Goal: Task Accomplishment & Management: Manage account settings

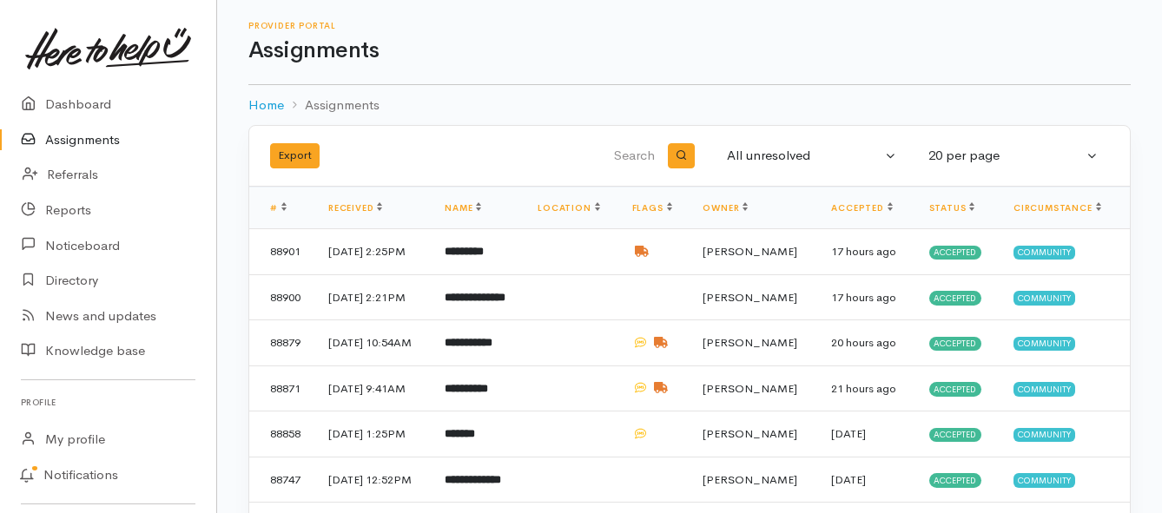
click at [72, 142] on link "Assignments" at bounding box center [108, 140] width 216 height 36
click at [103, 141] on link "Assignments" at bounding box center [108, 140] width 216 height 36
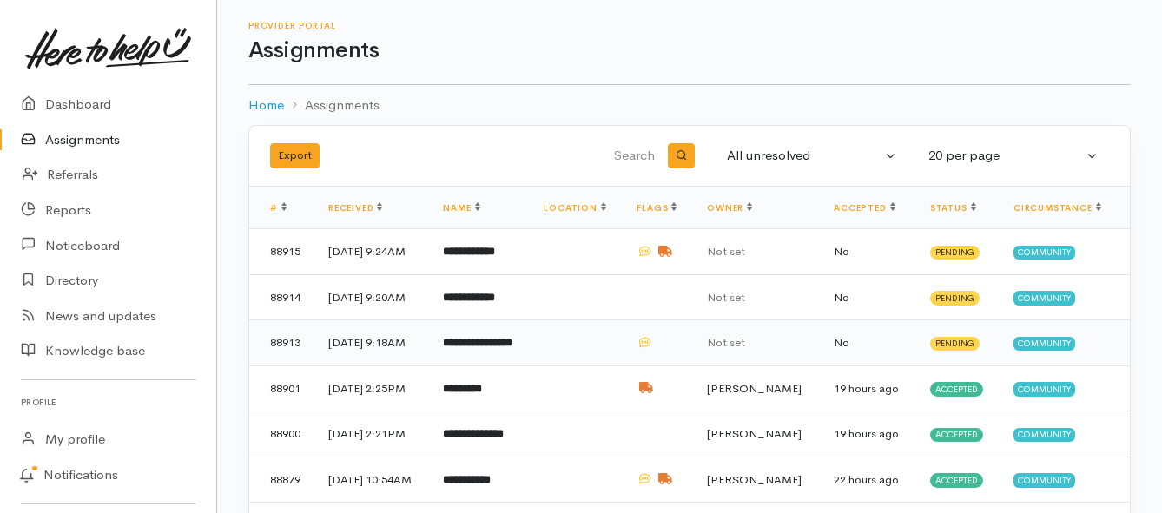
click at [501, 346] on b "**********" at bounding box center [477, 342] width 69 height 11
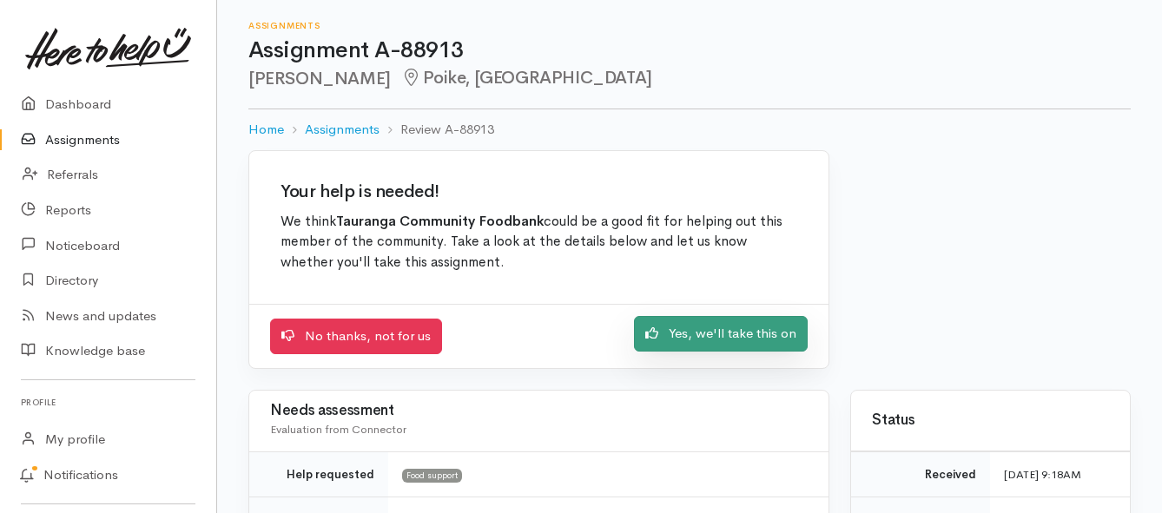
click at [684, 340] on link "Yes, we'll take this on" at bounding box center [721, 334] width 174 height 36
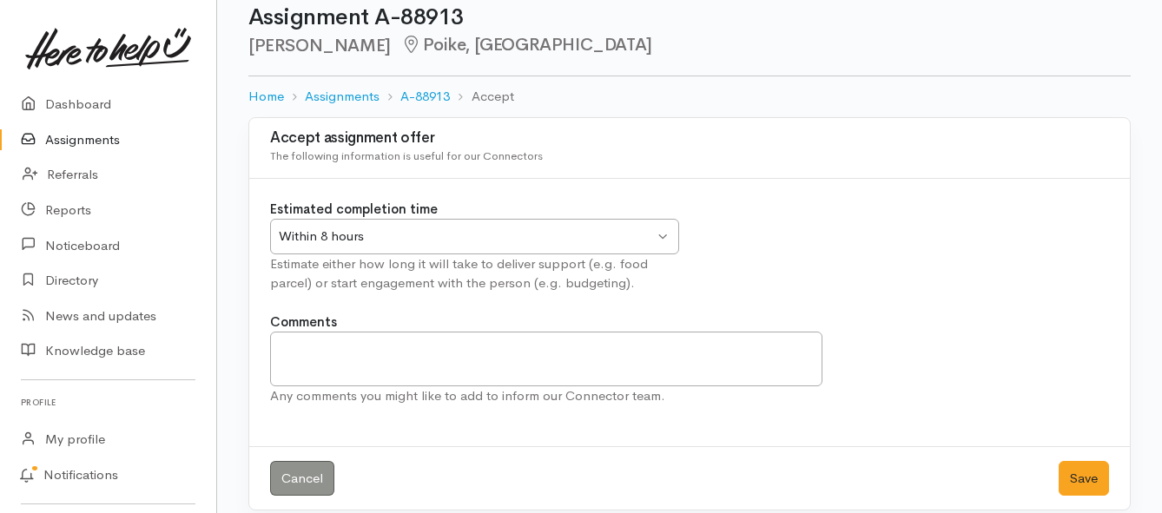
scroll to position [51, 0]
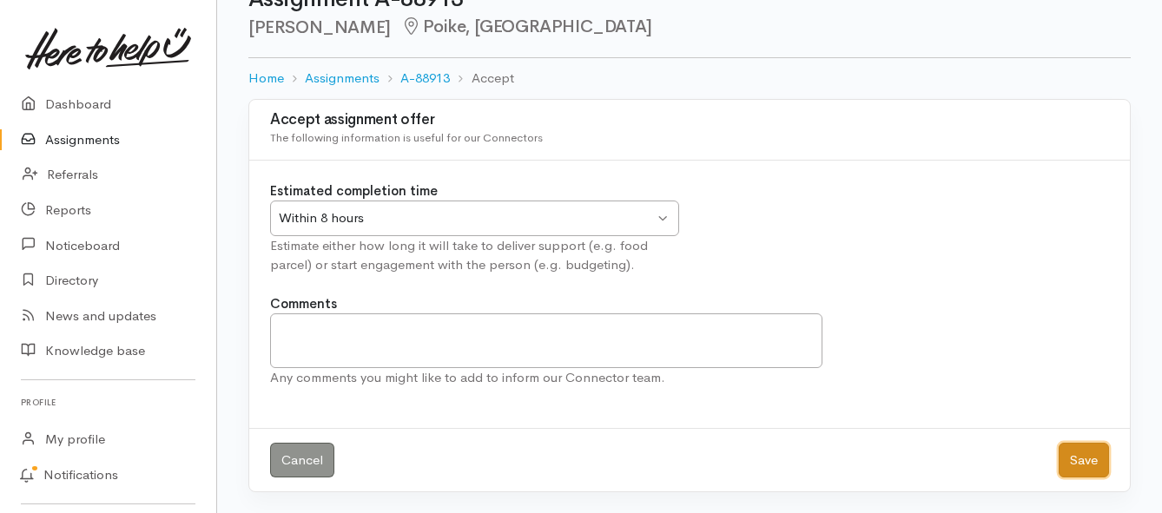
click at [1065, 464] on button "Save" at bounding box center [1083, 461] width 50 height 36
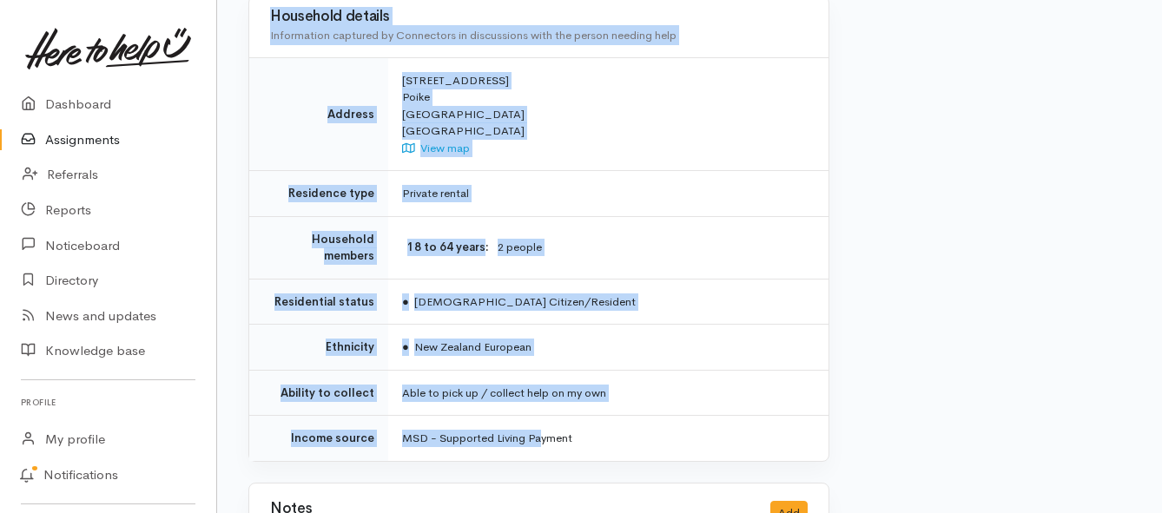
scroll to position [1216, 0]
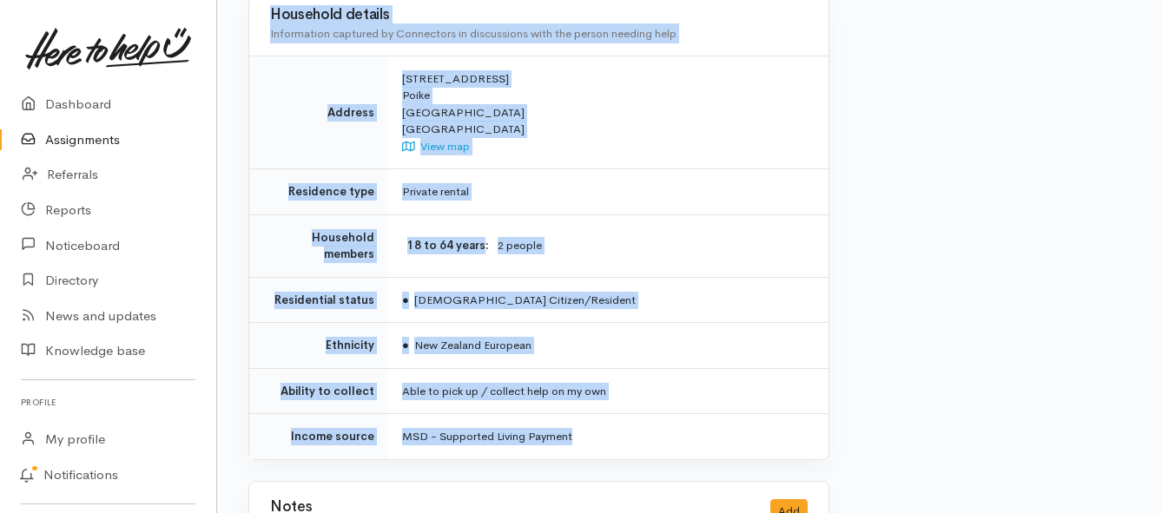
drag, startPoint x: 434, startPoint y: 253, endPoint x: 594, endPoint y: 405, distance: 220.5
copy div "**********"
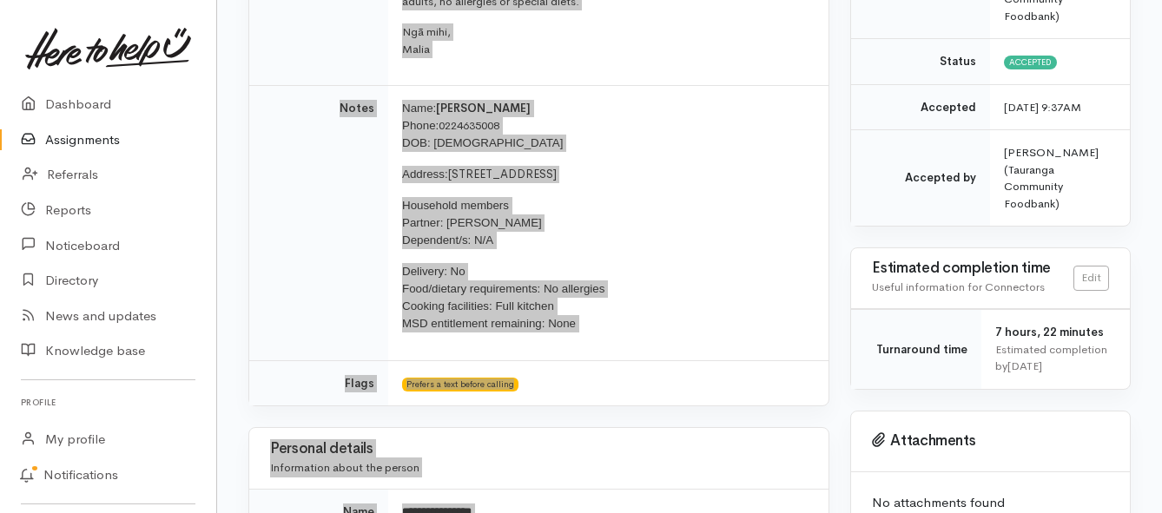
scroll to position [347, 0]
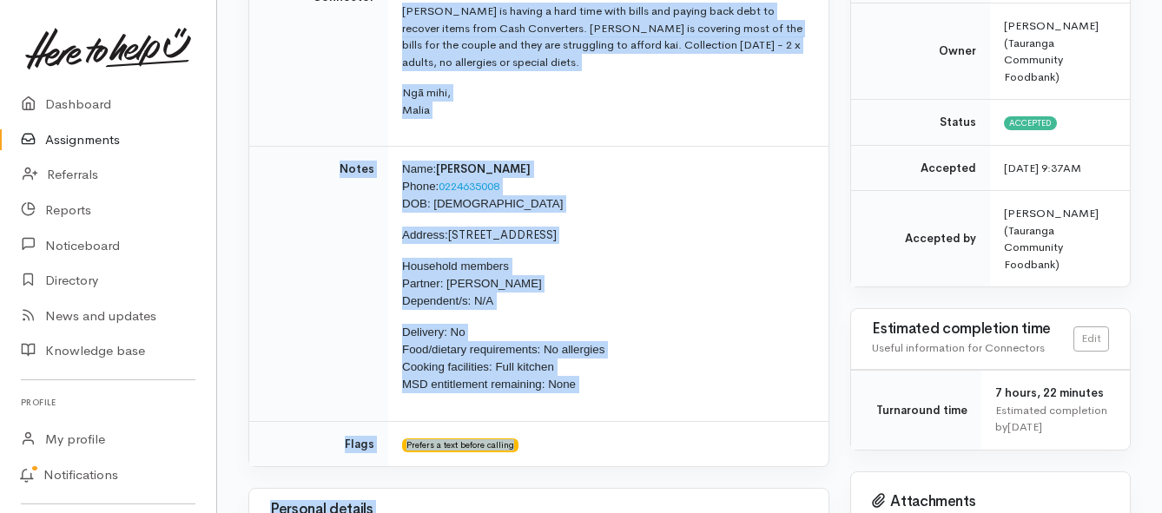
click at [97, 138] on link "Assignments" at bounding box center [108, 140] width 216 height 36
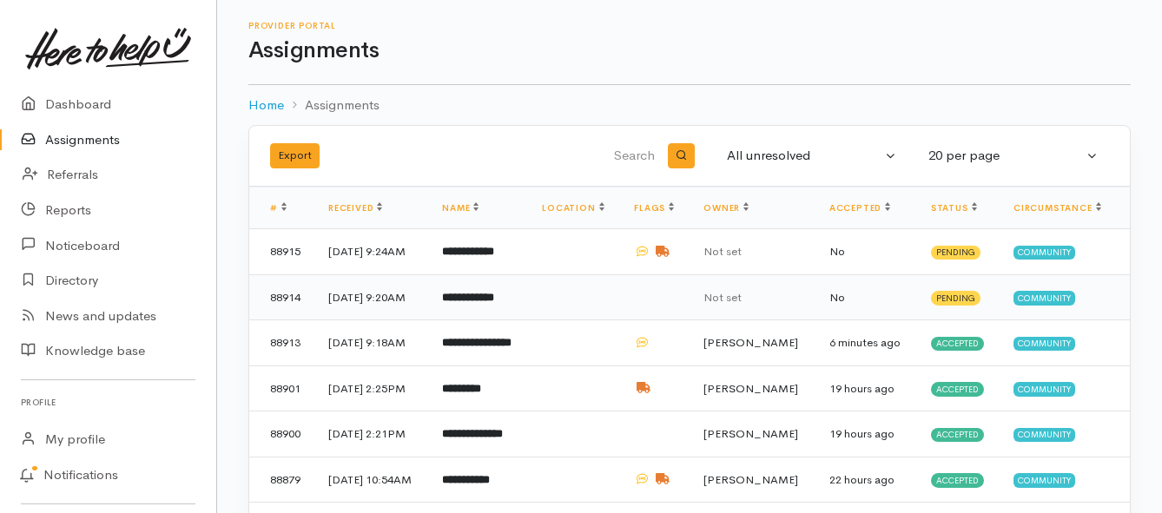
click at [494, 303] on b "**********" at bounding box center [468, 297] width 52 height 11
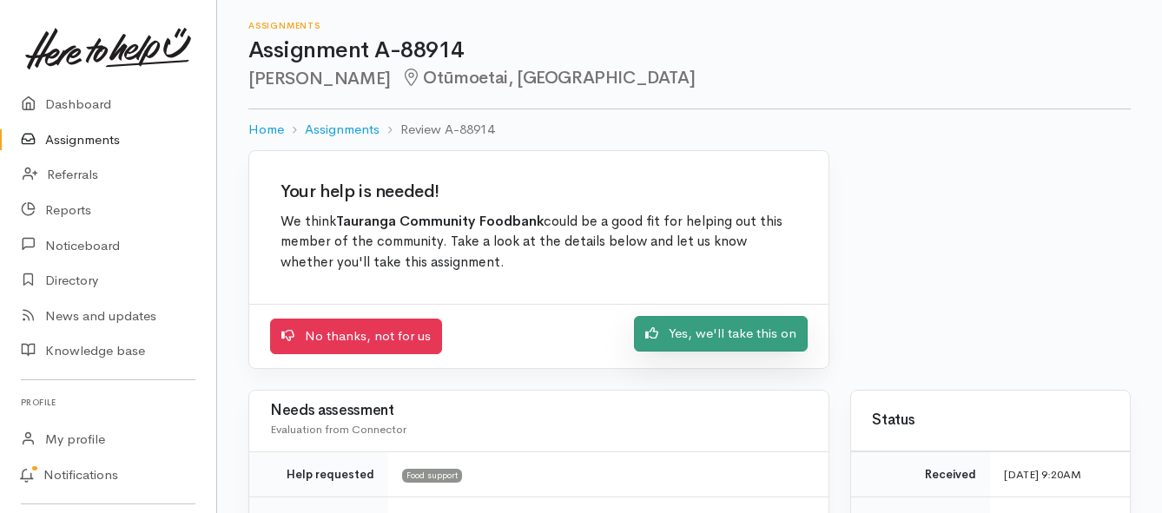
click at [705, 333] on link "Yes, we'll take this on" at bounding box center [721, 334] width 174 height 36
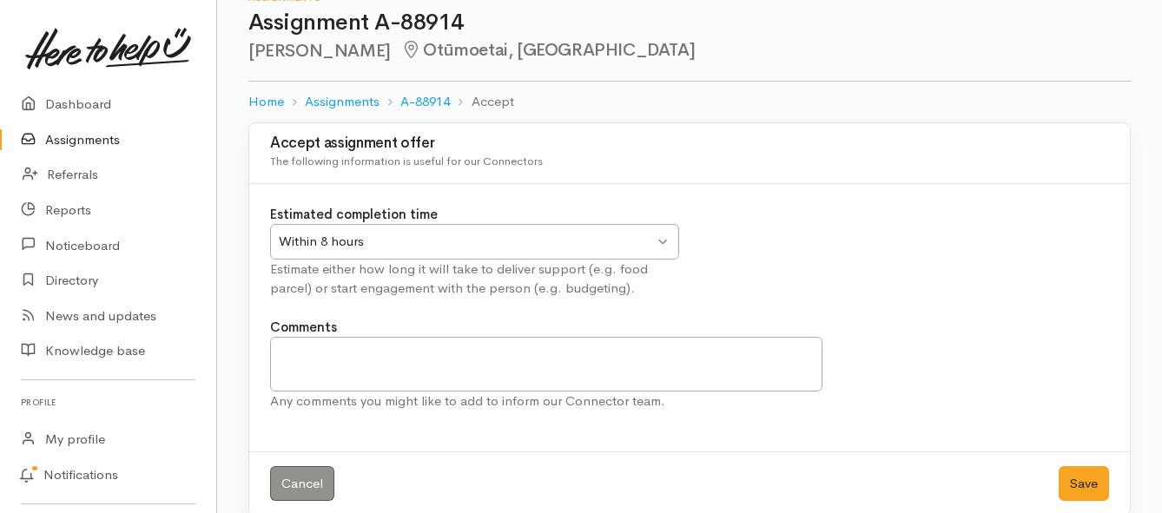
scroll to position [51, 0]
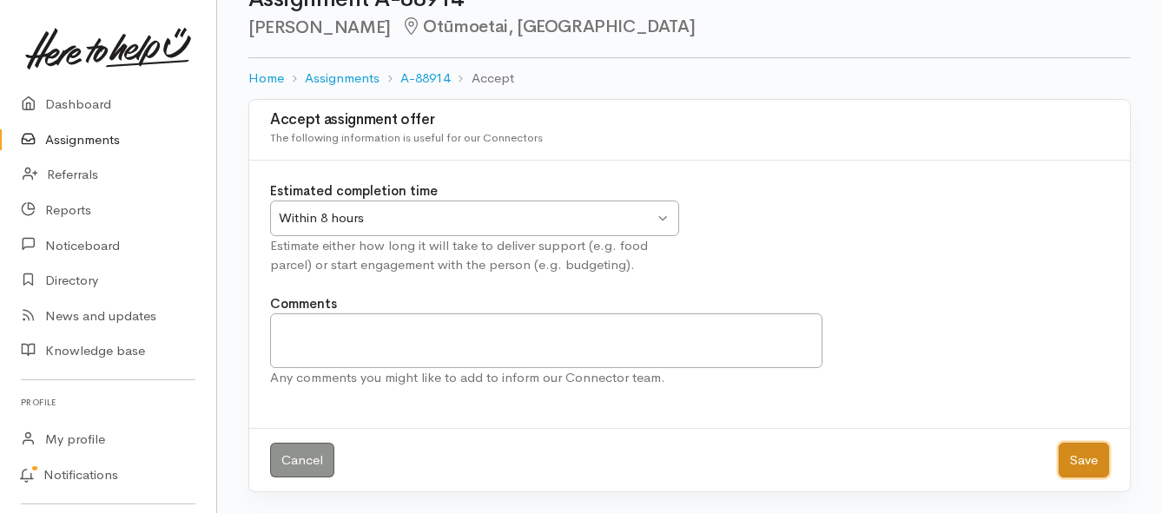
click at [1084, 457] on button "Save" at bounding box center [1083, 461] width 50 height 36
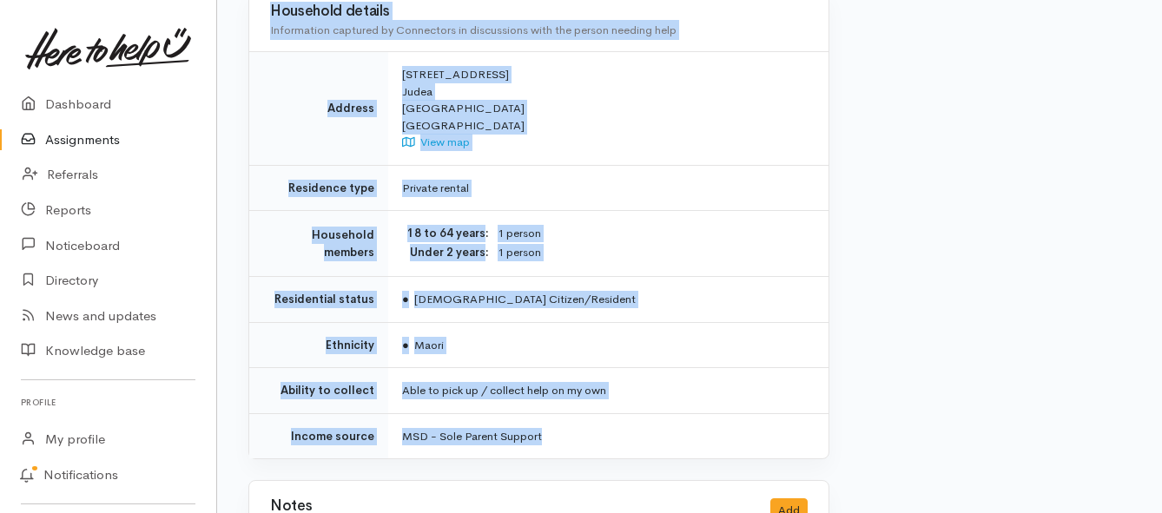
scroll to position [1216, 0]
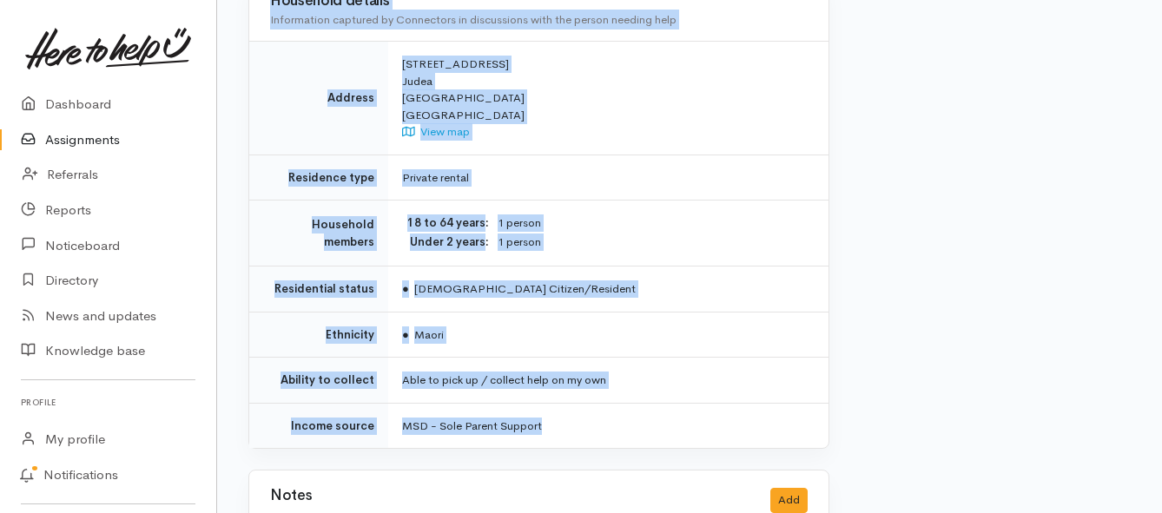
drag, startPoint x: 401, startPoint y: 332, endPoint x: 559, endPoint y: 423, distance: 182.5
copy div "**********"
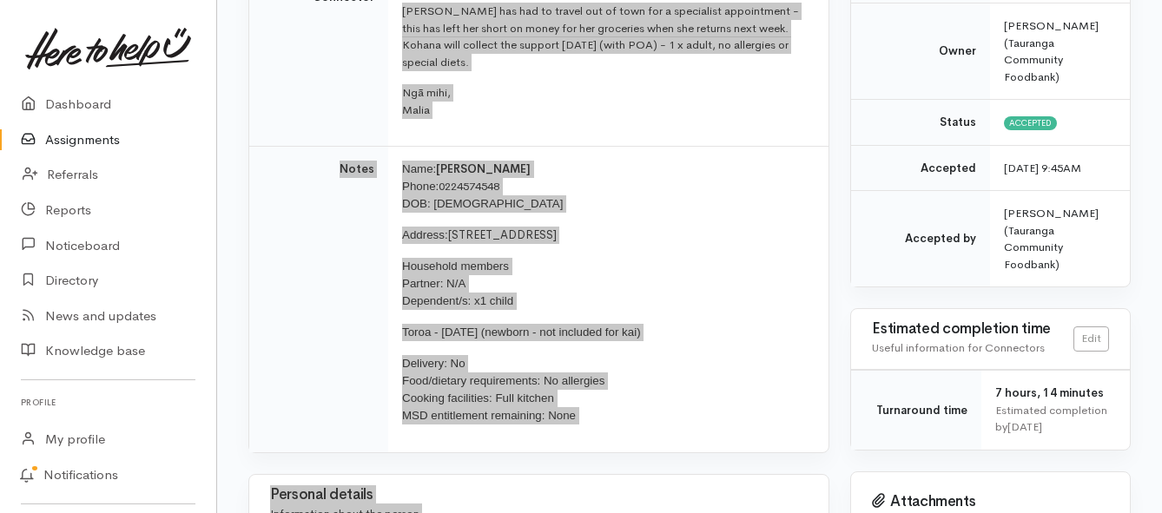
scroll to position [260, 0]
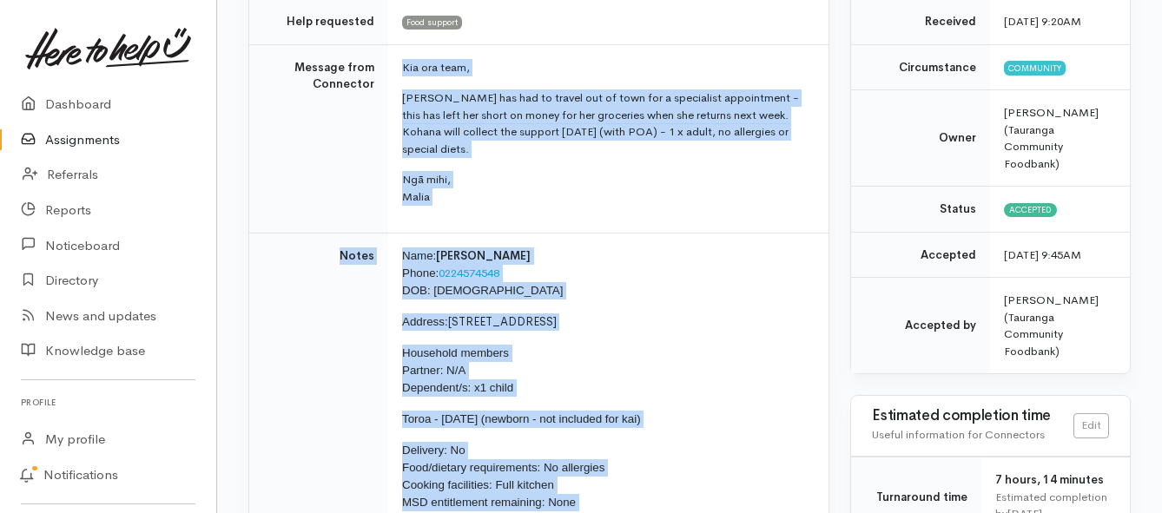
click at [91, 140] on link "Assignments" at bounding box center [108, 140] width 216 height 36
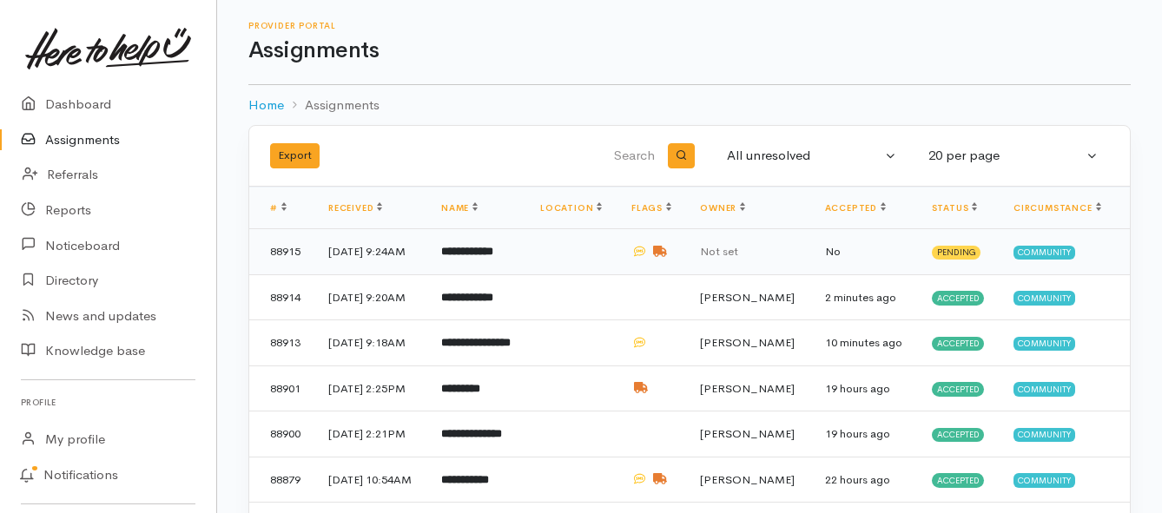
click at [493, 250] on b "**********" at bounding box center [467, 251] width 52 height 11
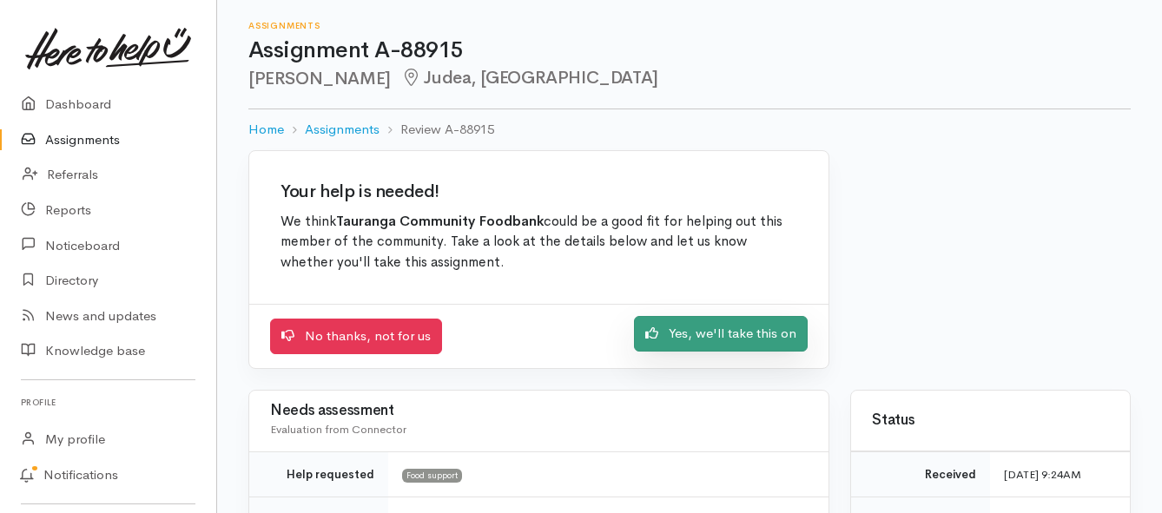
click at [700, 338] on link "Yes, we'll take this on" at bounding box center [721, 334] width 174 height 36
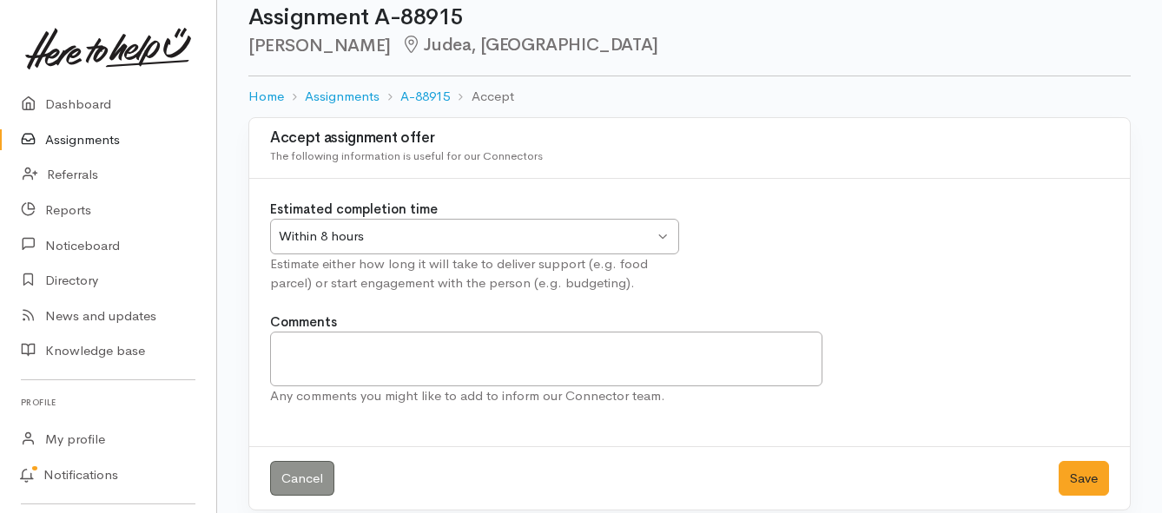
scroll to position [51, 0]
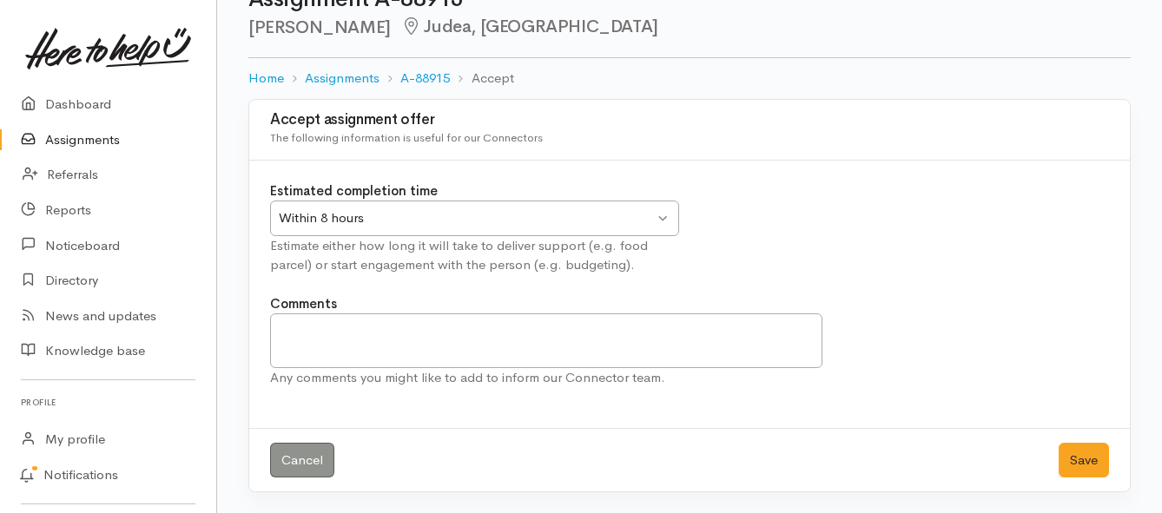
click at [632, 211] on div "Within 8 hours" at bounding box center [466, 218] width 375 height 20
click at [1086, 455] on button "Save" at bounding box center [1083, 461] width 50 height 36
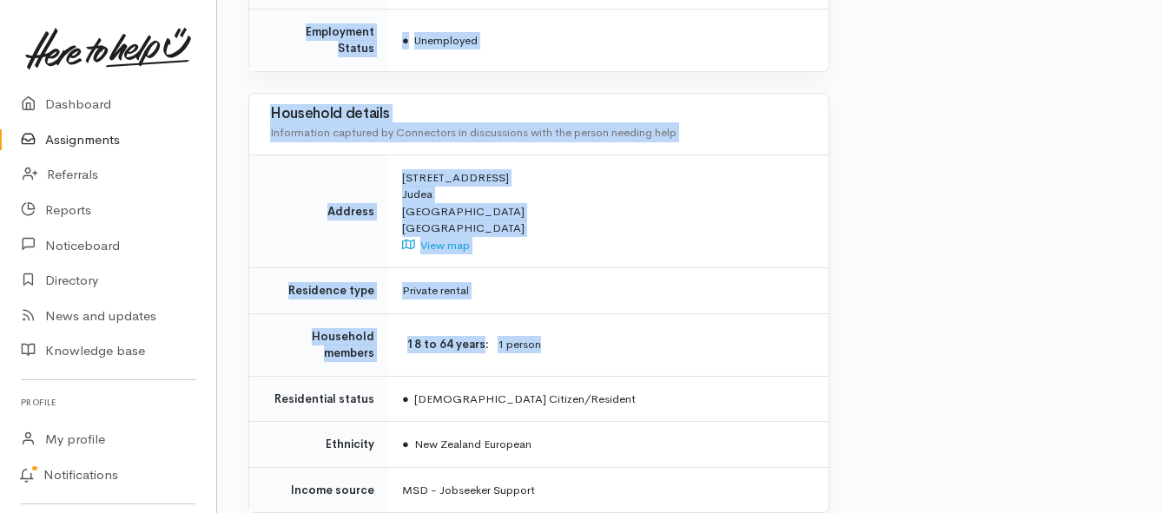
scroll to position [1476, 0]
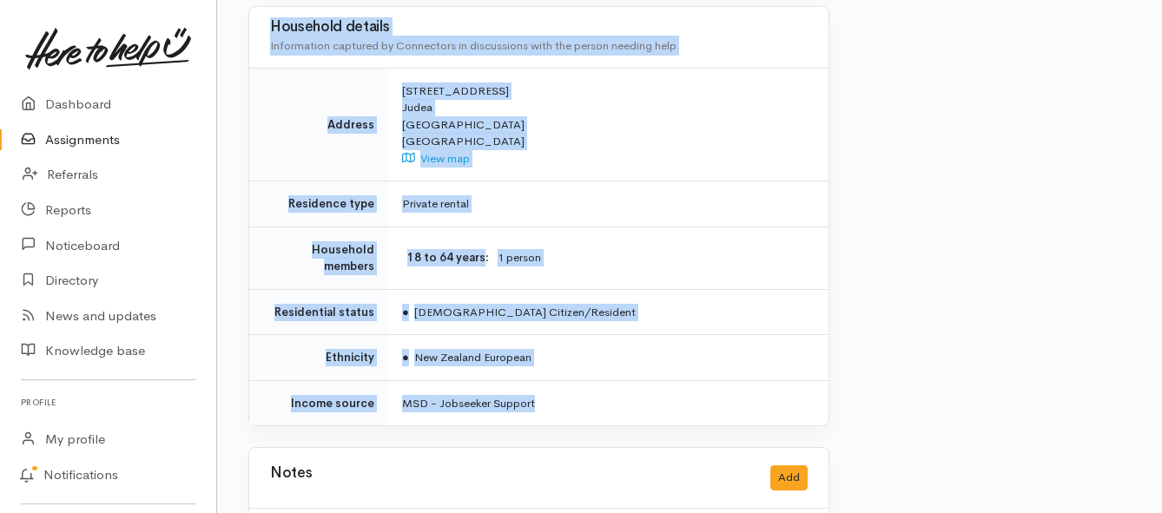
drag, startPoint x: 416, startPoint y: 140, endPoint x: 647, endPoint y: 329, distance: 298.6
copy div "Lor ips dolo, Sitame con adipiscing elits do eiu tem in Utlabor, etdolor ma ali…"
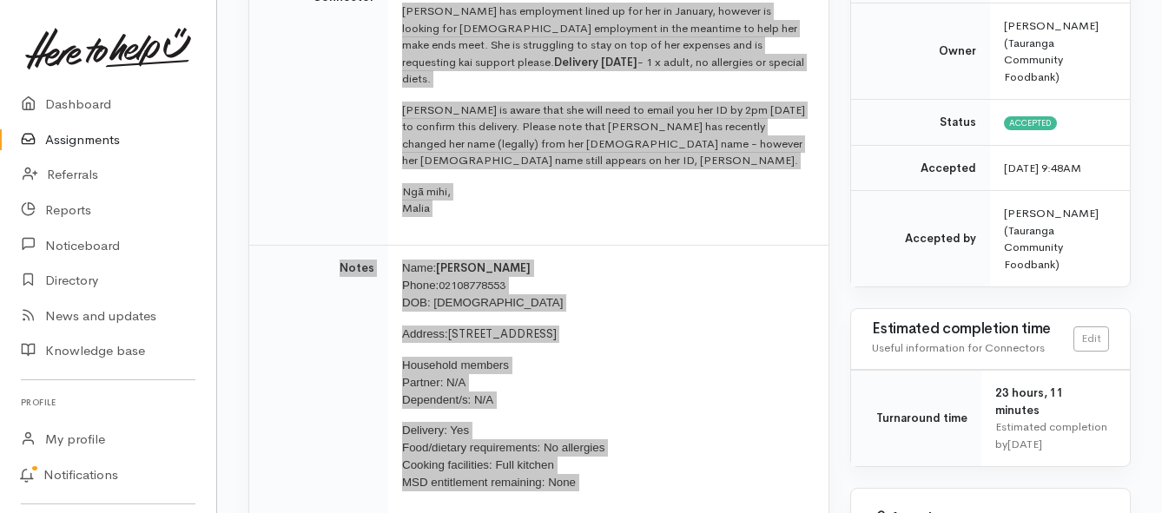
scroll to position [260, 0]
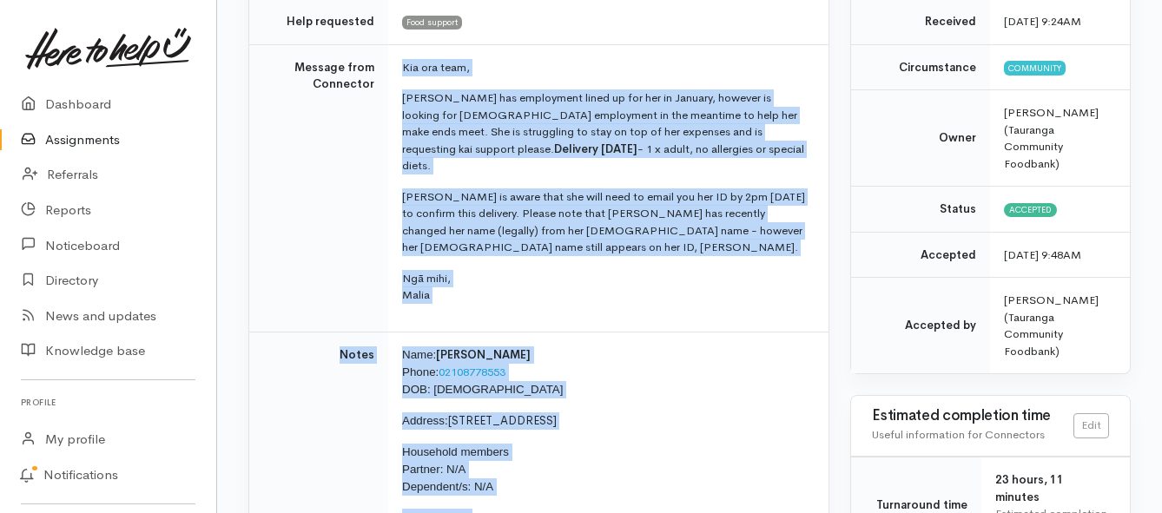
click at [69, 137] on link "Assignments" at bounding box center [108, 140] width 216 height 36
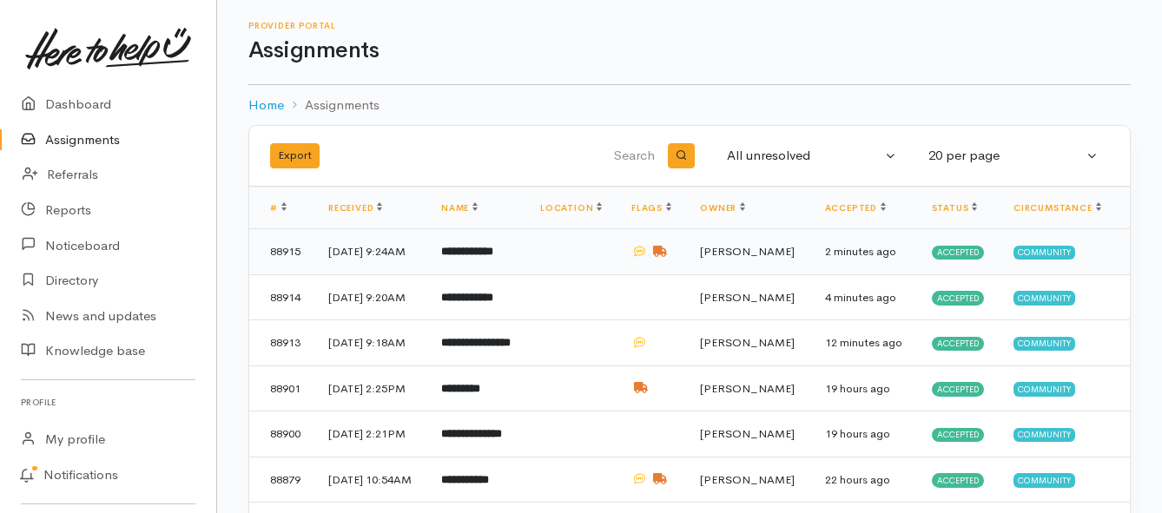
click at [473, 272] on td "**********" at bounding box center [476, 252] width 99 height 46
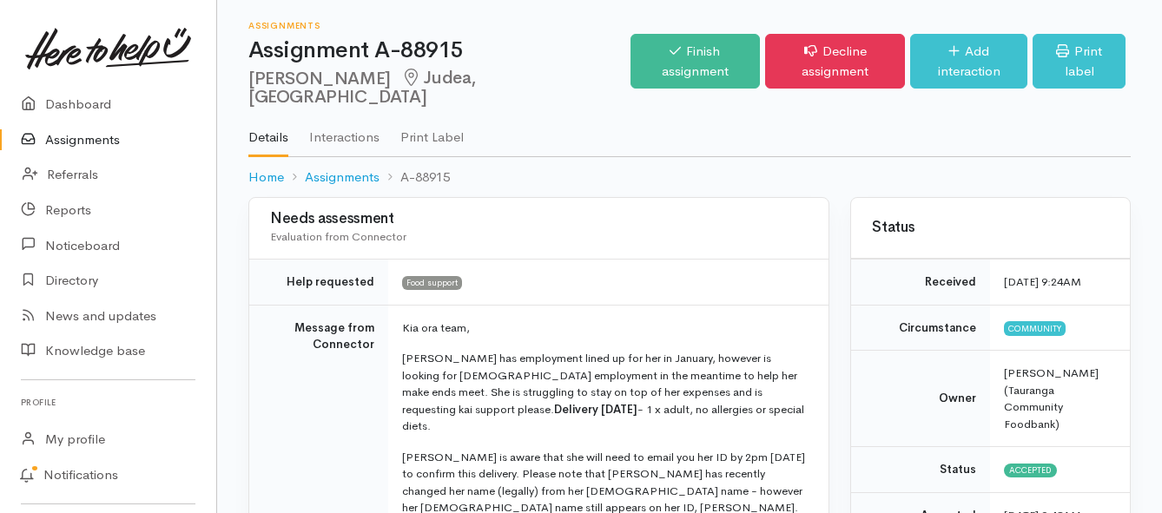
click at [104, 134] on link "Assignments" at bounding box center [108, 140] width 216 height 36
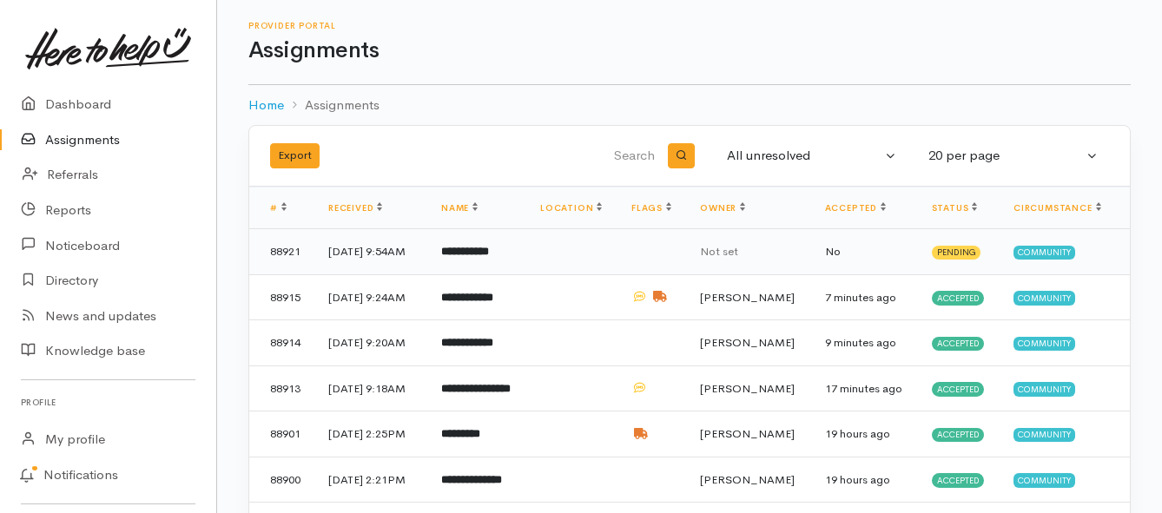
click at [485, 254] on b "**********" at bounding box center [465, 251] width 48 height 11
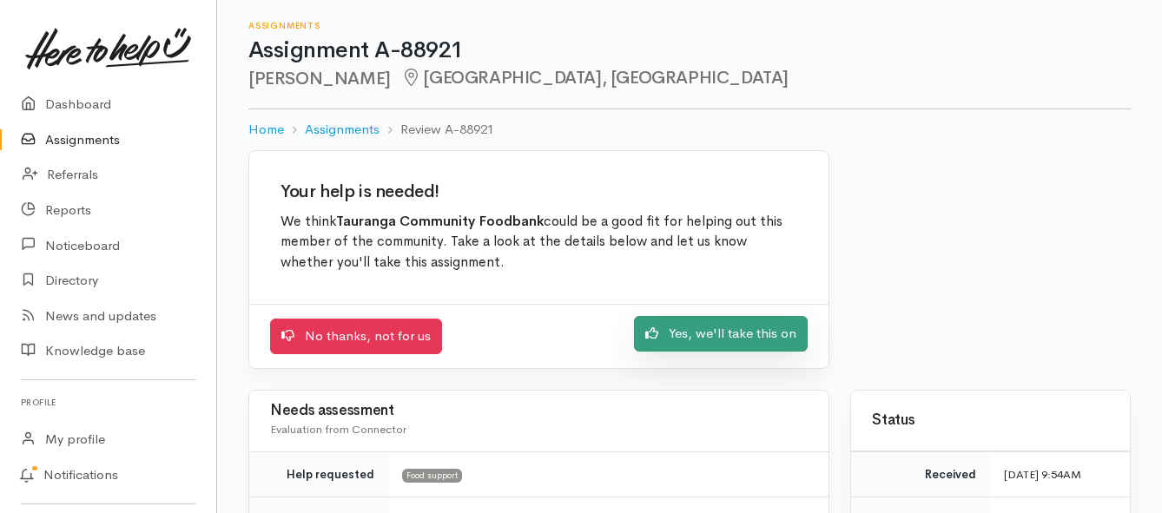
click at [693, 341] on link "Yes, we'll take this on" at bounding box center [721, 334] width 174 height 36
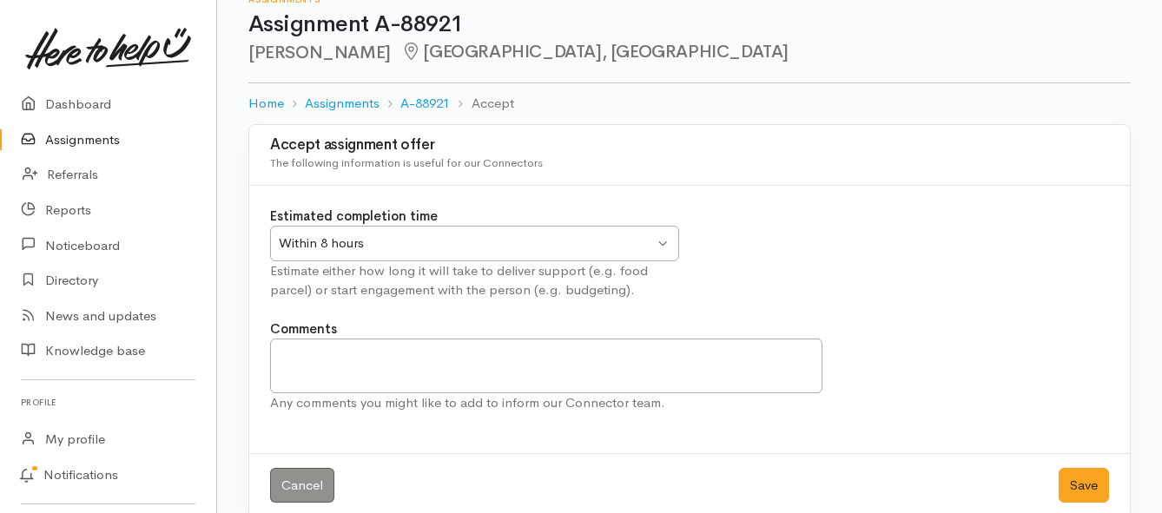
scroll to position [51, 0]
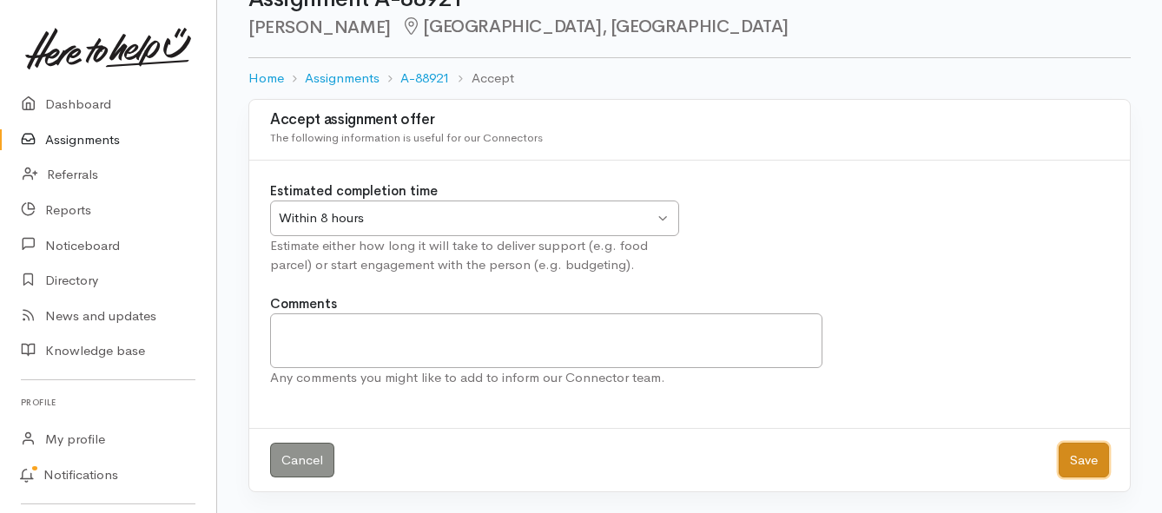
click at [1072, 462] on button "Save" at bounding box center [1083, 461] width 50 height 36
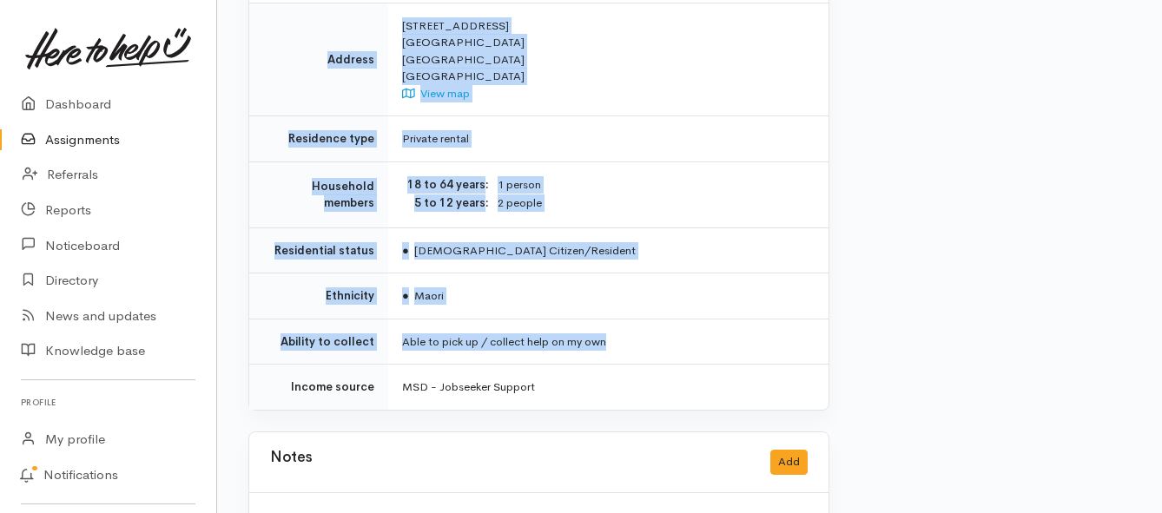
scroll to position [1292, 0]
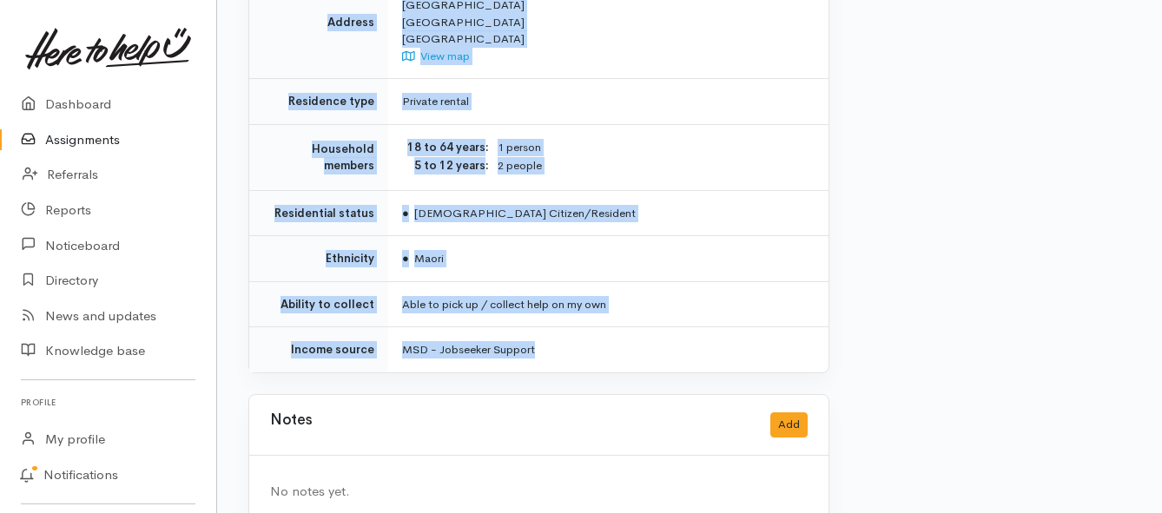
drag, startPoint x: 396, startPoint y: 135, endPoint x: 647, endPoint y: 302, distance: 301.8
copy div "**********"
click at [91, 137] on link "Assignments" at bounding box center [108, 140] width 216 height 36
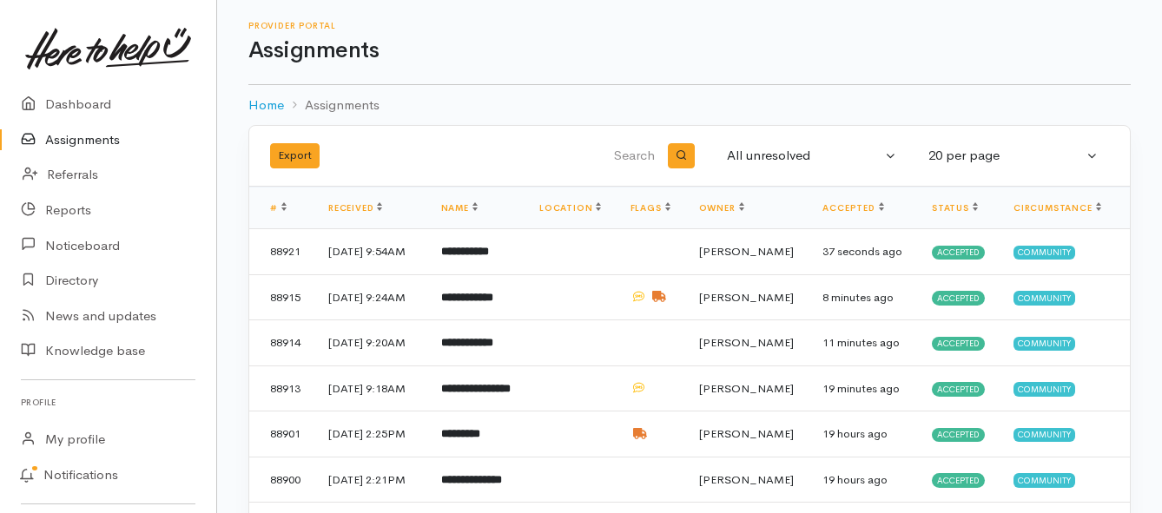
click at [90, 138] on link "Assignments" at bounding box center [108, 140] width 216 height 36
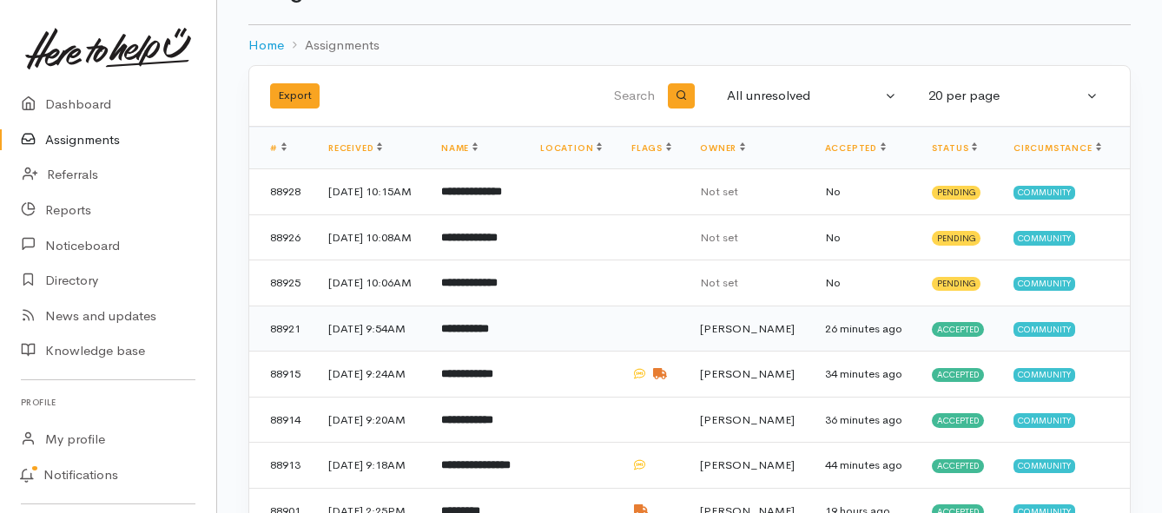
scroll to position [87, 0]
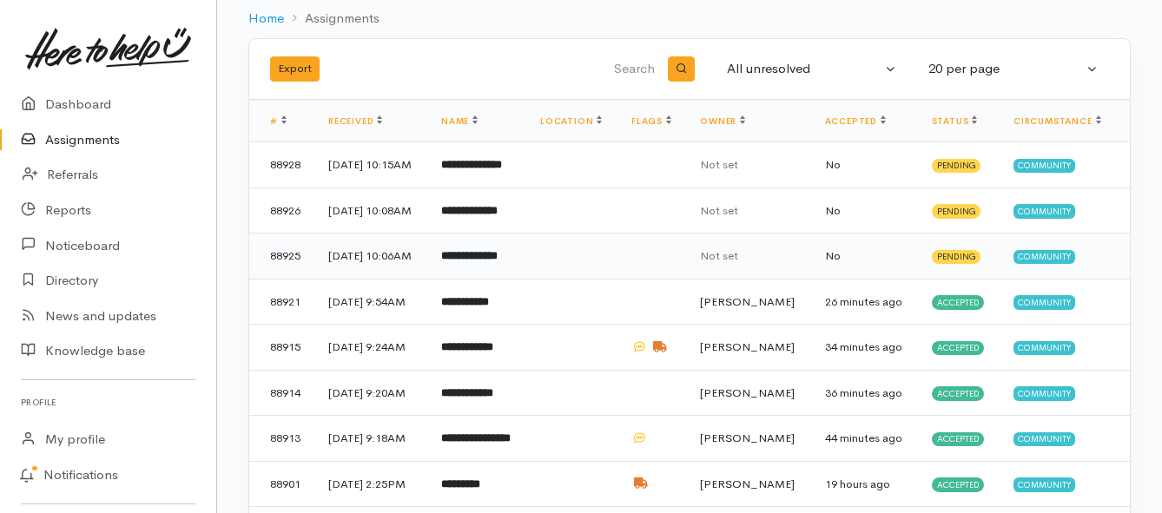
click at [498, 261] on b "**********" at bounding box center [469, 255] width 56 height 11
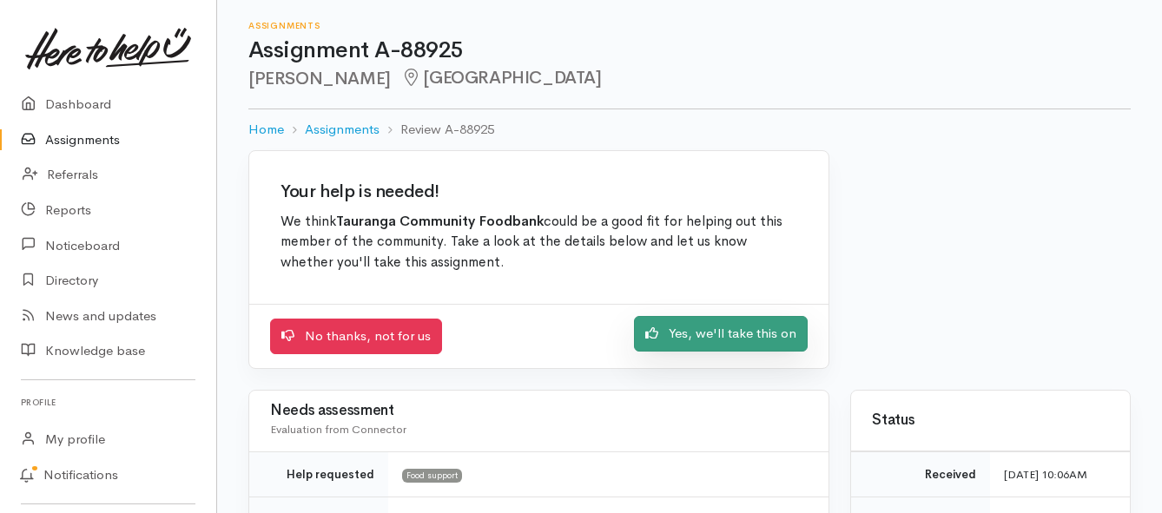
click at [697, 337] on link "Yes, we'll take this on" at bounding box center [721, 334] width 174 height 36
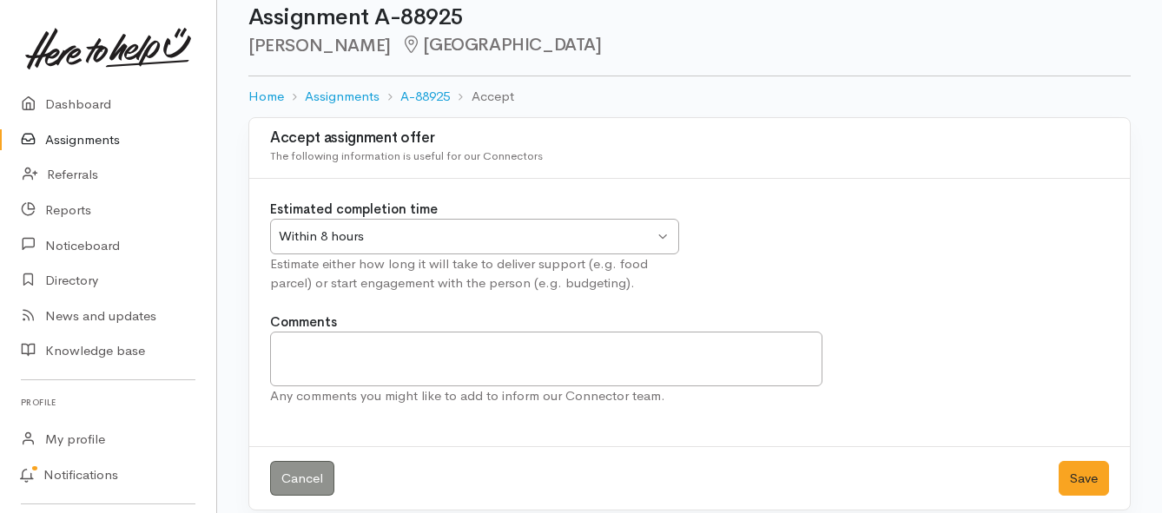
scroll to position [51, 0]
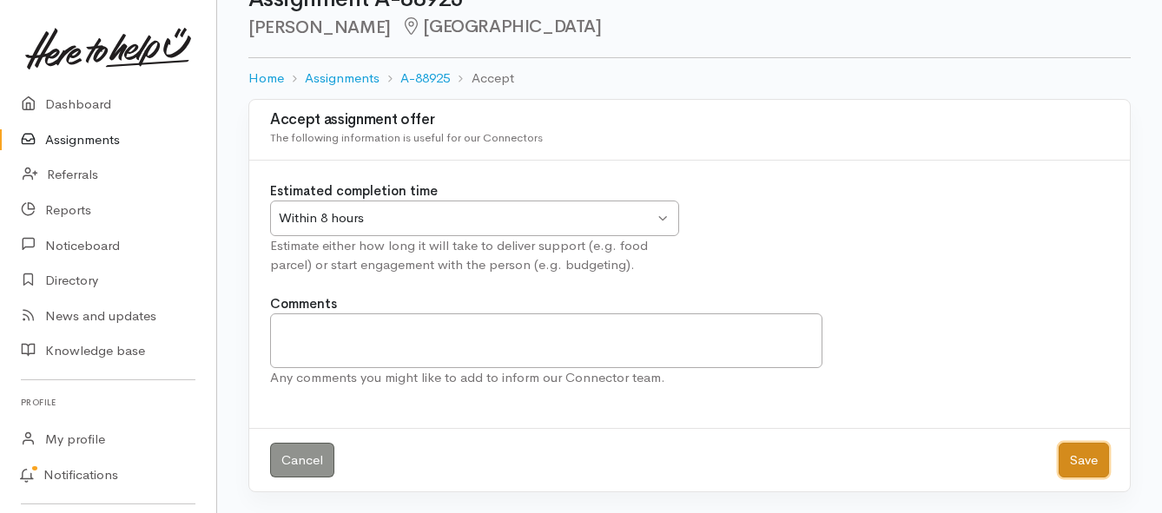
click at [1072, 448] on button "Save" at bounding box center [1083, 461] width 50 height 36
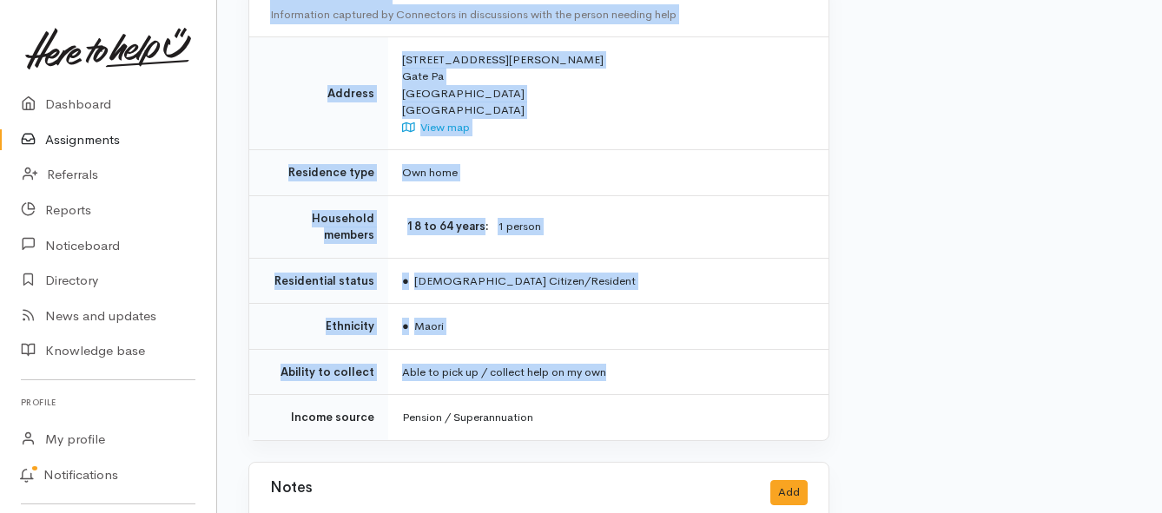
scroll to position [1321, 0]
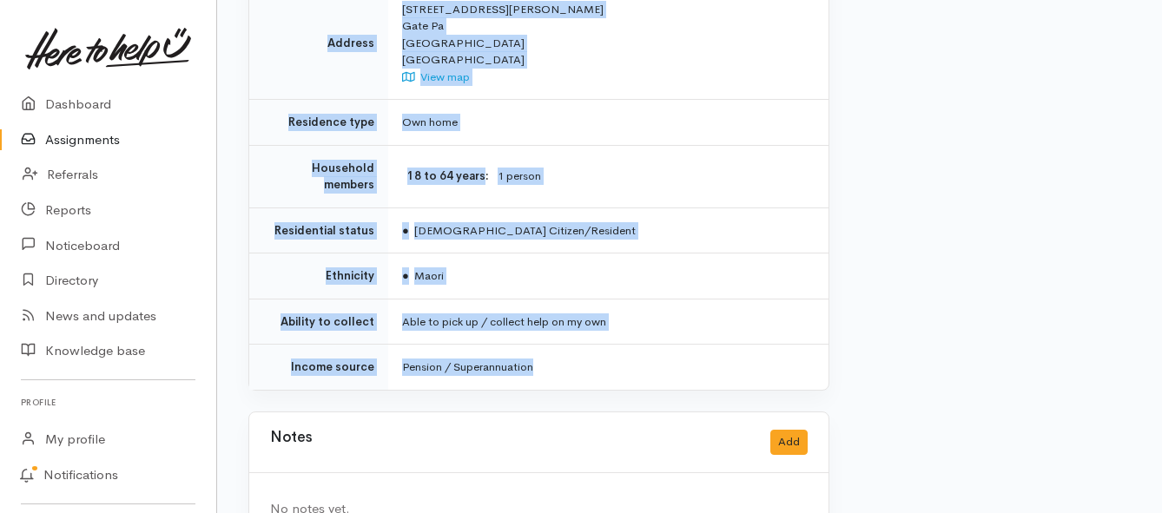
drag, startPoint x: 401, startPoint y: 136, endPoint x: 689, endPoint y: 320, distance: 341.3
copy div "Kia ora team, Janie has just had to pay for unexpected car repairs and is now s…"
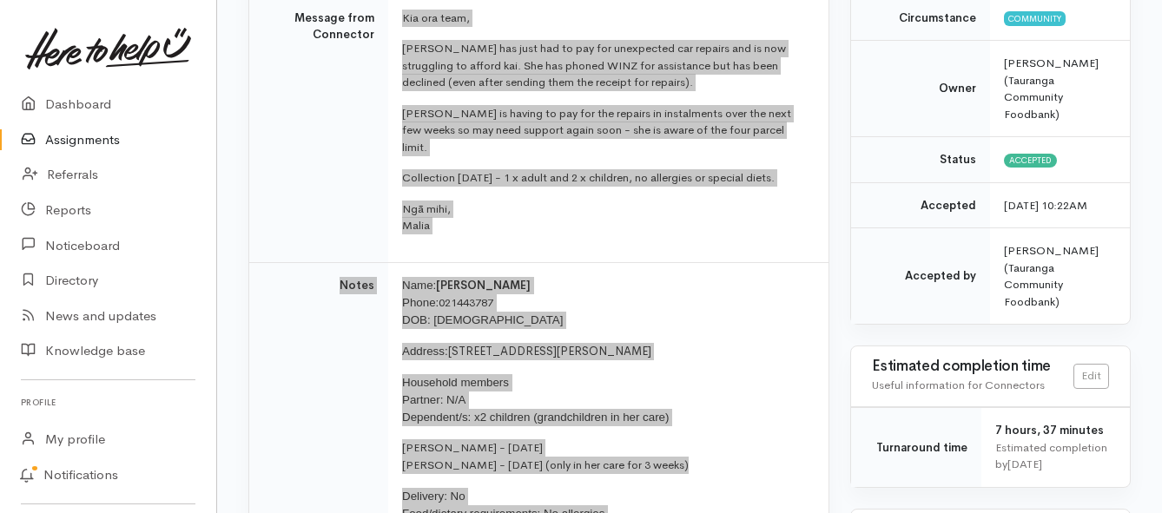
scroll to position [279, 0]
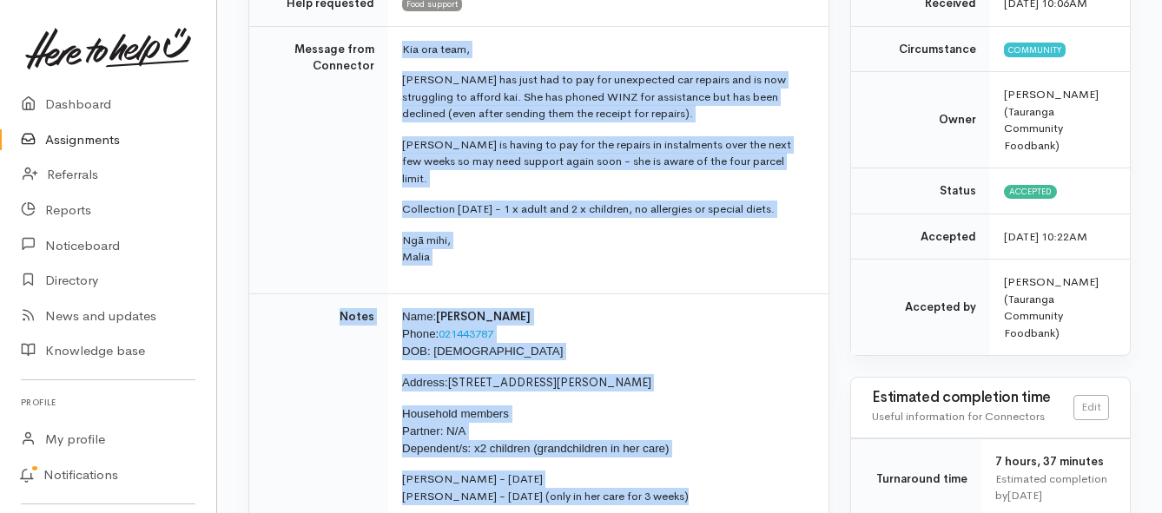
click at [101, 142] on link "Assignments" at bounding box center [108, 140] width 216 height 36
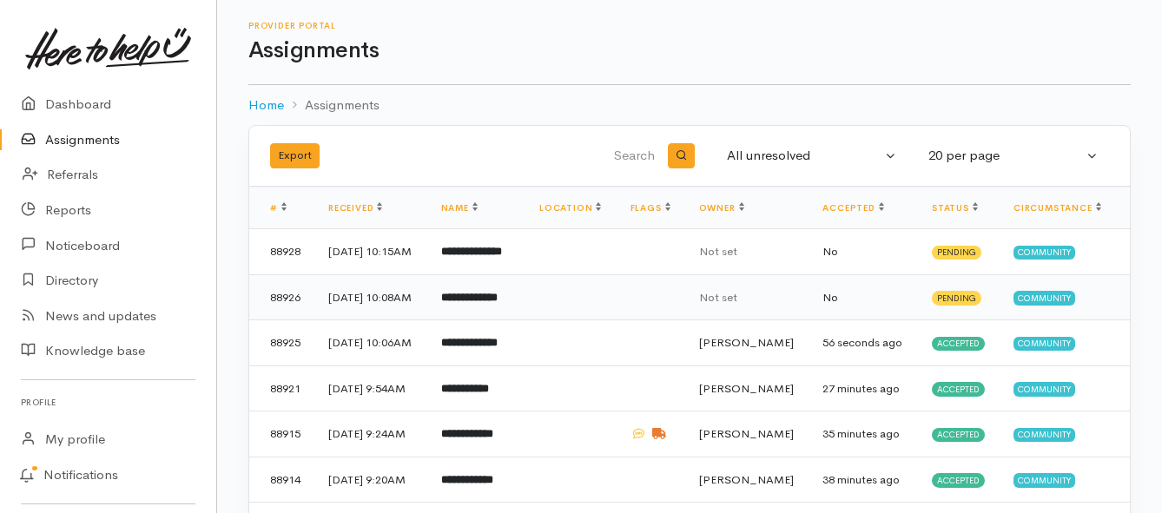
click at [517, 320] on td "**********" at bounding box center [476, 297] width 98 height 46
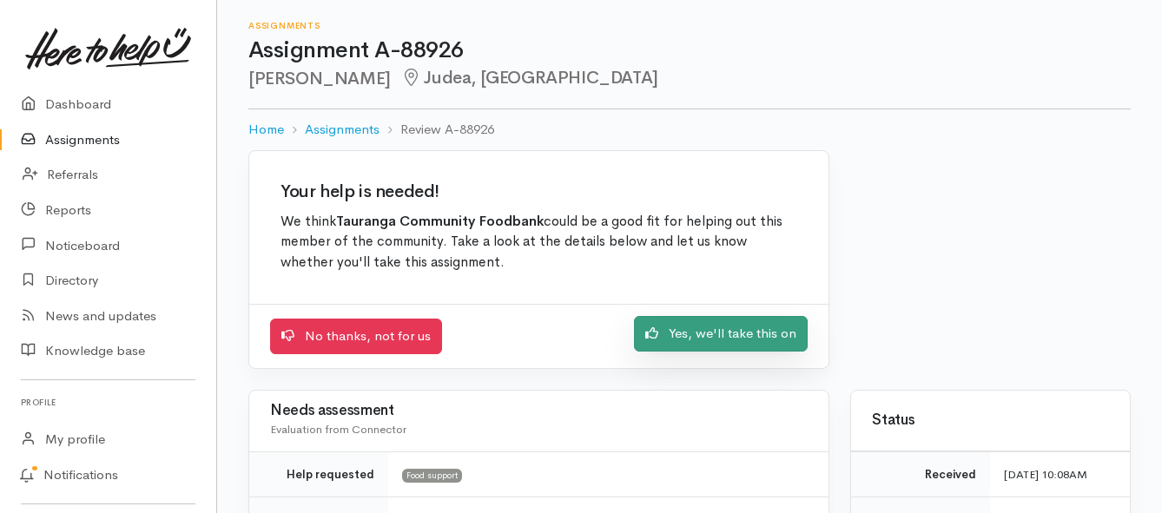
click at [699, 332] on link "Yes, we'll take this on" at bounding box center [721, 334] width 174 height 36
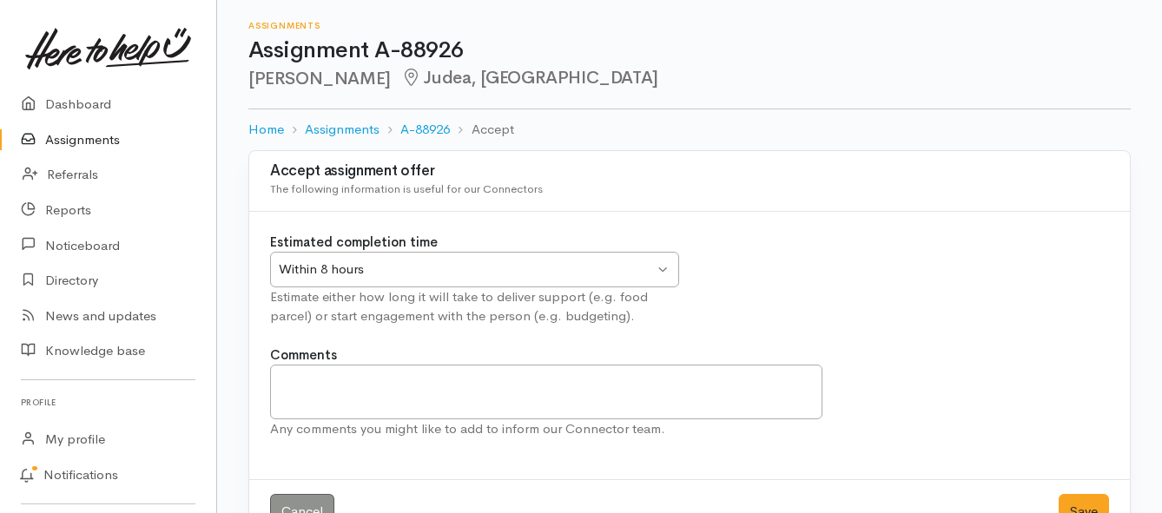
scroll to position [51, 0]
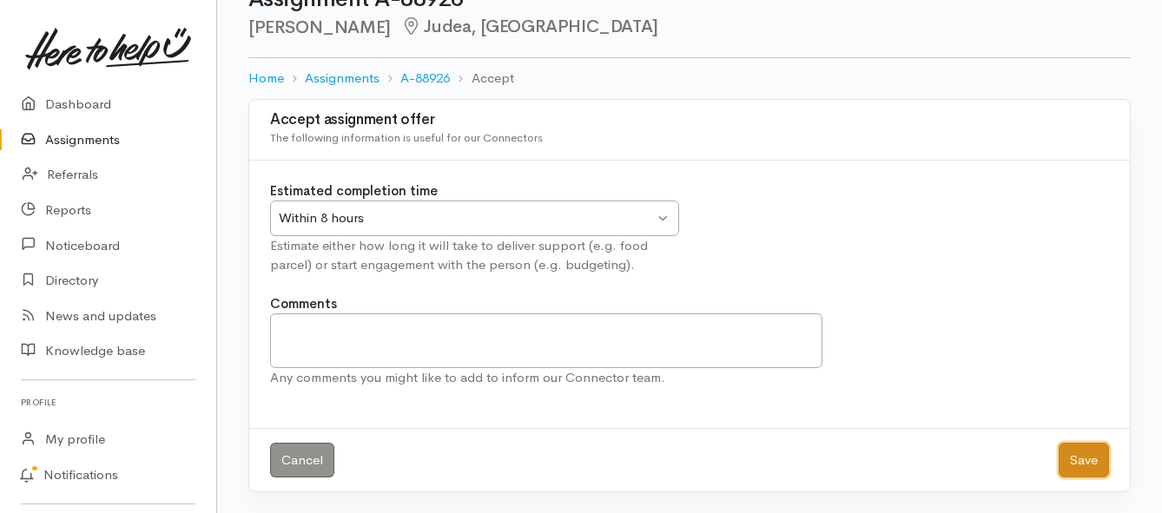
click at [1091, 457] on button "Save" at bounding box center [1083, 461] width 50 height 36
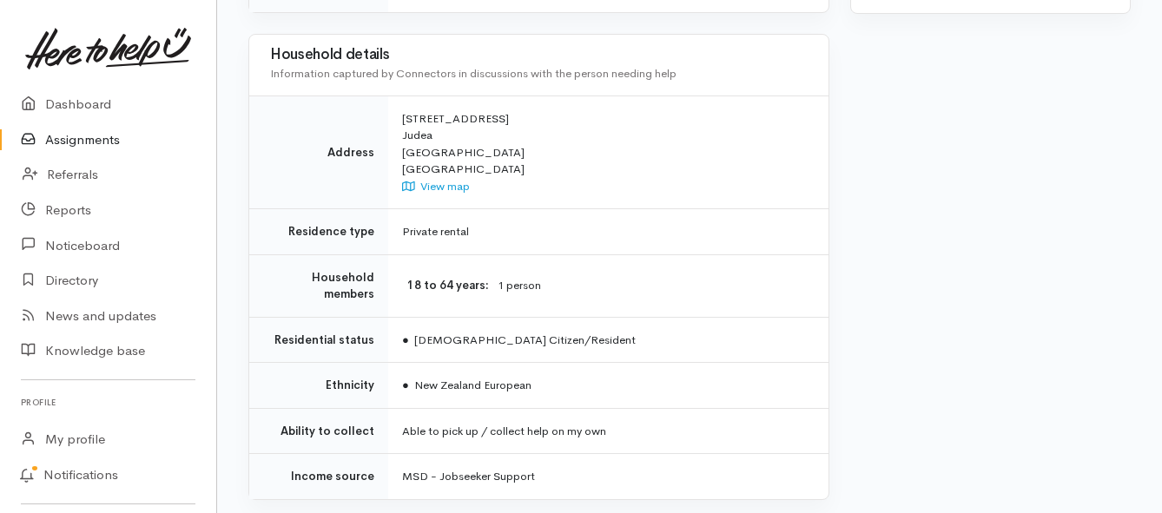
scroll to position [1129, 0]
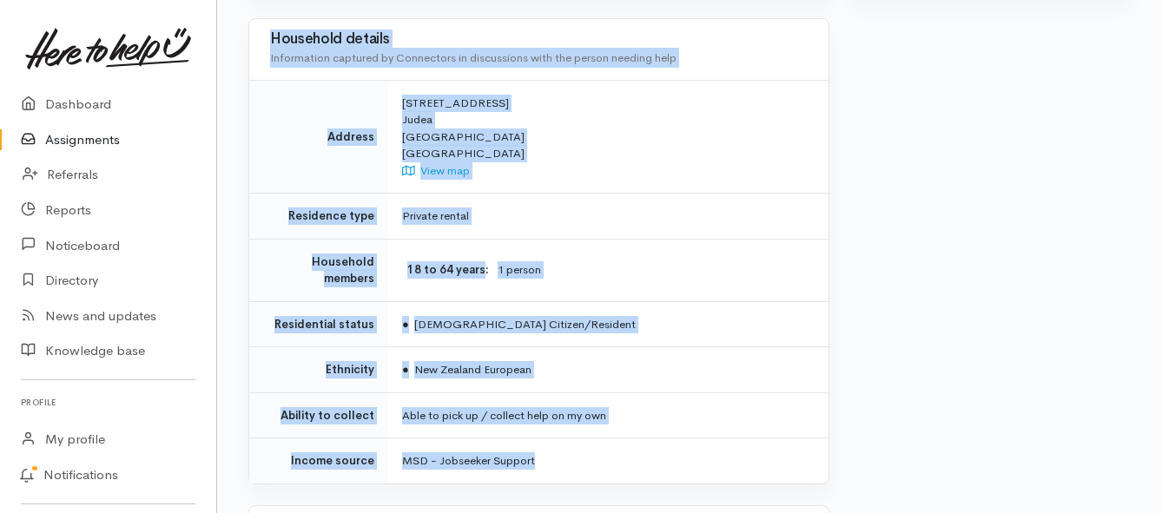
drag, startPoint x: 393, startPoint y: 137, endPoint x: 625, endPoint y: 392, distance: 344.9
copy div "**********"
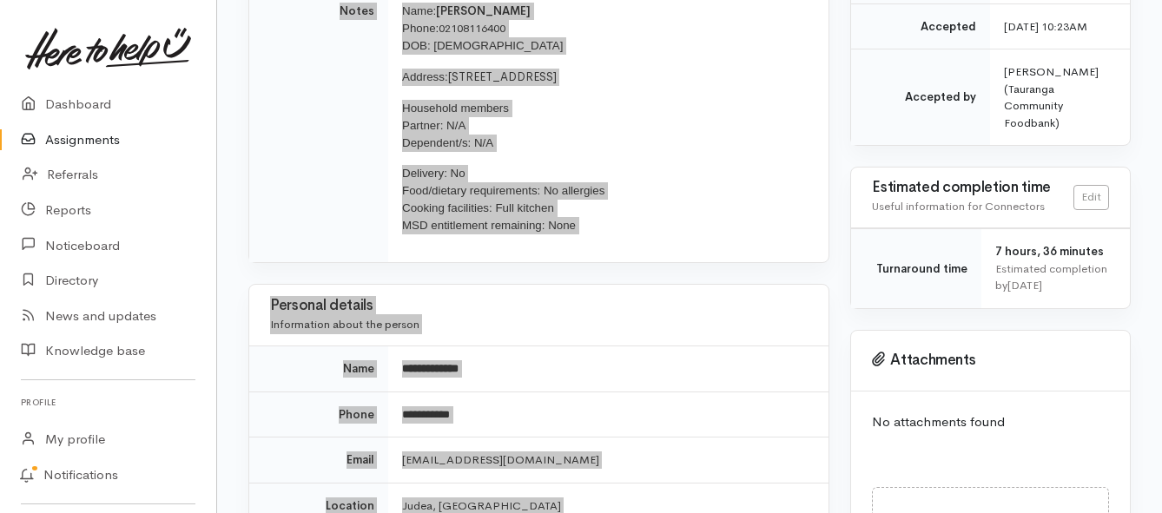
scroll to position [260, 0]
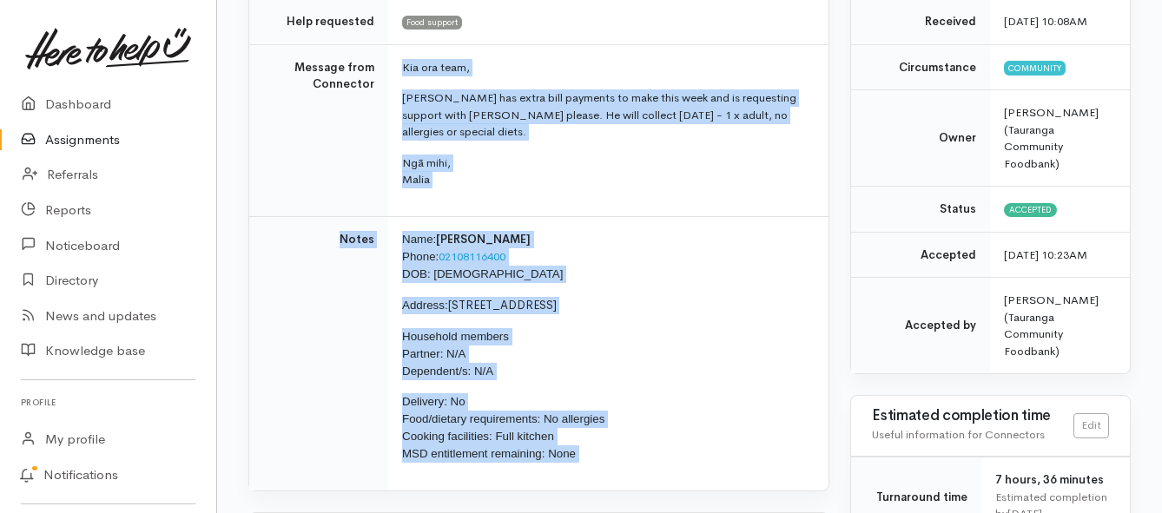
click at [71, 136] on link "Assignments" at bounding box center [108, 140] width 216 height 36
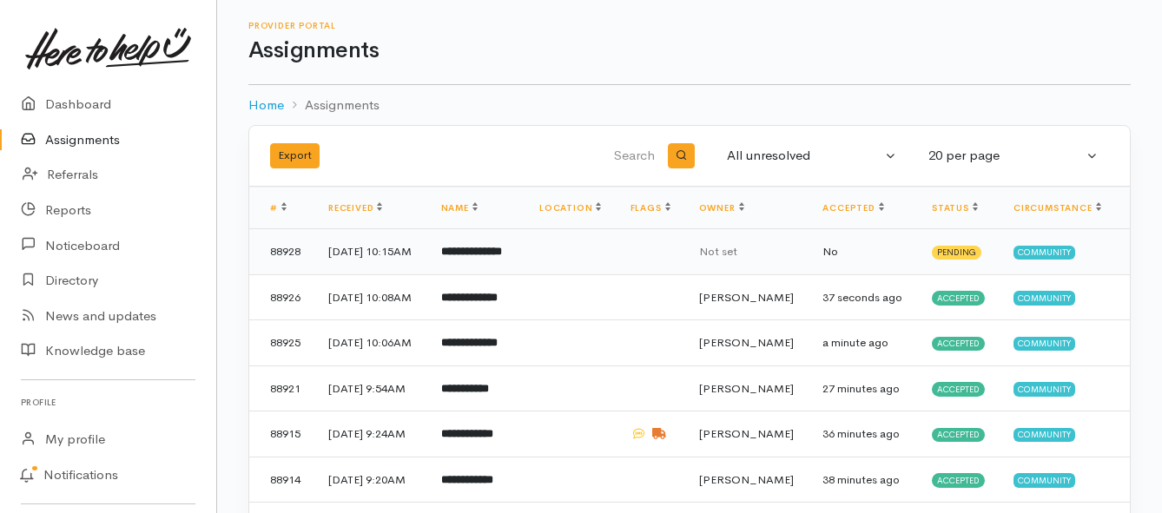
click at [482, 257] on b "**********" at bounding box center [471, 251] width 61 height 11
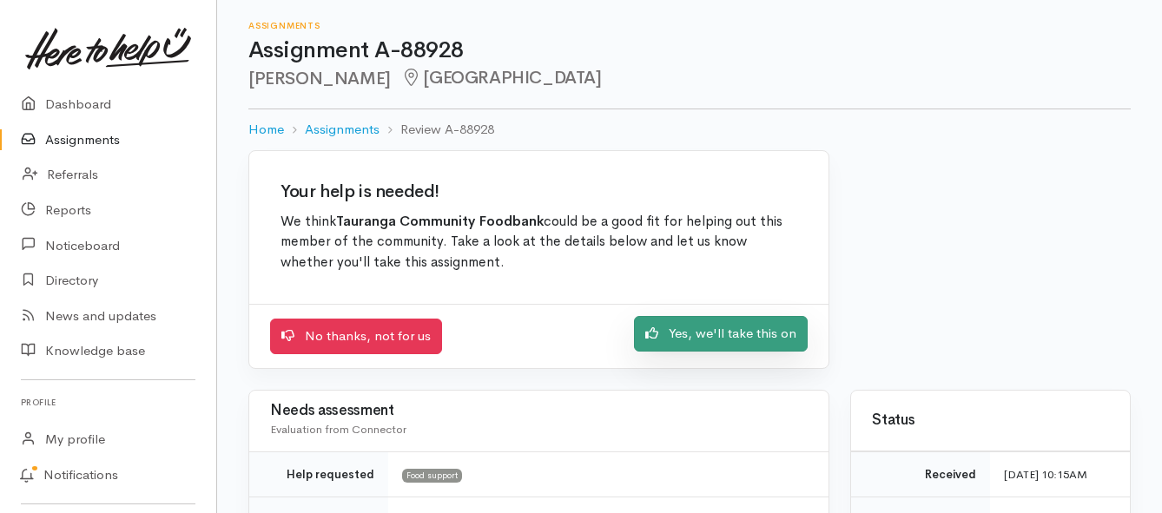
click at [687, 335] on link "Yes, we'll take this on" at bounding box center [721, 334] width 174 height 36
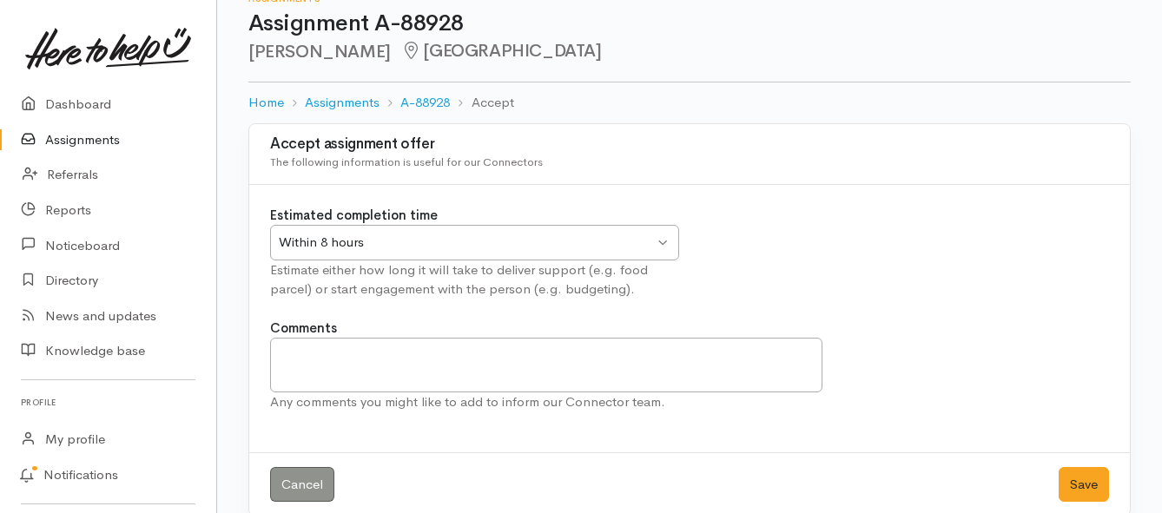
scroll to position [51, 0]
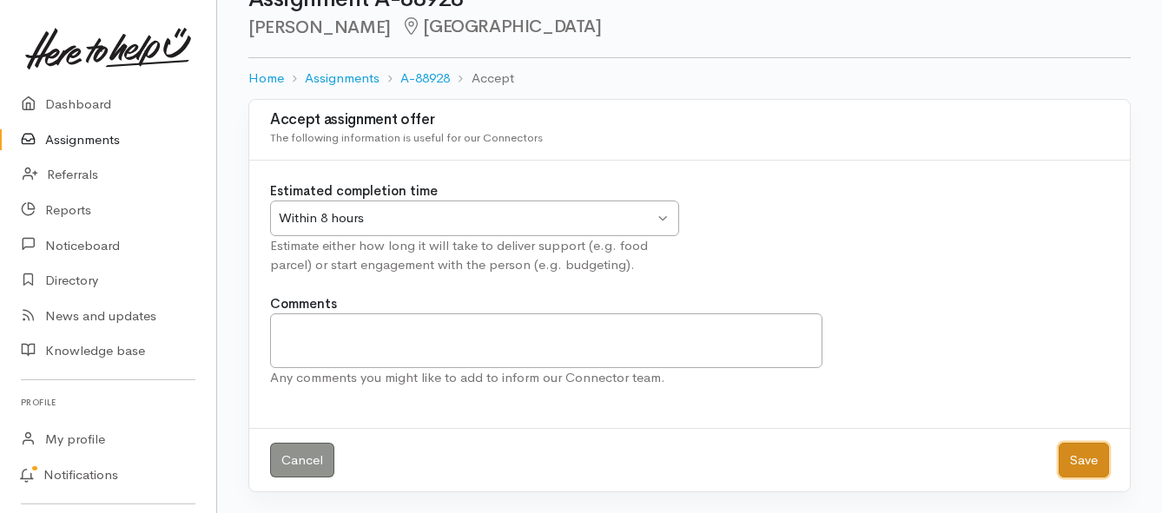
click at [1071, 462] on button "Save" at bounding box center [1083, 461] width 50 height 36
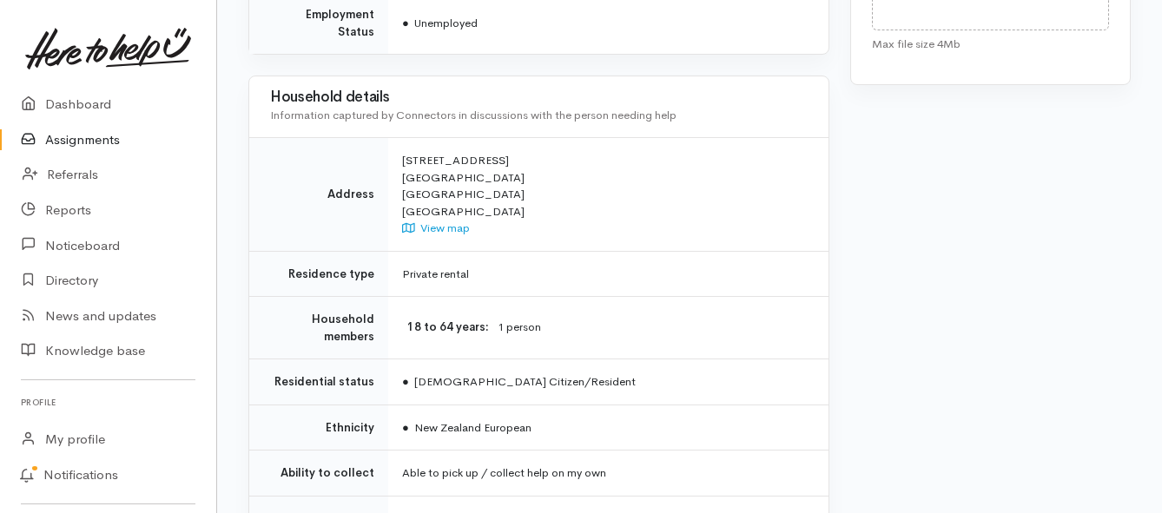
scroll to position [1129, 0]
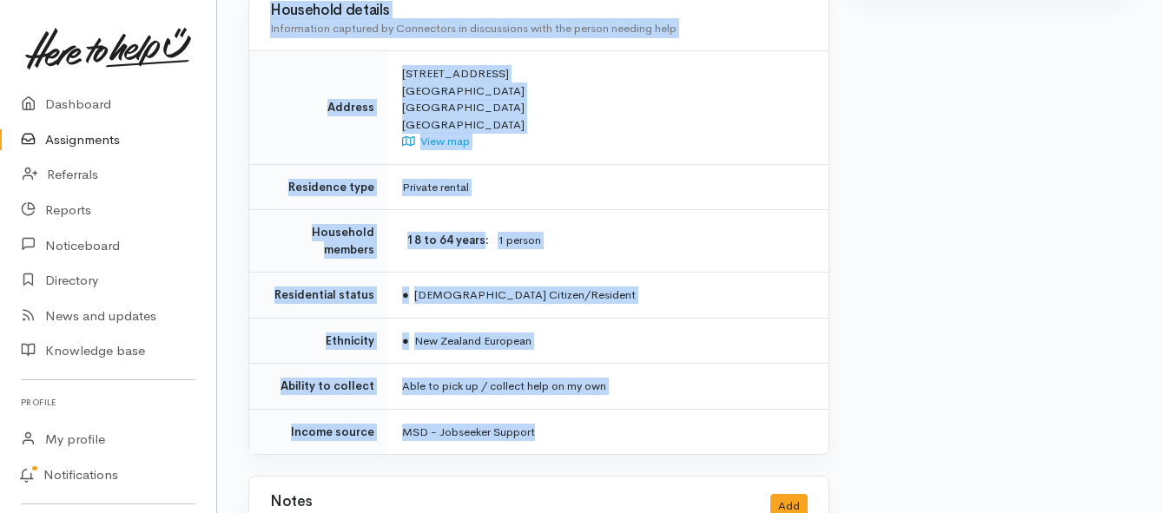
drag, startPoint x: 392, startPoint y: 219, endPoint x: 557, endPoint y: 358, distance: 215.0
copy div "**********"
click at [91, 137] on link "Assignments" at bounding box center [108, 140] width 216 height 36
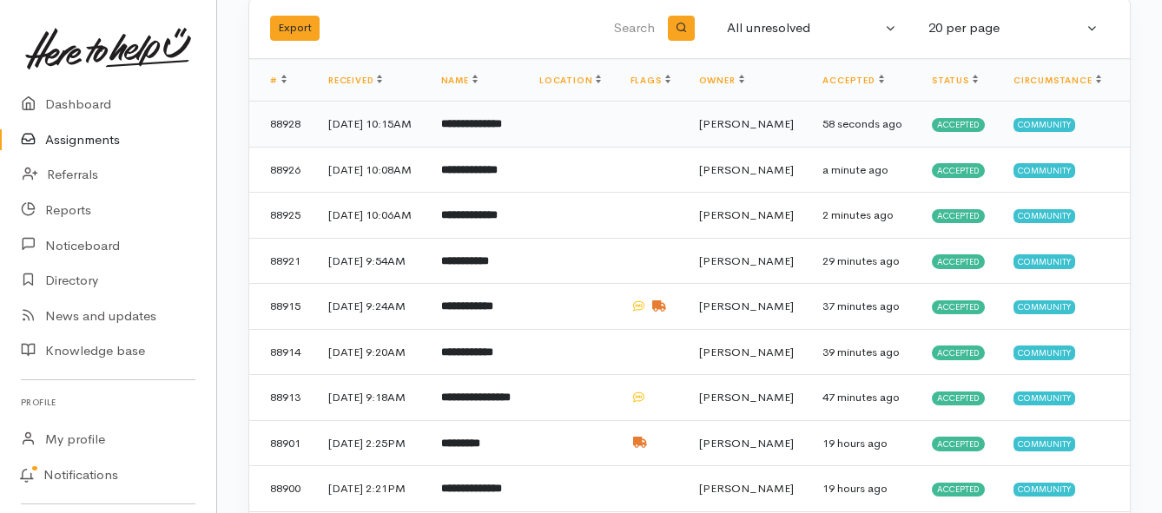
scroll to position [87, 0]
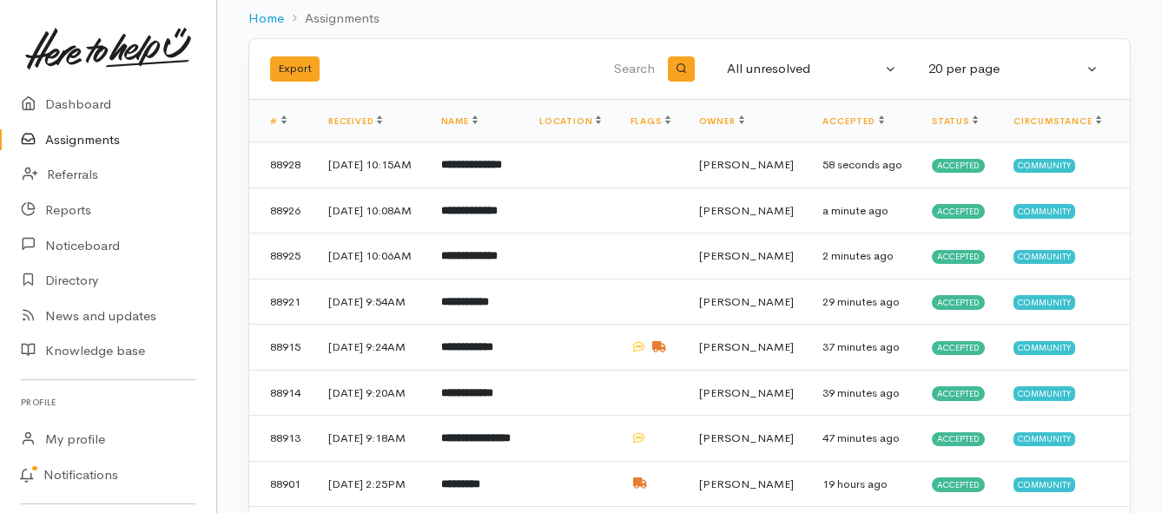
click at [91, 141] on link "Assignments" at bounding box center [108, 140] width 216 height 36
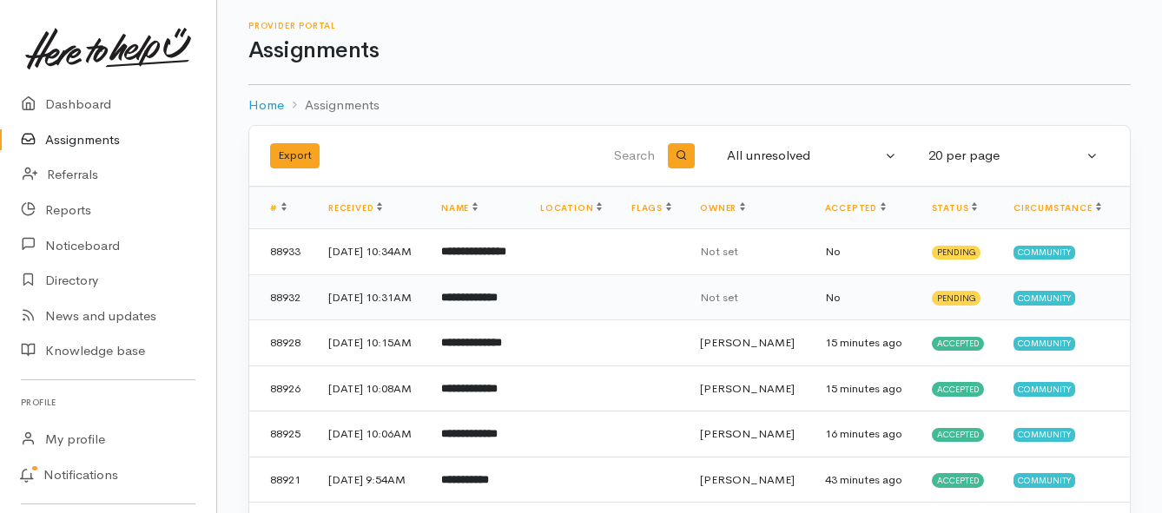
click at [498, 303] on b "**********" at bounding box center [469, 297] width 56 height 11
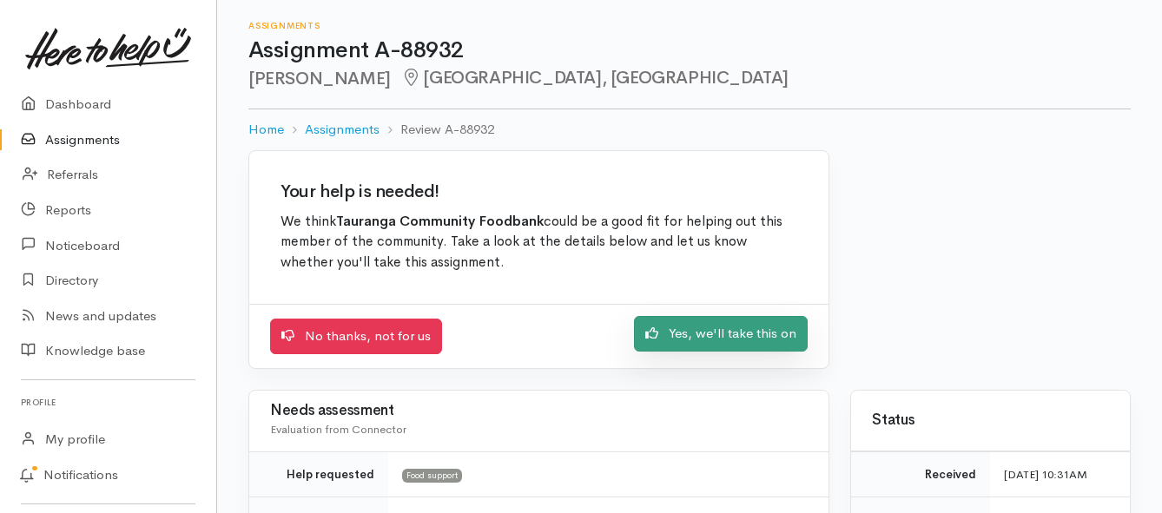
click at [675, 338] on link "Yes, we'll take this on" at bounding box center [721, 334] width 174 height 36
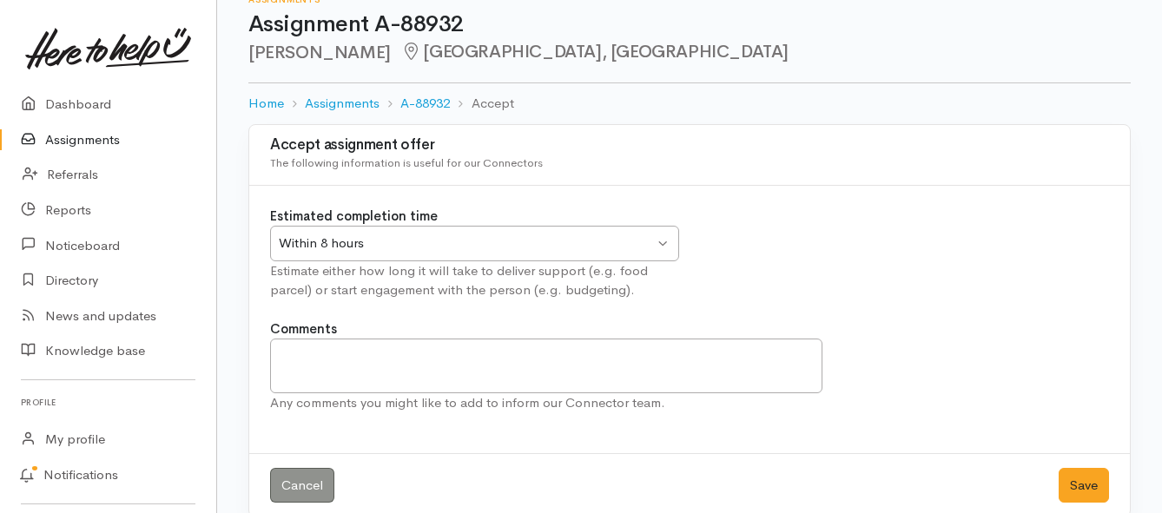
scroll to position [51, 0]
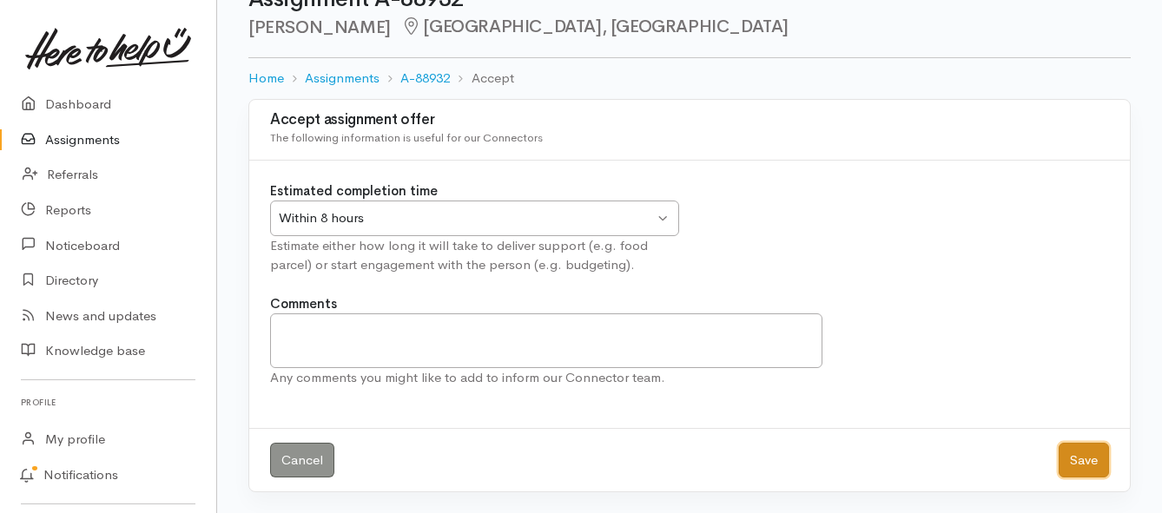
click at [1080, 469] on button "Save" at bounding box center [1083, 461] width 50 height 36
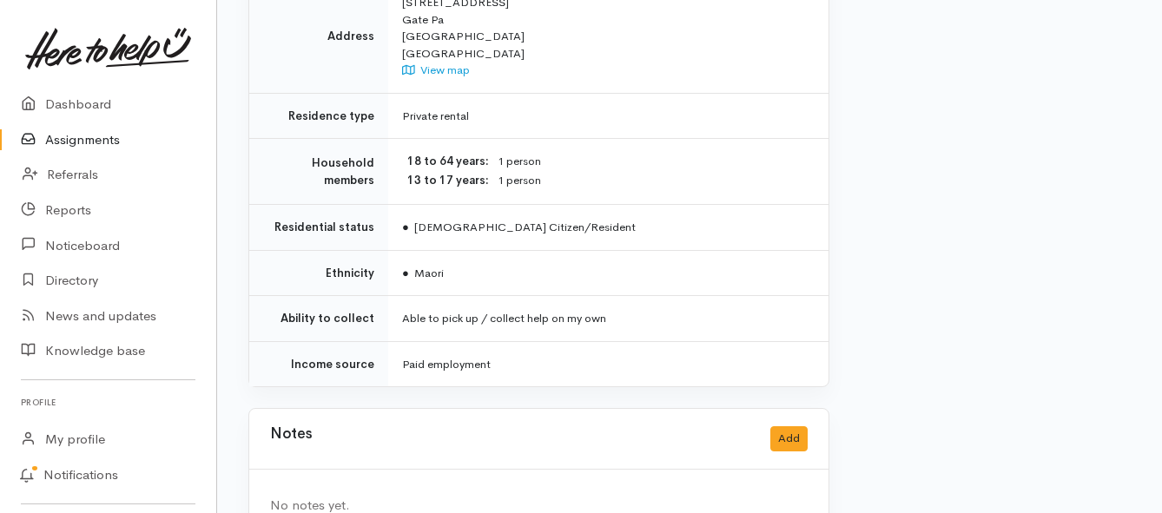
scroll to position [1216, 0]
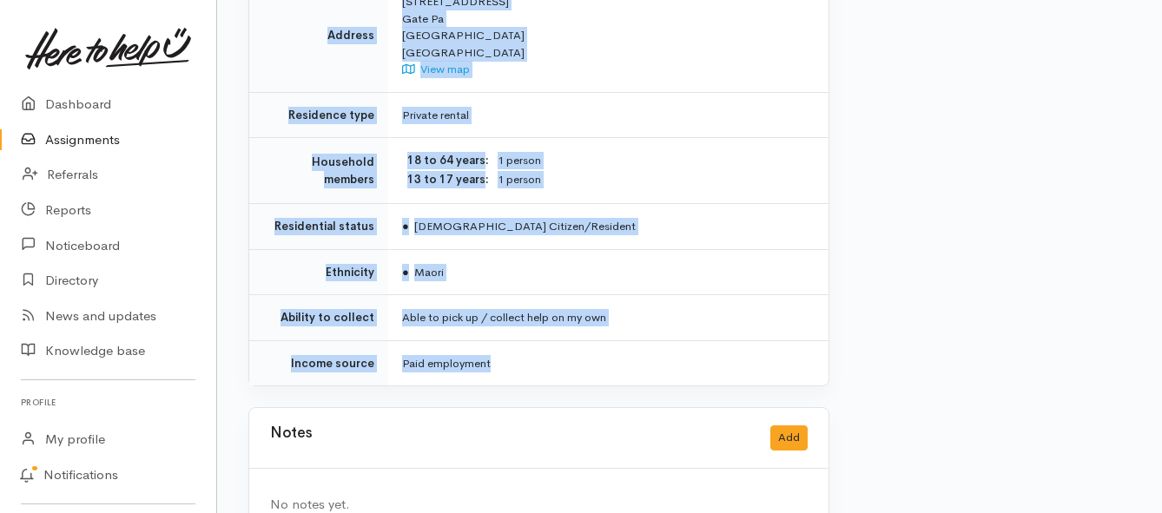
drag, startPoint x: 397, startPoint y: 51, endPoint x: 629, endPoint y: 317, distance: 352.6
copy div "**********"
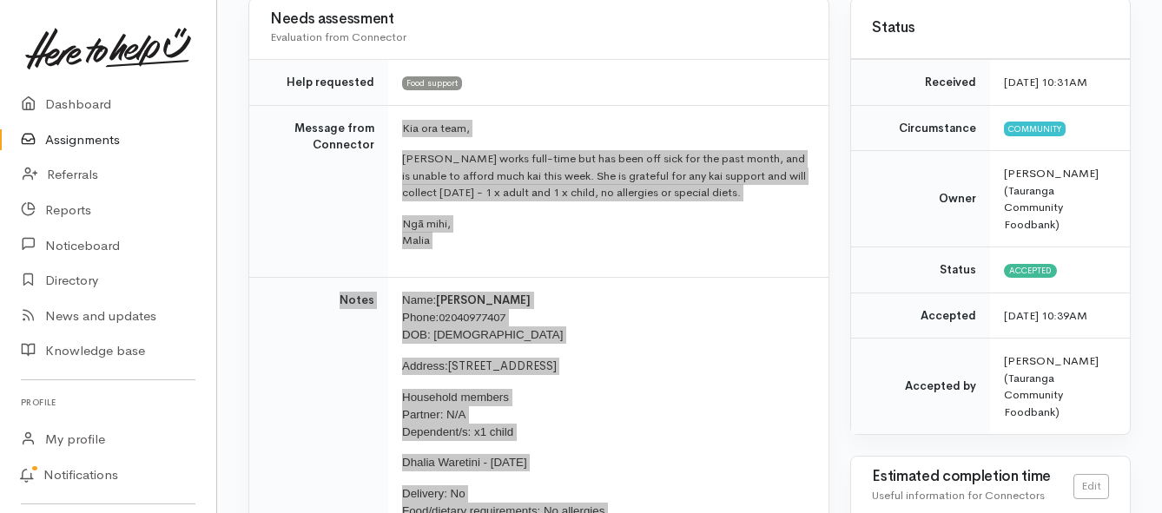
scroll to position [174, 0]
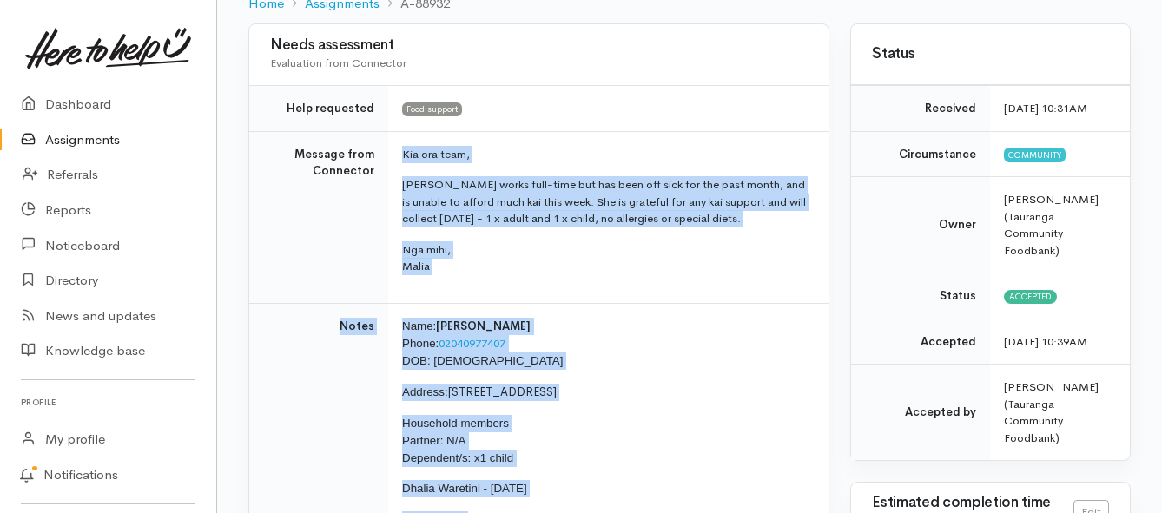
click at [101, 144] on link "Assignments" at bounding box center [108, 140] width 216 height 36
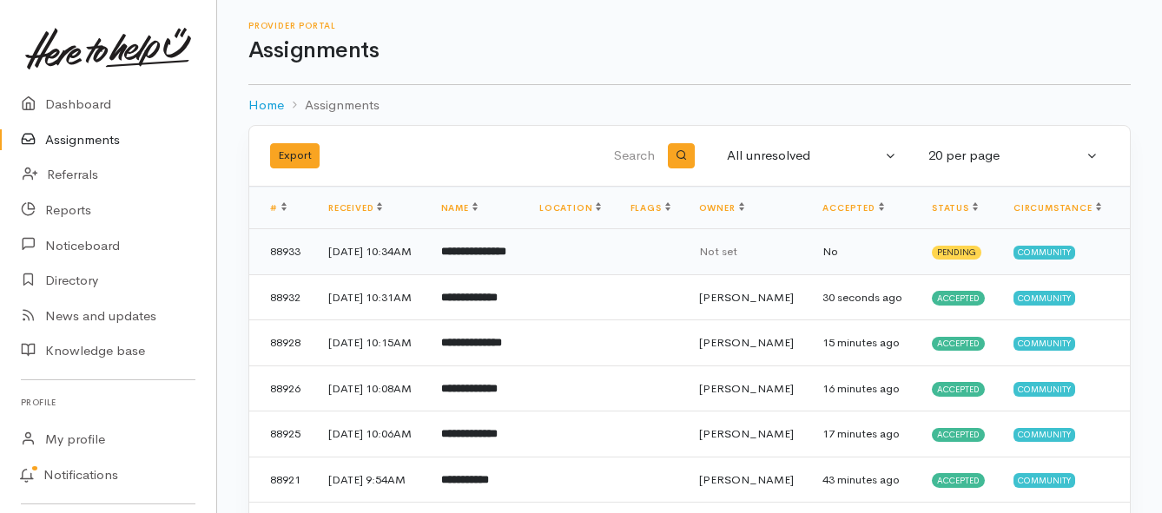
click at [487, 257] on b "**********" at bounding box center [473, 251] width 65 height 11
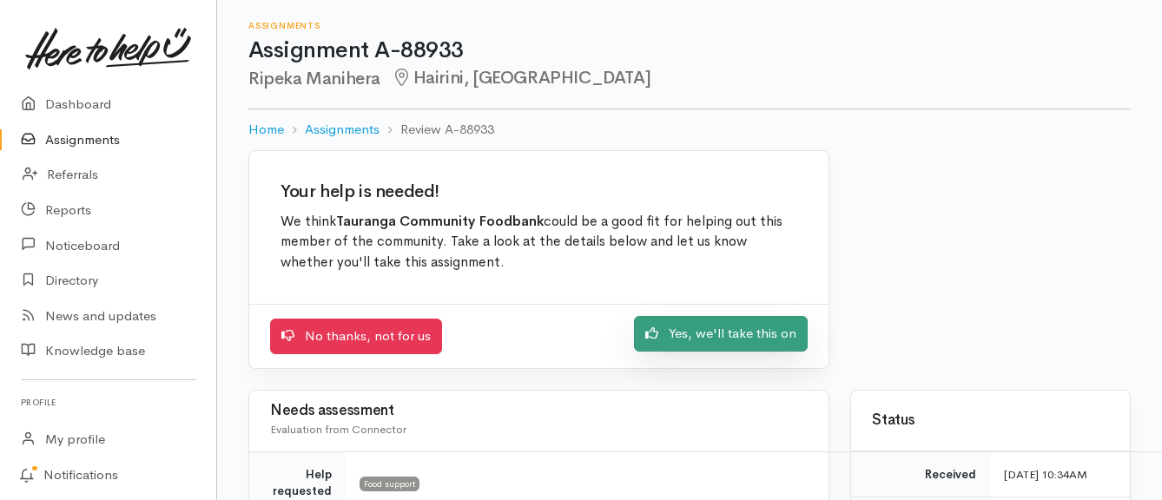
click at [754, 331] on link "Yes, we'll take this on" at bounding box center [721, 334] width 174 height 36
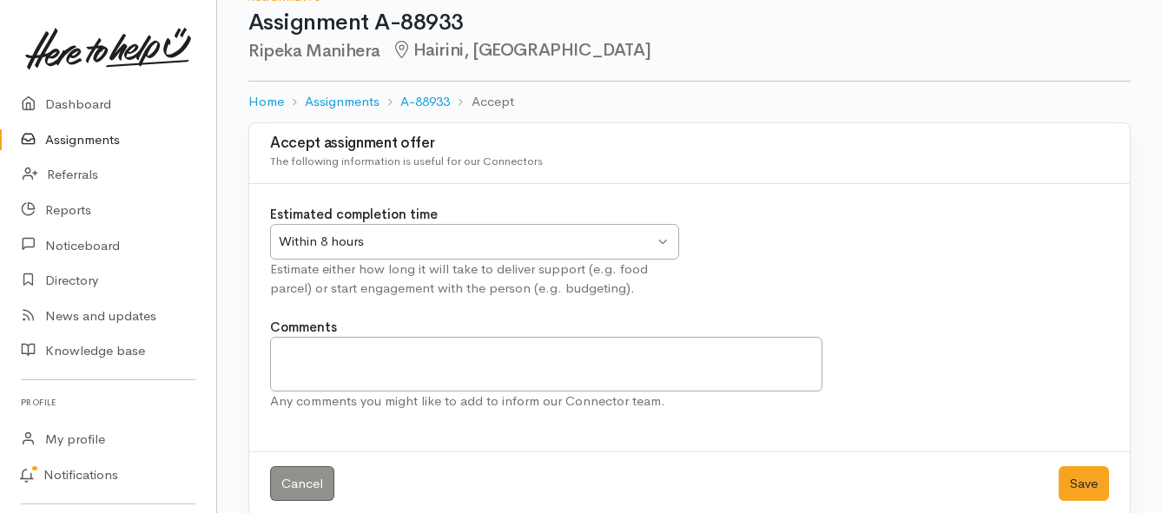
scroll to position [51, 0]
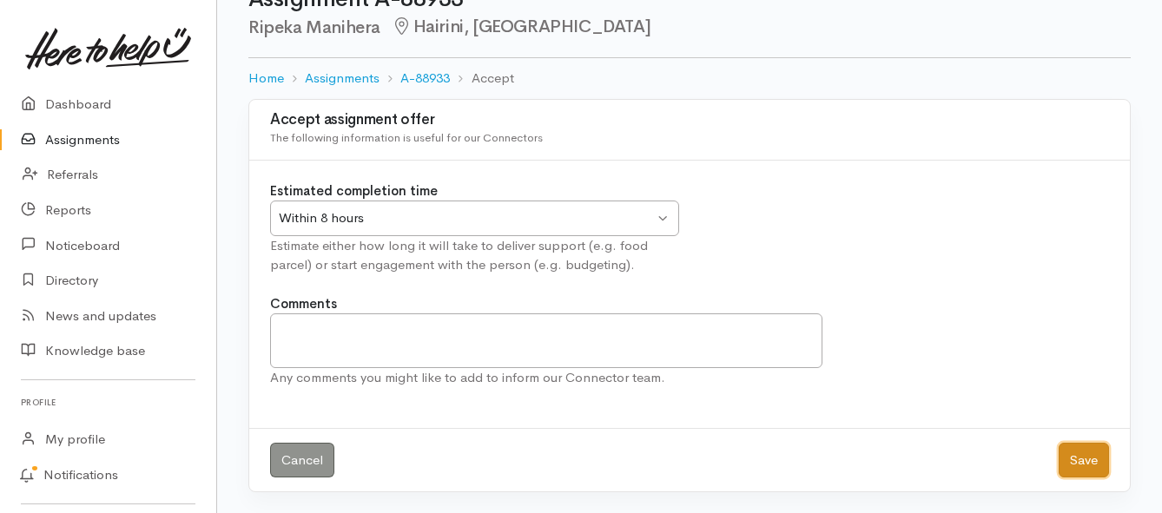
click at [1081, 460] on button "Save" at bounding box center [1083, 461] width 50 height 36
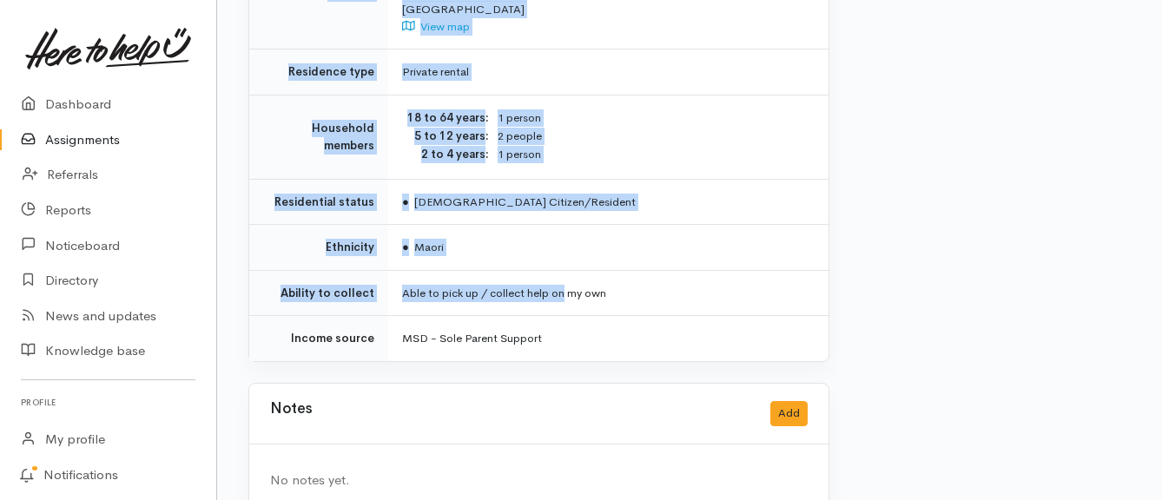
scroll to position [1408, 0]
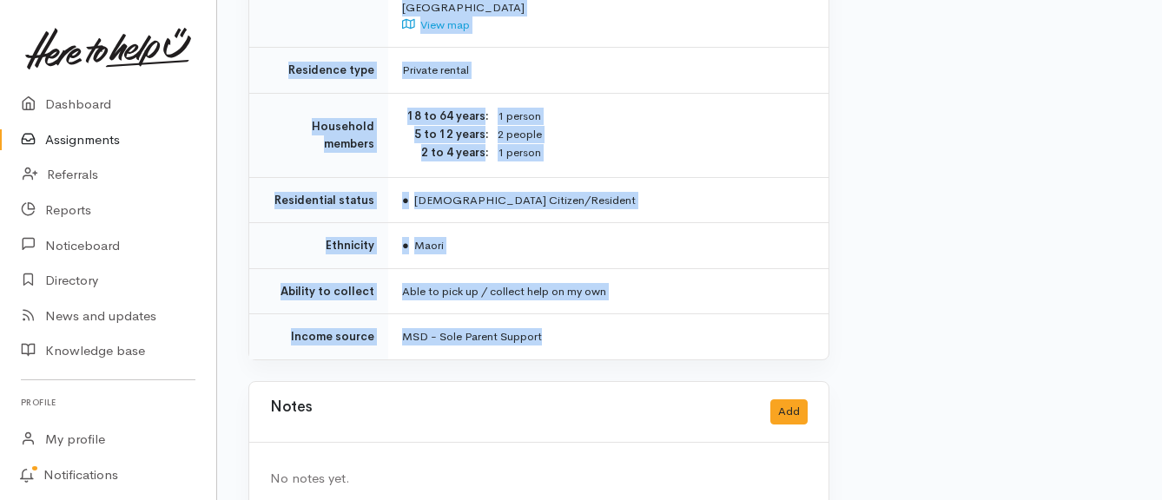
drag, startPoint x: 363, startPoint y: 157, endPoint x: 583, endPoint y: 282, distance: 252.8
copy div "**********"
click at [57, 139] on link "Assignments" at bounding box center [108, 140] width 216 height 36
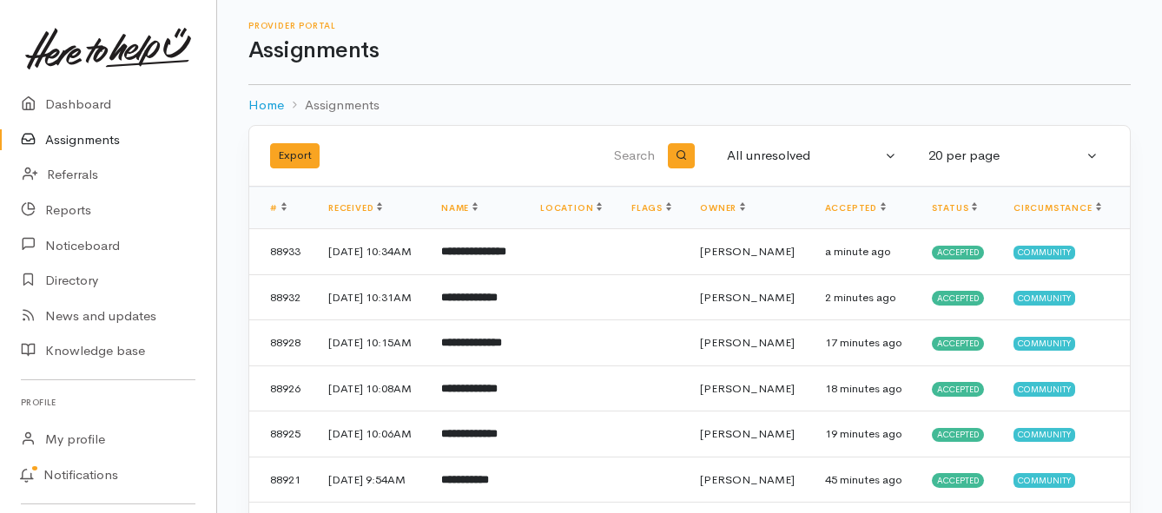
click at [78, 139] on link "Assignments" at bounding box center [108, 140] width 216 height 36
click at [491, 257] on b "**********" at bounding box center [478, 251] width 78 height 11
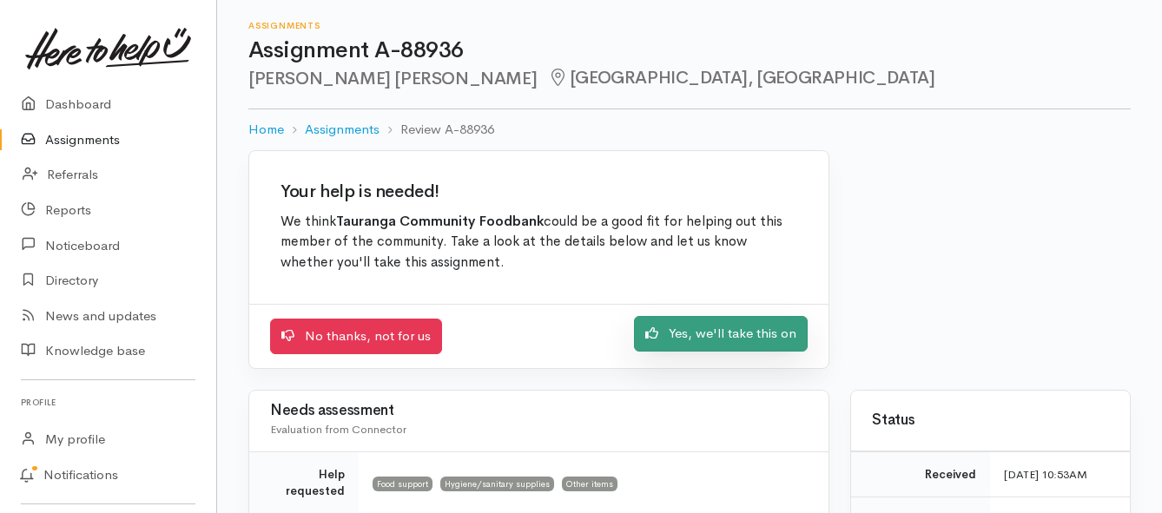
click at [722, 343] on link "Yes, we'll take this on" at bounding box center [721, 334] width 174 height 36
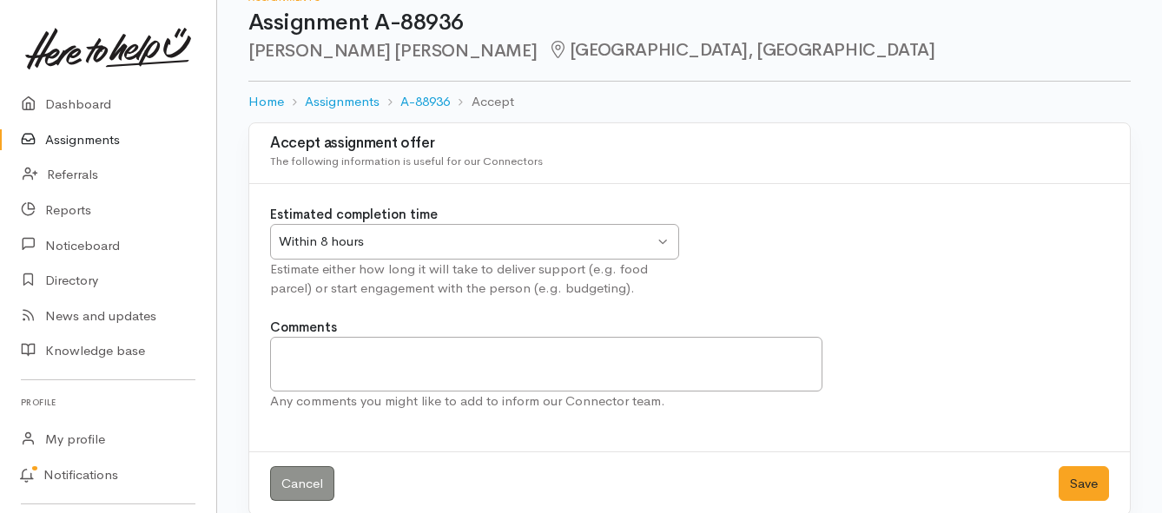
scroll to position [51, 0]
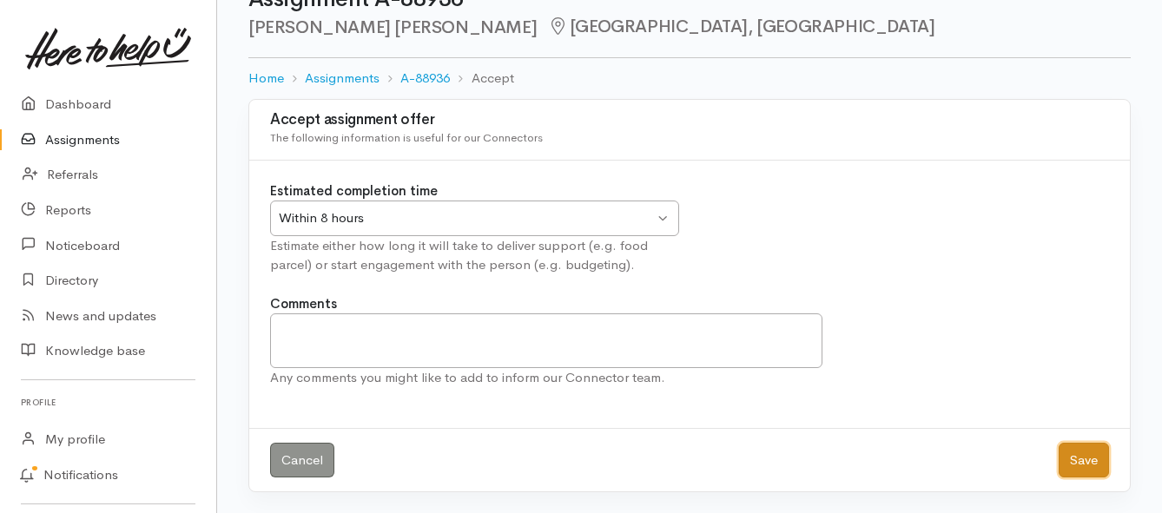
click at [1072, 465] on button "Save" at bounding box center [1083, 461] width 50 height 36
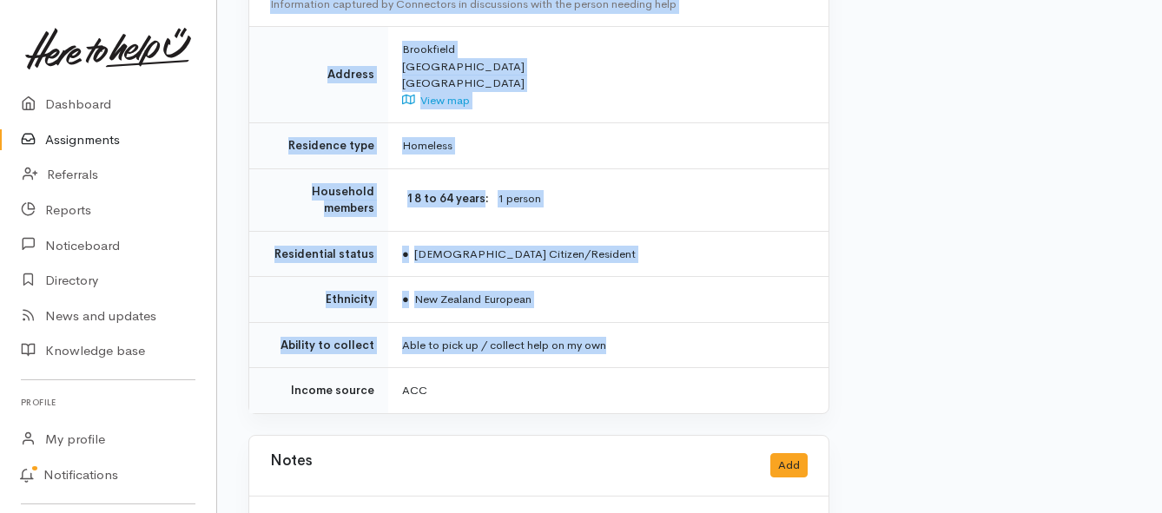
scroll to position [1475, 0]
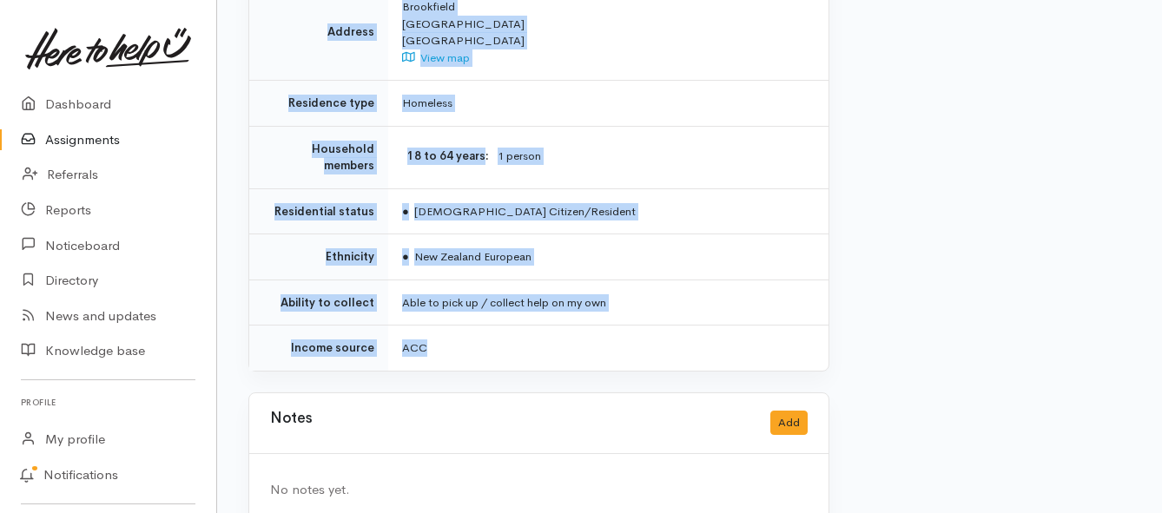
drag, startPoint x: 374, startPoint y: 173, endPoint x: 641, endPoint y: 301, distance: 295.9
copy div "**********"
click at [109, 140] on link "Assignments" at bounding box center [108, 140] width 216 height 36
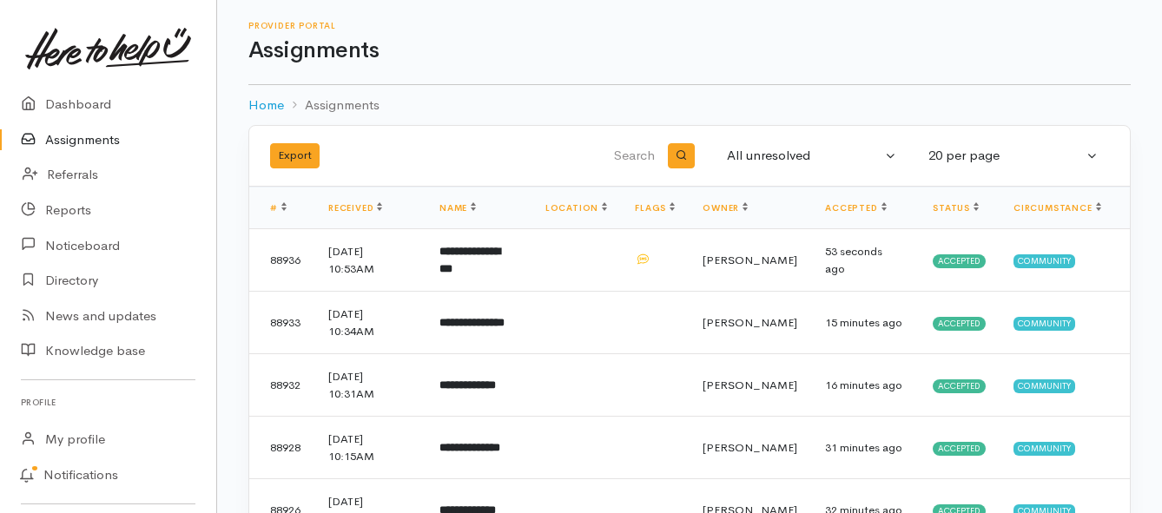
click at [94, 135] on link "Assignments" at bounding box center [108, 140] width 216 height 36
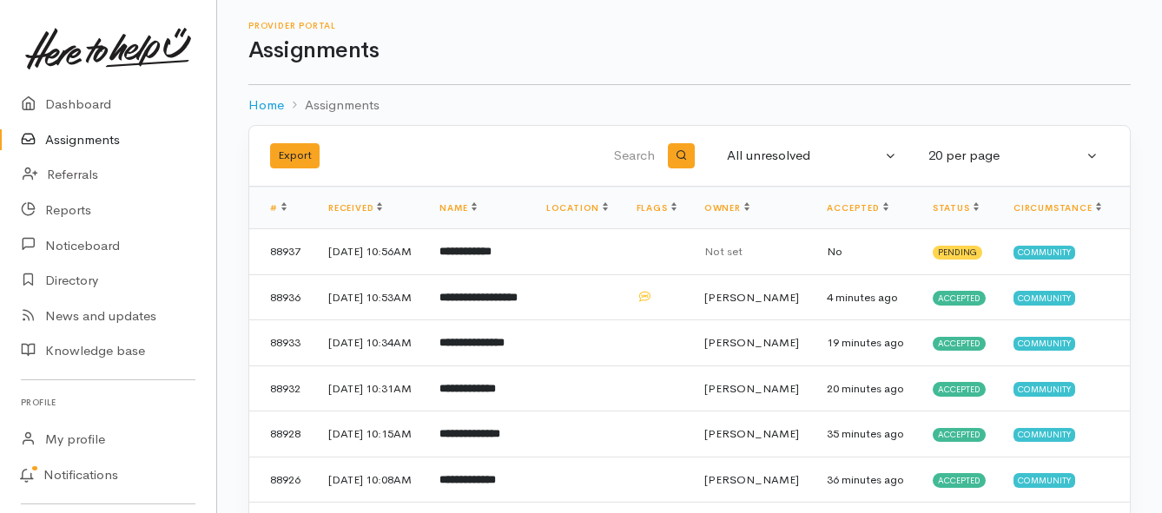
click at [78, 139] on link "Assignments" at bounding box center [108, 140] width 216 height 36
click at [491, 257] on b "**********" at bounding box center [465, 251] width 52 height 11
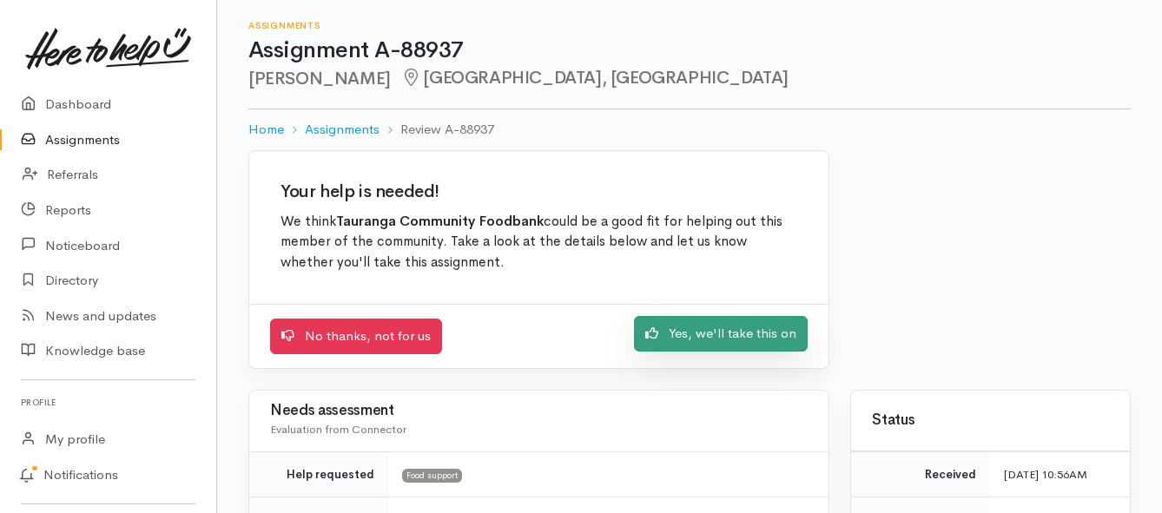
click at [719, 343] on link "Yes, we'll take this on" at bounding box center [721, 334] width 174 height 36
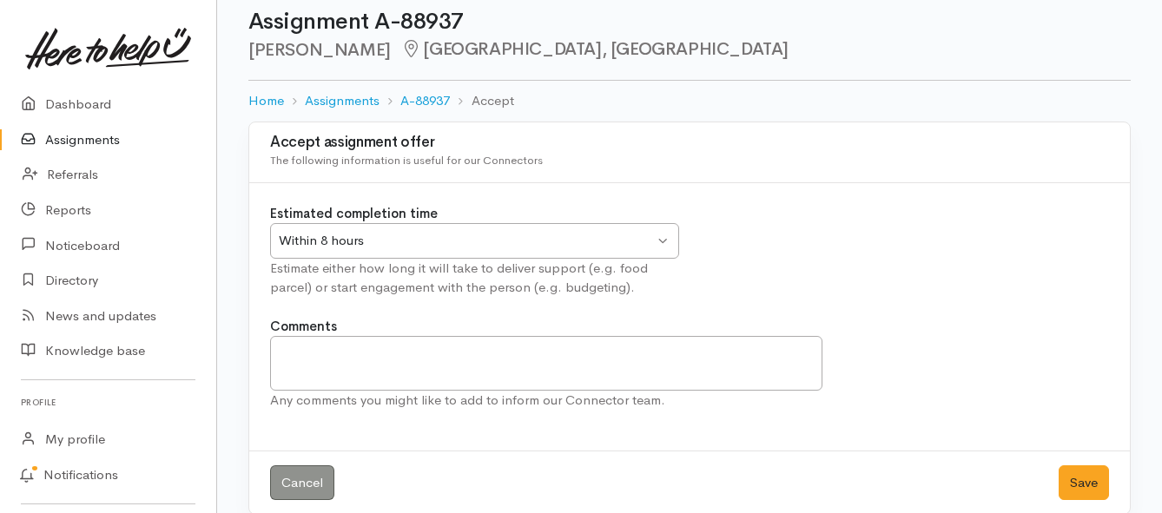
scroll to position [51, 0]
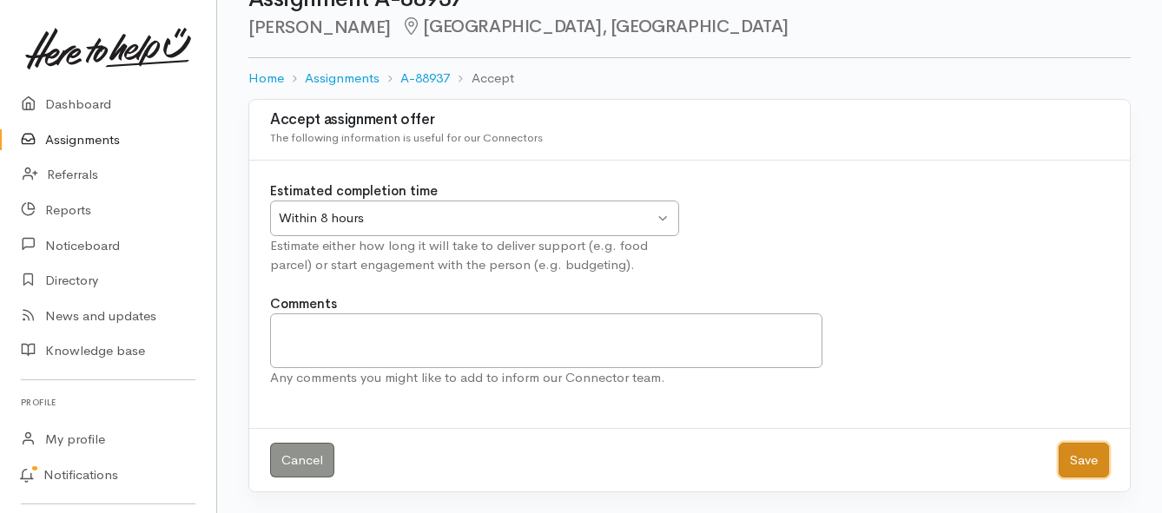
click at [1079, 464] on button "Save" at bounding box center [1083, 461] width 50 height 36
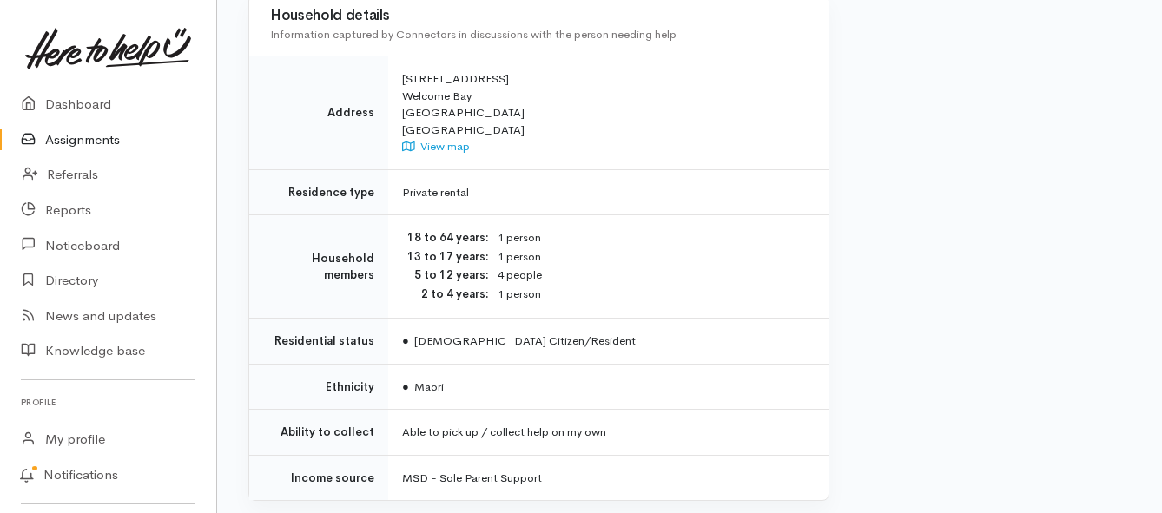
scroll to position [1389, 0]
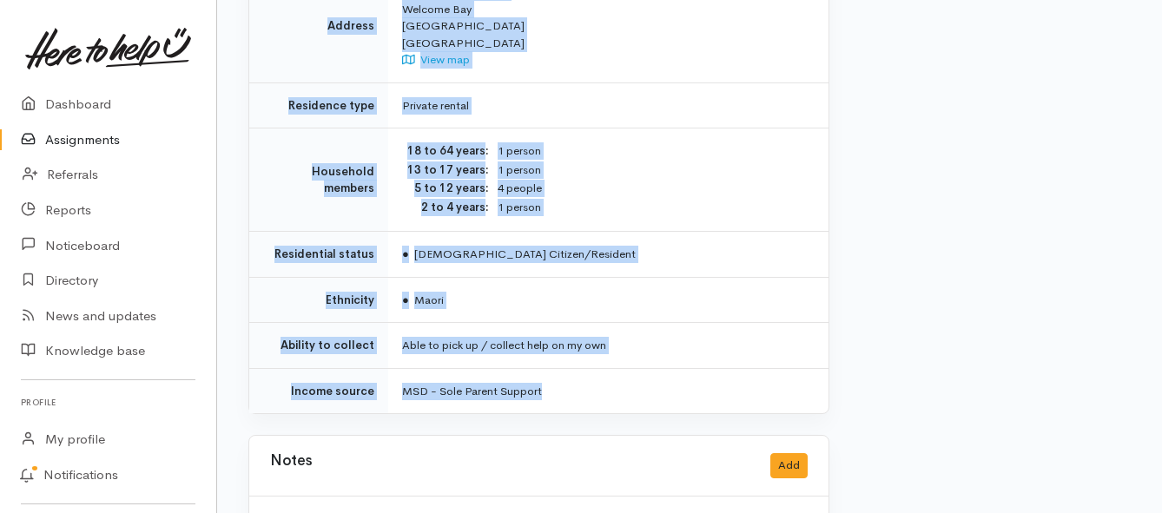
drag, startPoint x: 393, startPoint y: 151, endPoint x: 634, endPoint y: 344, distance: 308.2
copy div "**********"
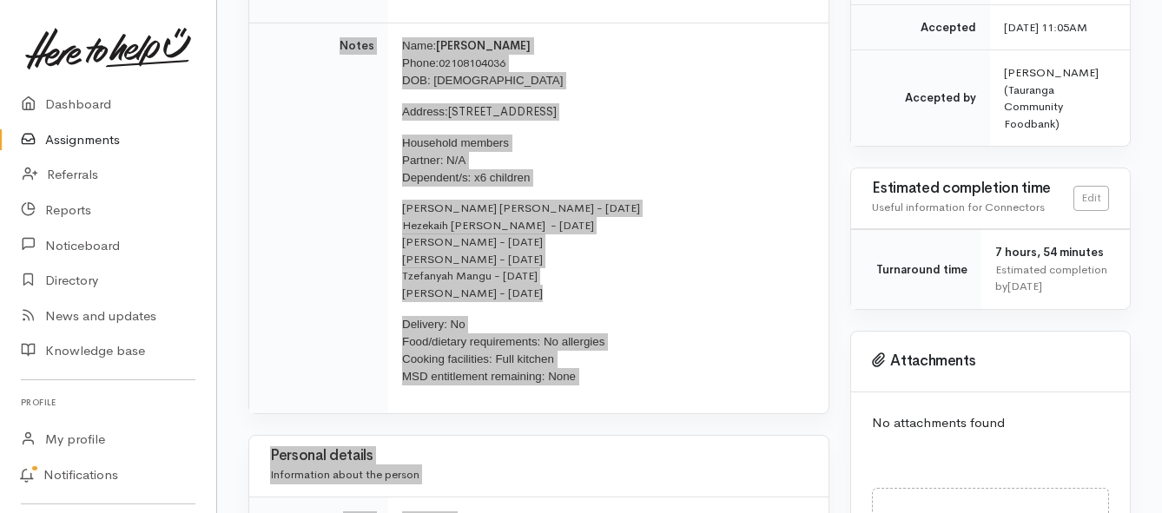
scroll to position [521, 0]
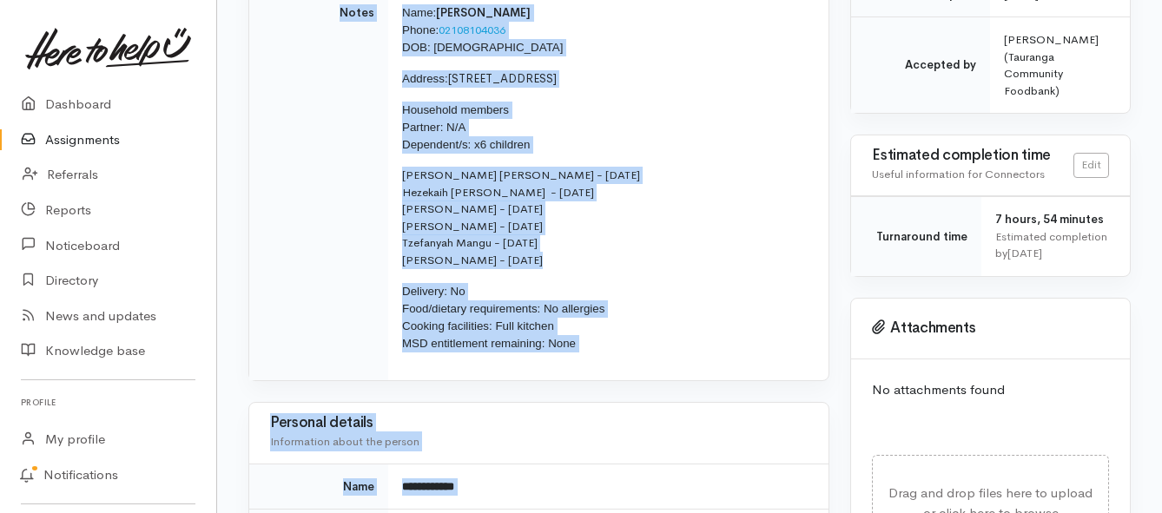
click at [76, 138] on link "Assignments" at bounding box center [108, 140] width 216 height 36
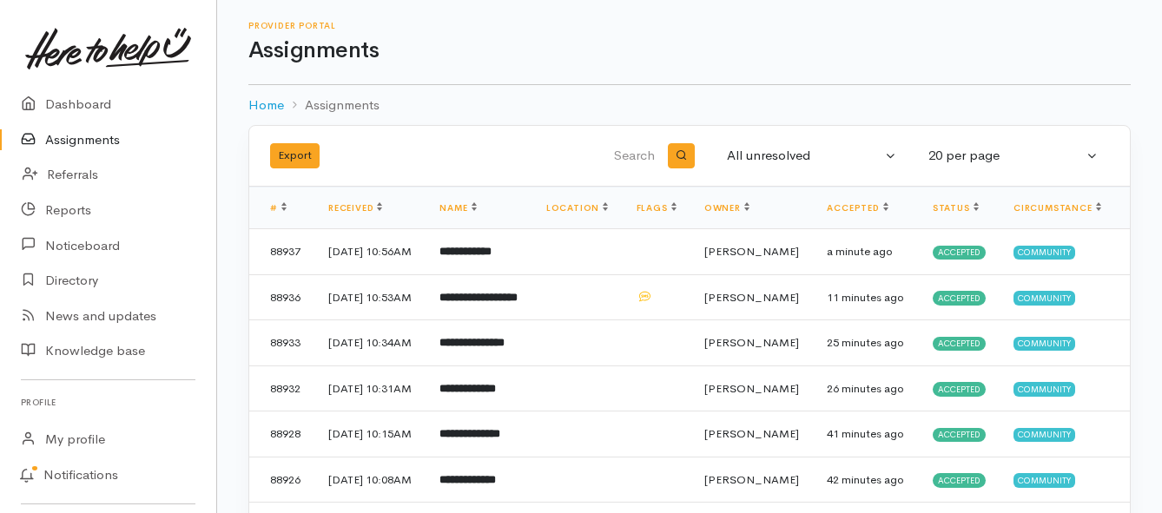
click at [68, 143] on link "Assignments" at bounding box center [108, 140] width 216 height 36
click at [100, 144] on link "Assignments" at bounding box center [108, 140] width 216 height 36
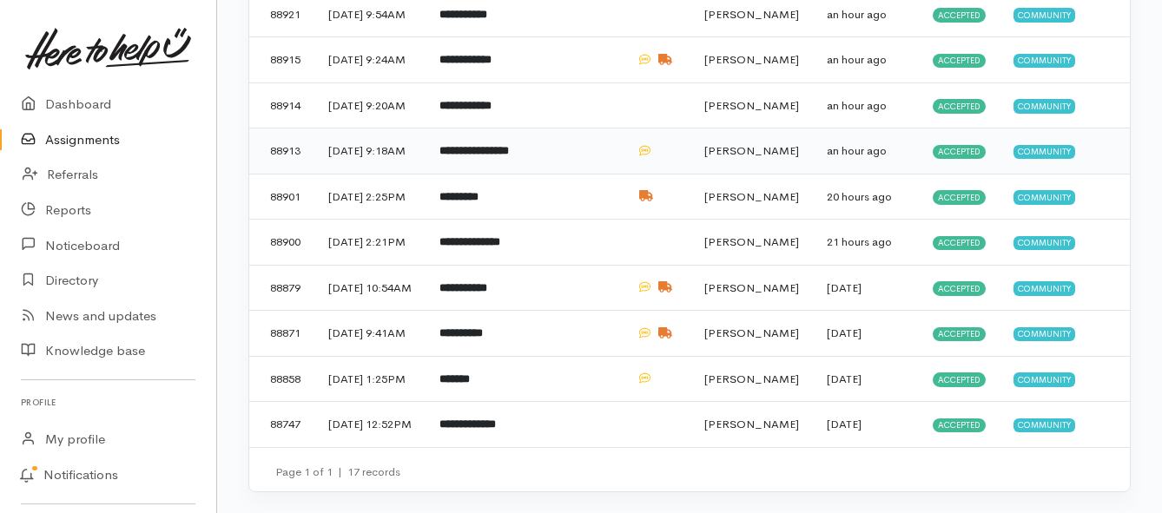
scroll to position [781, 0]
click at [465, 298] on td "**********" at bounding box center [478, 288] width 106 height 46
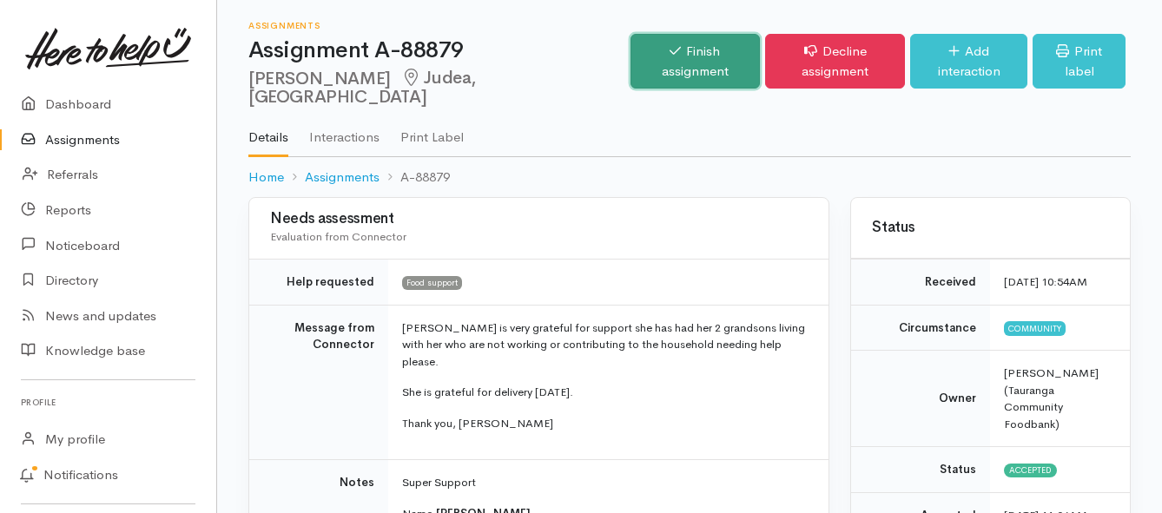
click at [630, 56] on link "Finish assignment" at bounding box center [694, 61] width 129 height 55
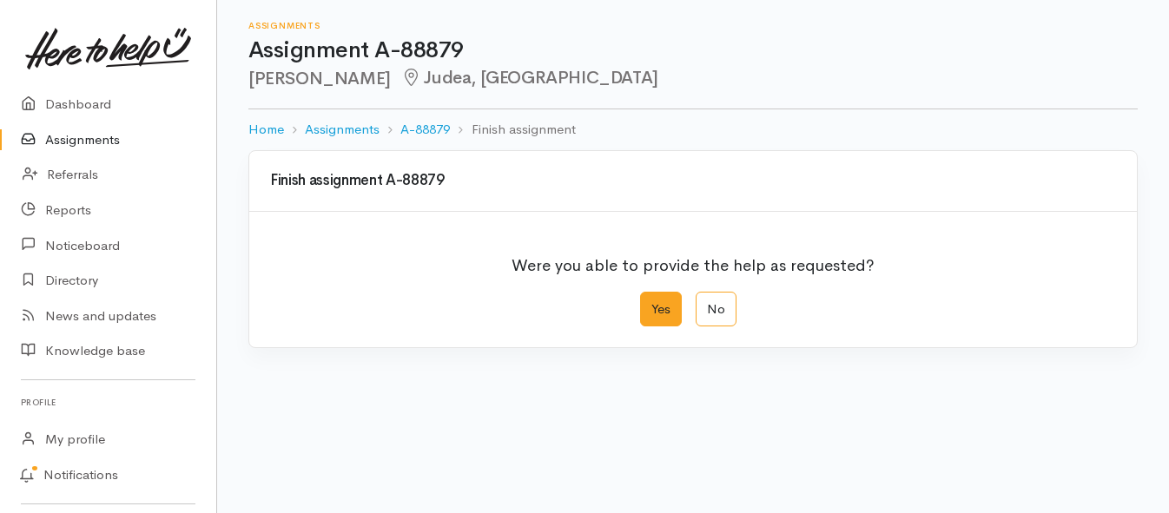
click at [659, 326] on label "Yes" at bounding box center [661, 310] width 42 height 36
click at [651, 303] on input "Yes" at bounding box center [645, 297] width 11 height 11
radio input "true"
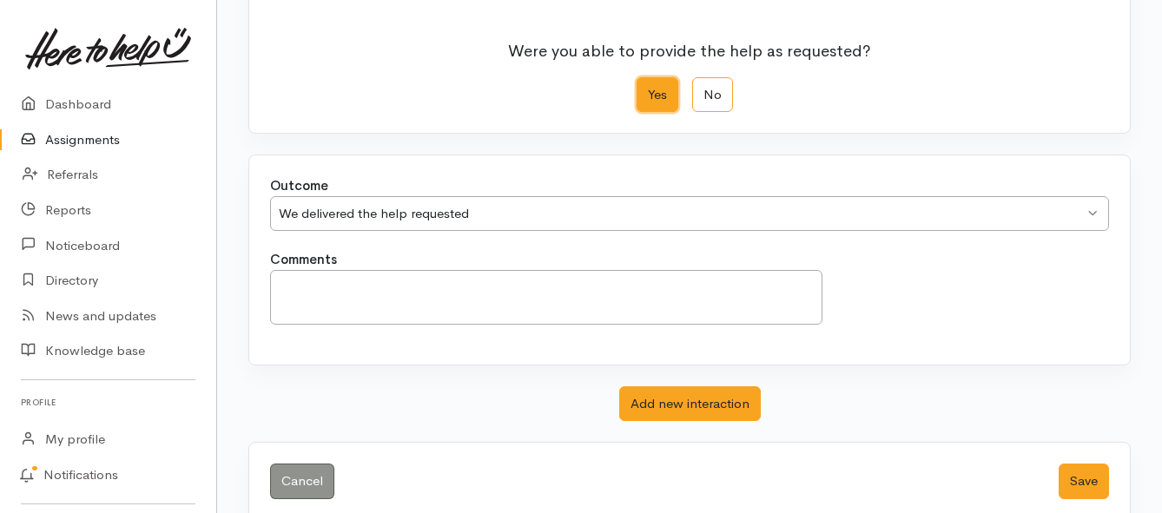
scroll to position [243, 0]
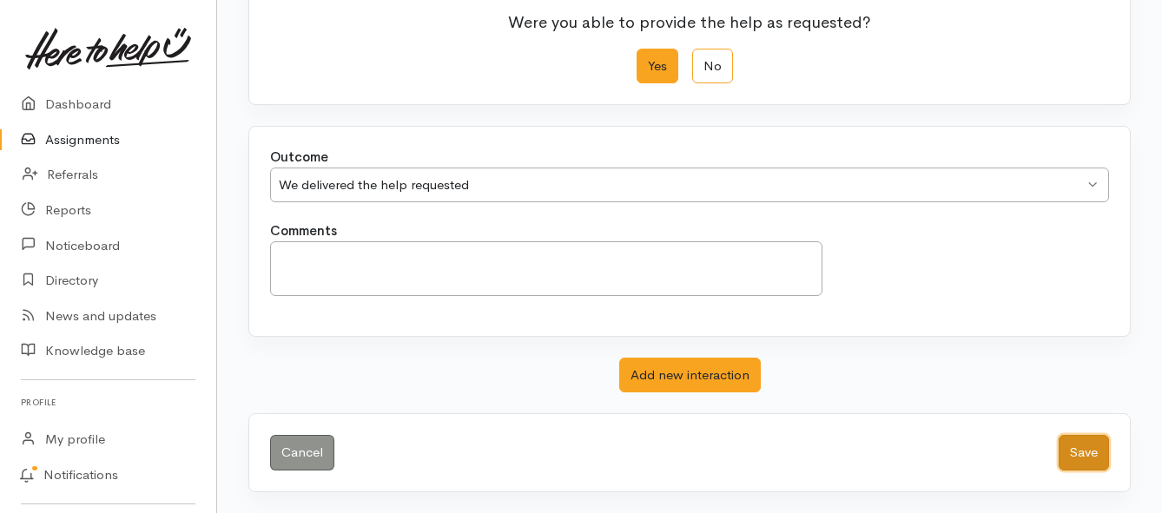
click at [1089, 461] on button "Save" at bounding box center [1083, 453] width 50 height 36
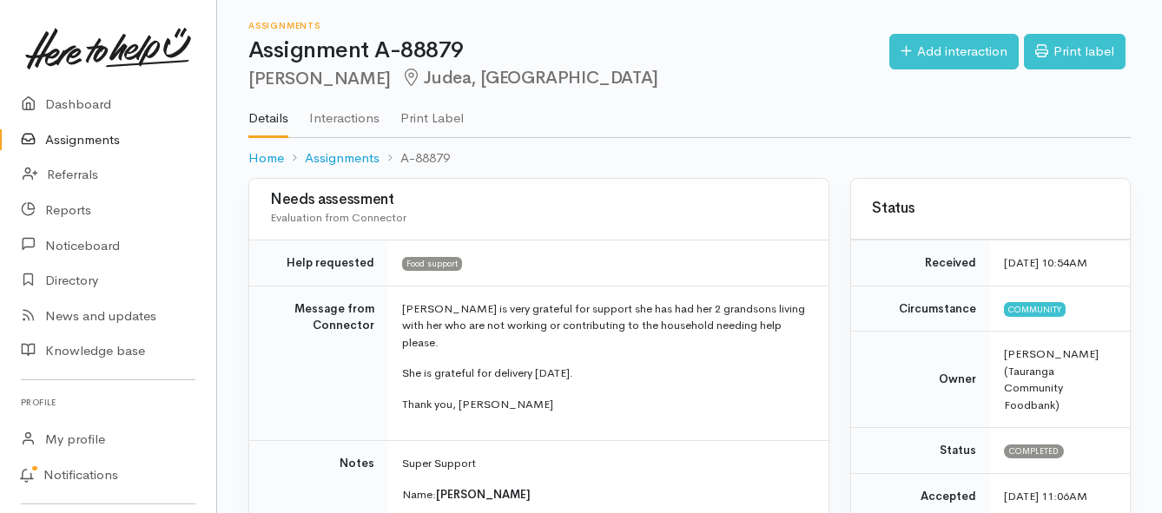
click at [88, 150] on link "Assignments" at bounding box center [108, 140] width 216 height 36
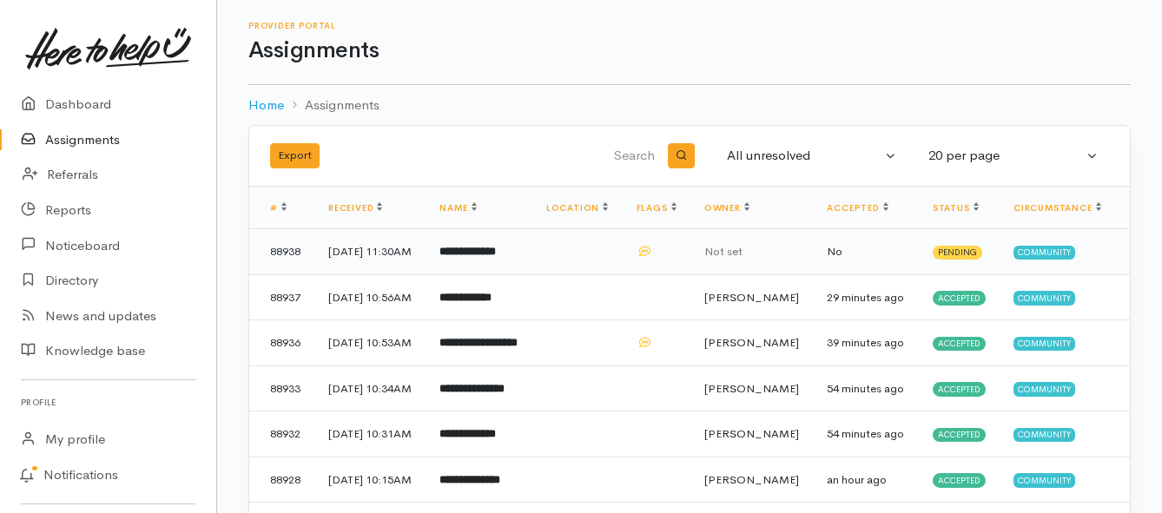
click at [484, 257] on b "**********" at bounding box center [467, 251] width 56 height 11
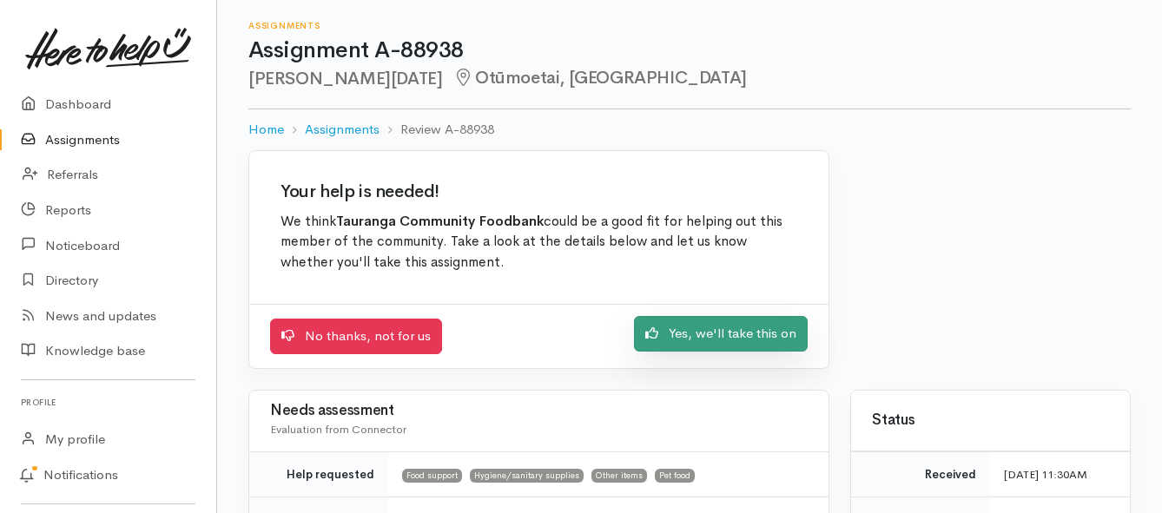
click at [702, 338] on link "Yes, we'll take this on" at bounding box center [721, 334] width 174 height 36
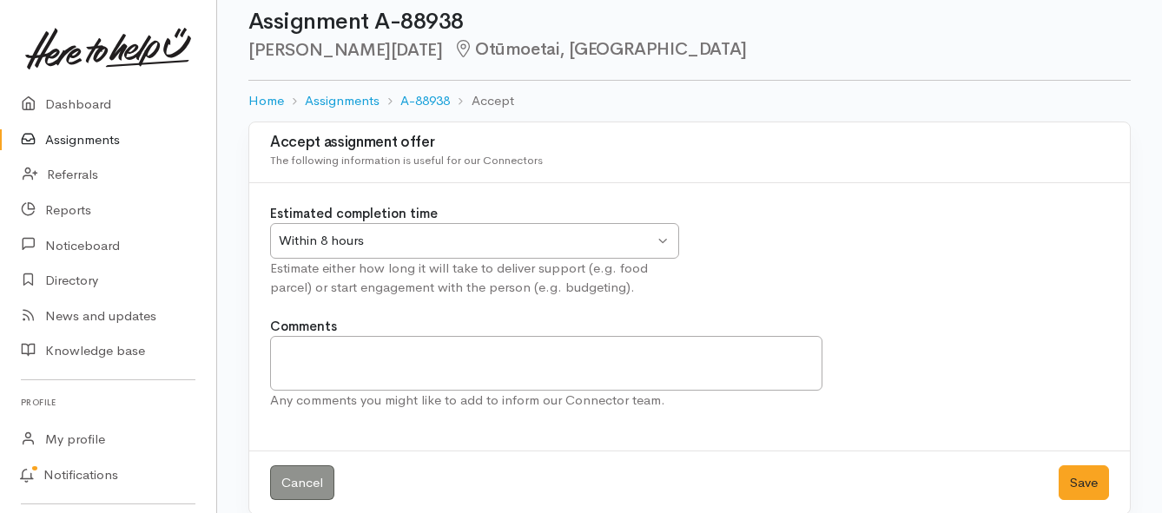
scroll to position [51, 0]
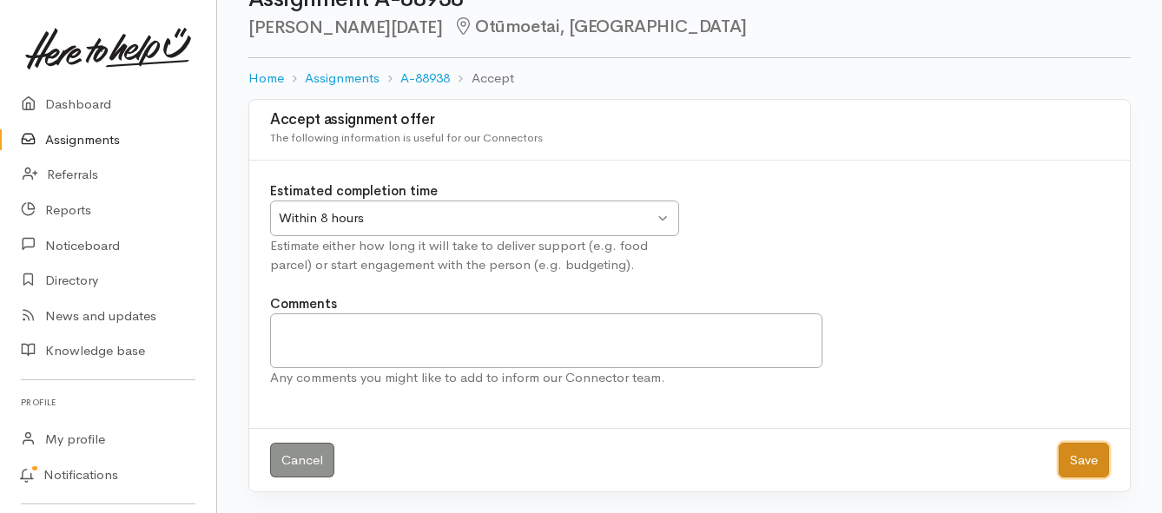
click at [1072, 465] on button "Save" at bounding box center [1083, 461] width 50 height 36
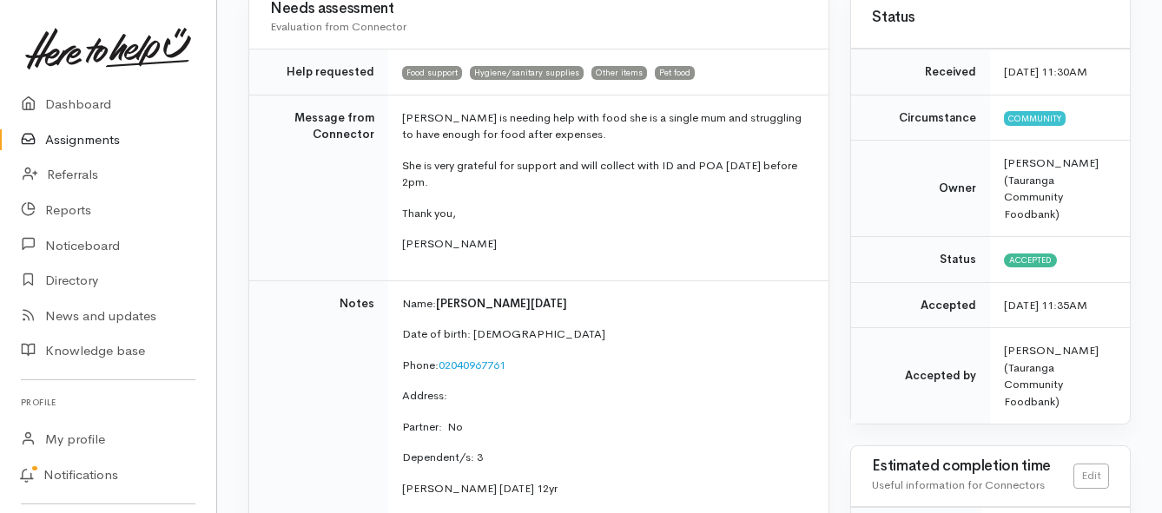
scroll to position [260, 0]
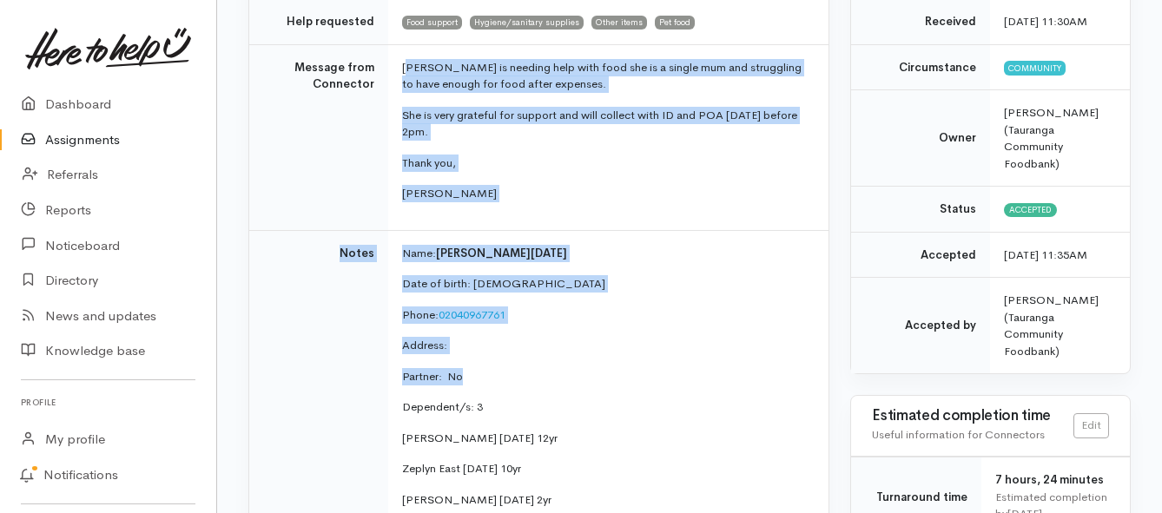
drag, startPoint x: 410, startPoint y: 304, endPoint x: 551, endPoint y: 356, distance: 150.8
click at [551, 356] on tbody "Help requested Food support Hygiene/sanitary supplies Other items Pet food Mess…" at bounding box center [538, 415] width 579 height 833
click at [571, 208] on td "Zoe is needing help with food she is a single mum and struggling to have enough…" at bounding box center [608, 137] width 440 height 186
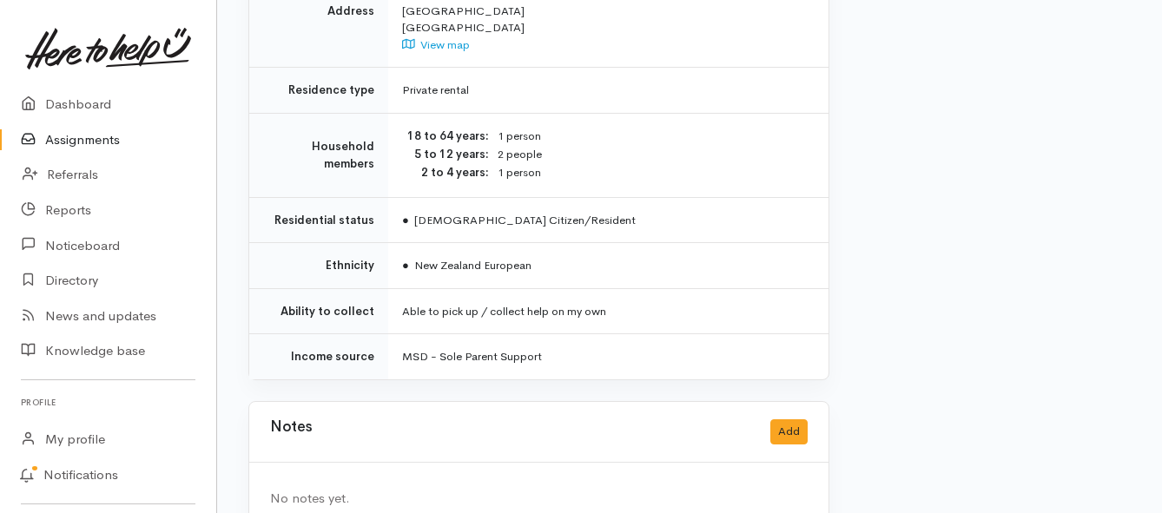
scroll to position [1602, 0]
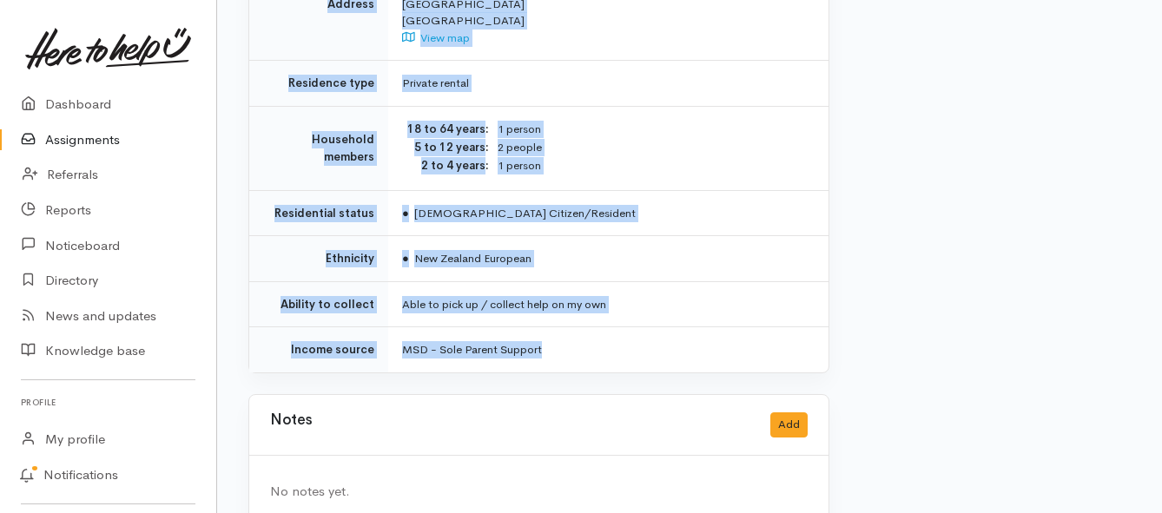
drag, startPoint x: 402, startPoint y: 139, endPoint x: 633, endPoint y: 292, distance: 277.0
copy div "**********"
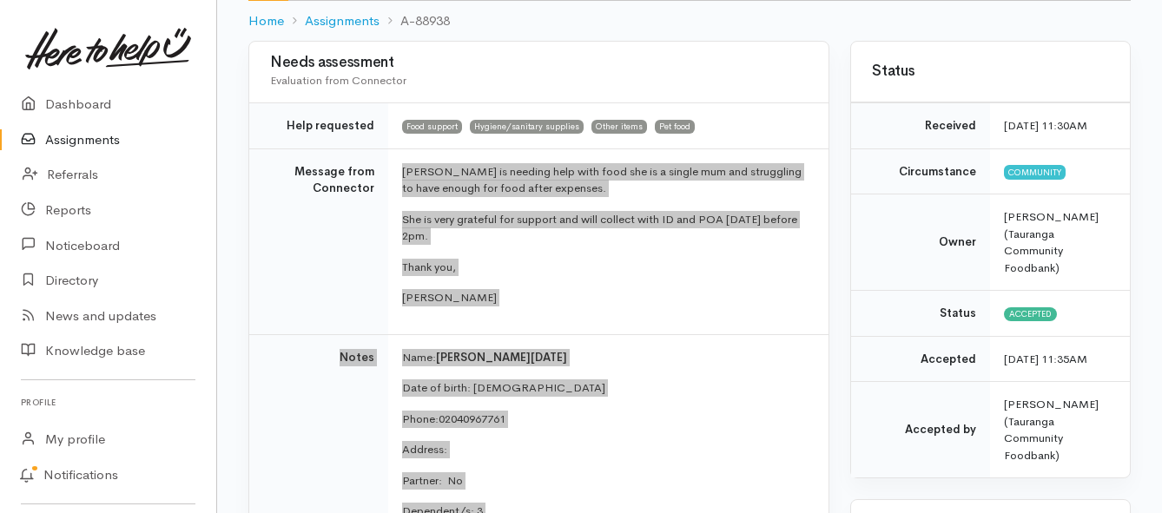
scroll to position [126, 0]
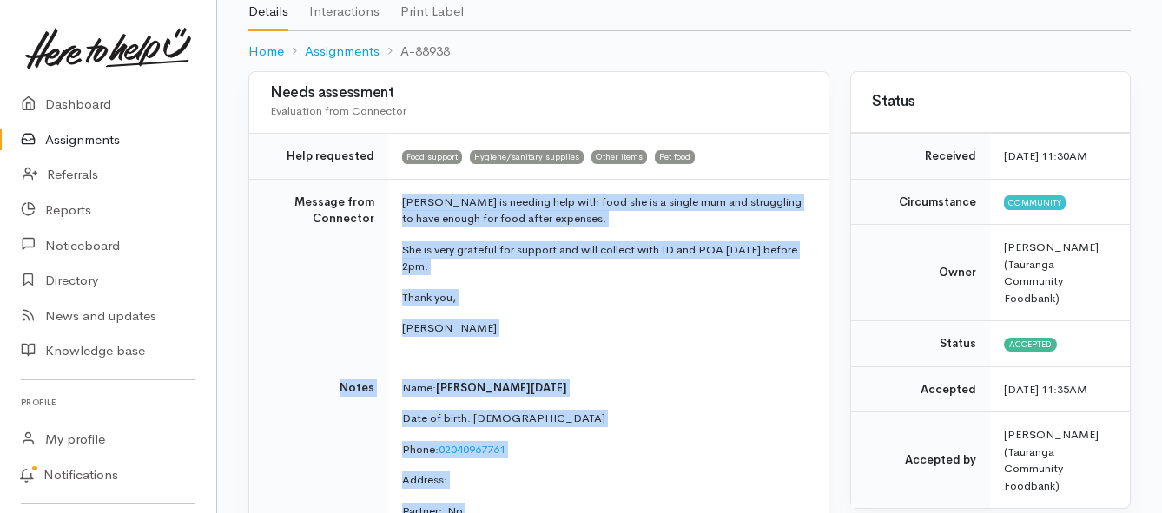
click at [75, 140] on link "Assignments" at bounding box center [108, 140] width 216 height 36
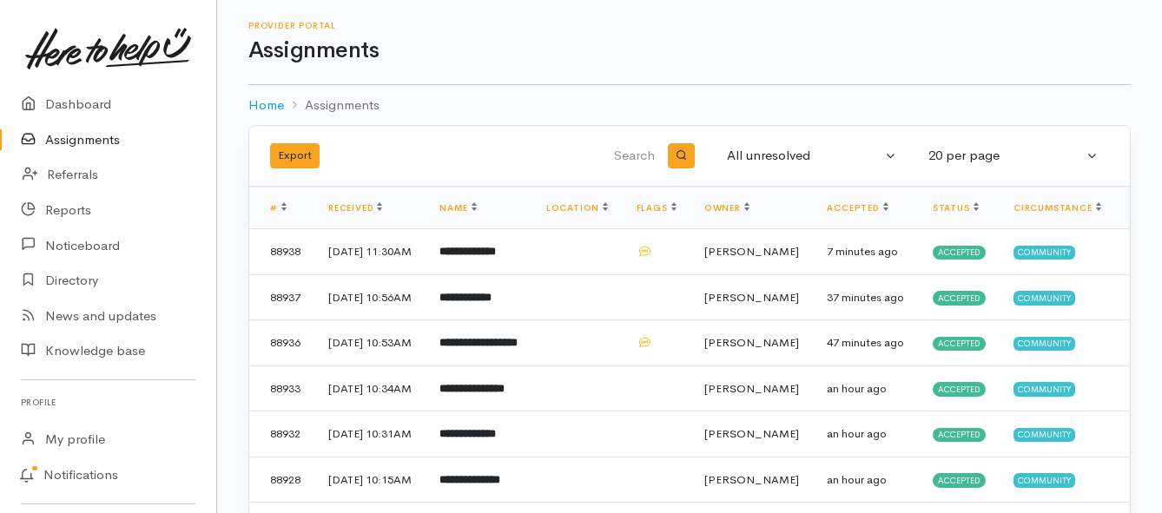
click at [65, 146] on link "Assignments" at bounding box center [108, 140] width 216 height 36
click at [100, 144] on link "Assignments" at bounding box center [108, 140] width 216 height 36
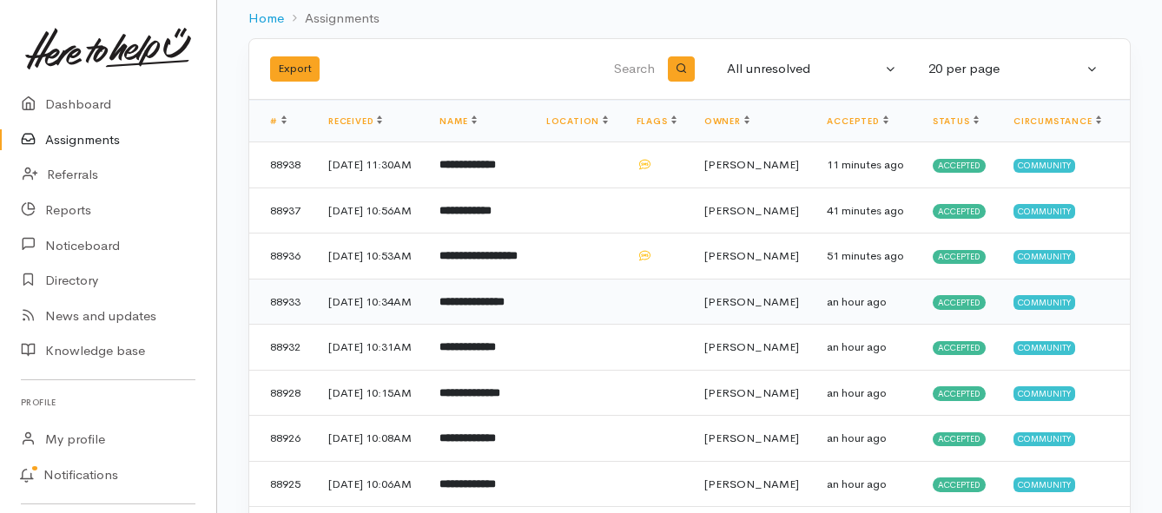
click at [485, 307] on b "**********" at bounding box center [471, 301] width 65 height 11
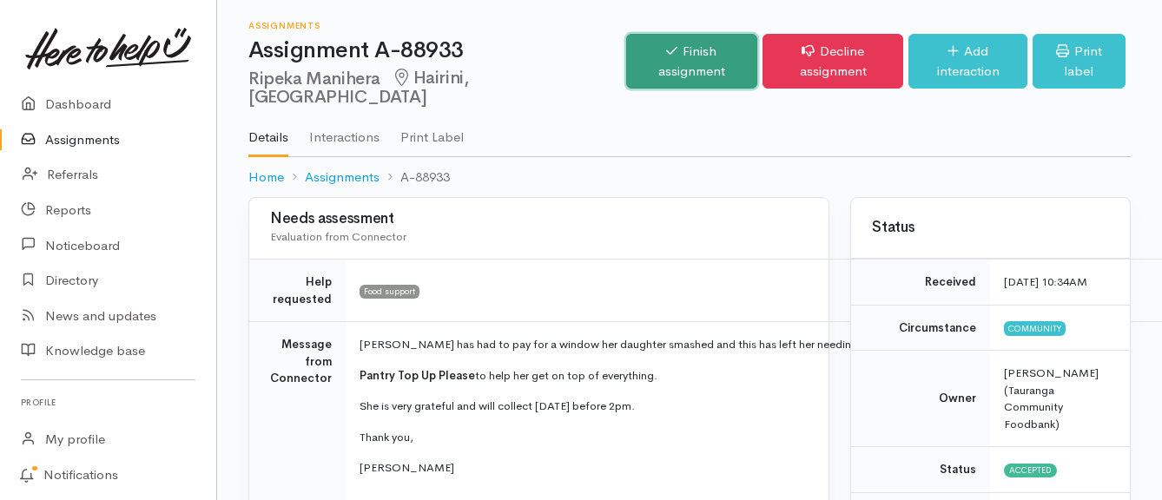
click at [626, 56] on link "Finish assignment" at bounding box center [691, 61] width 130 height 55
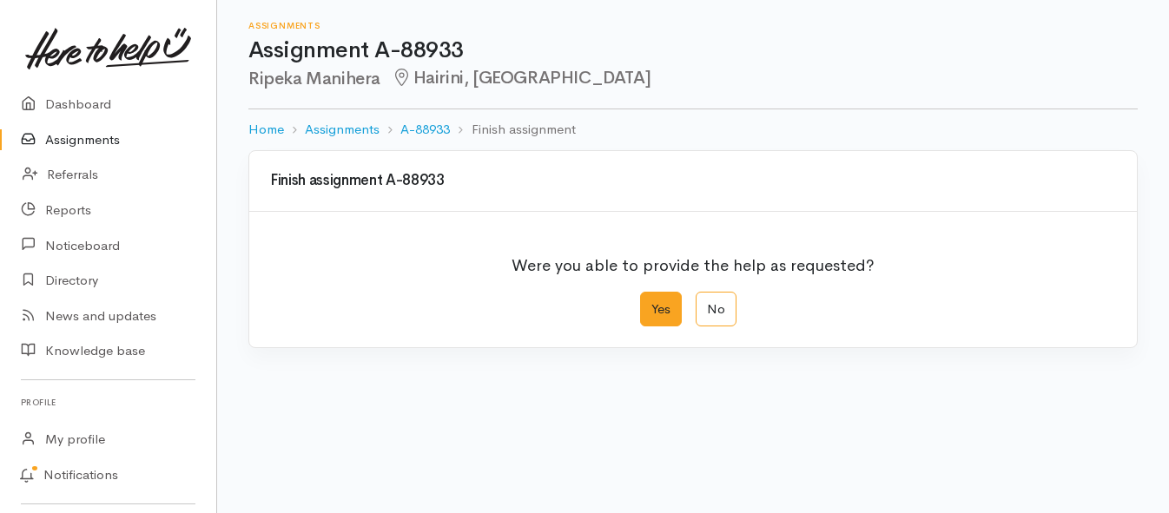
click at [653, 313] on label "Yes" at bounding box center [661, 310] width 42 height 36
click at [651, 303] on input "Yes" at bounding box center [645, 297] width 11 height 11
radio input "true"
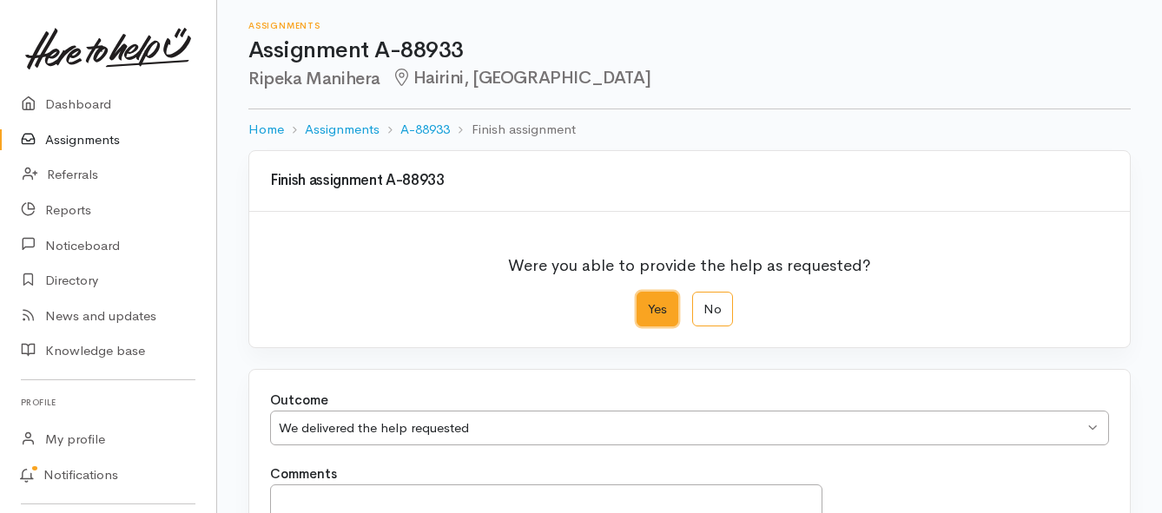
scroll to position [243, 0]
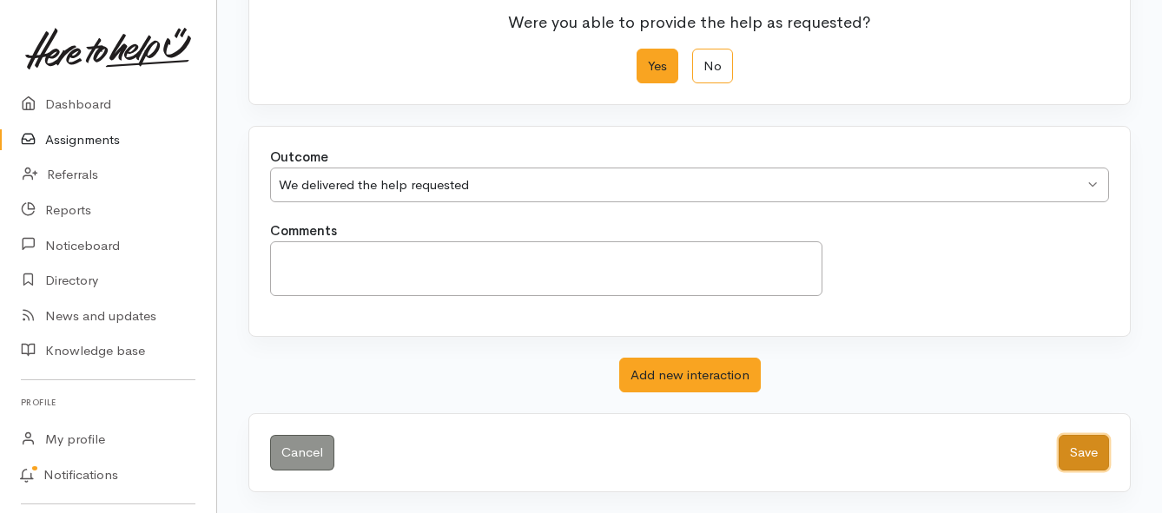
click at [1073, 448] on button "Save" at bounding box center [1083, 453] width 50 height 36
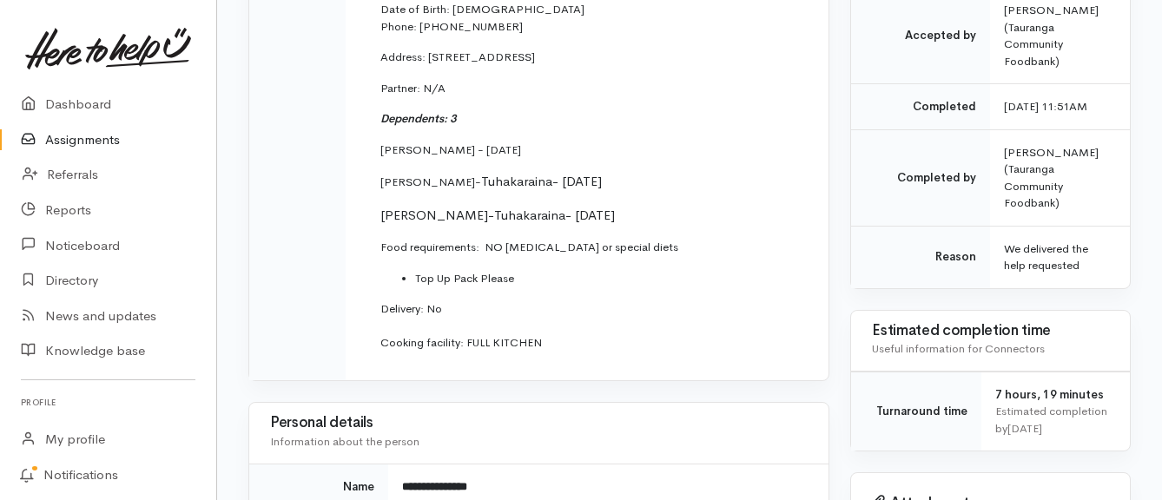
scroll to position [521, 0]
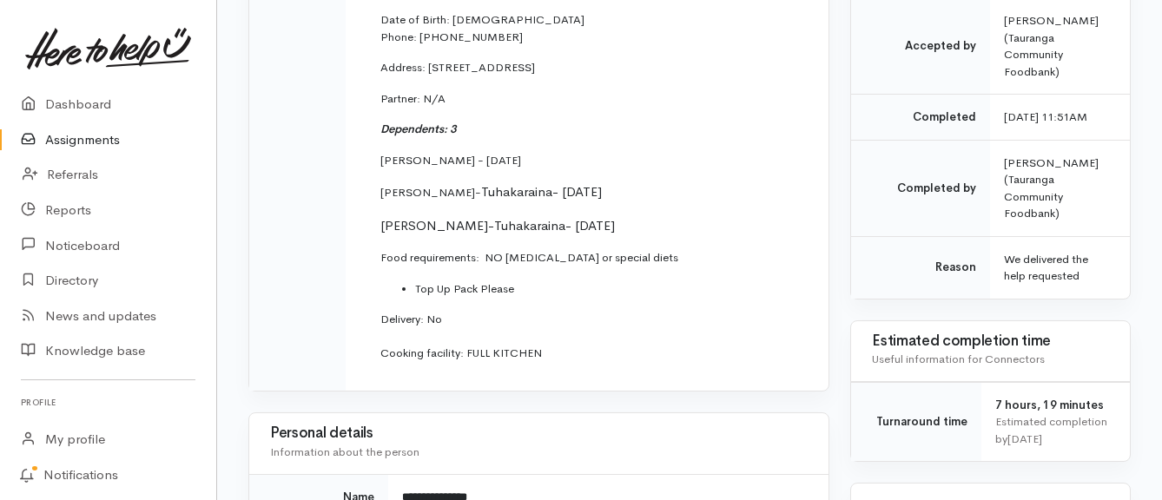
click at [89, 140] on link "Assignments" at bounding box center [108, 140] width 216 height 36
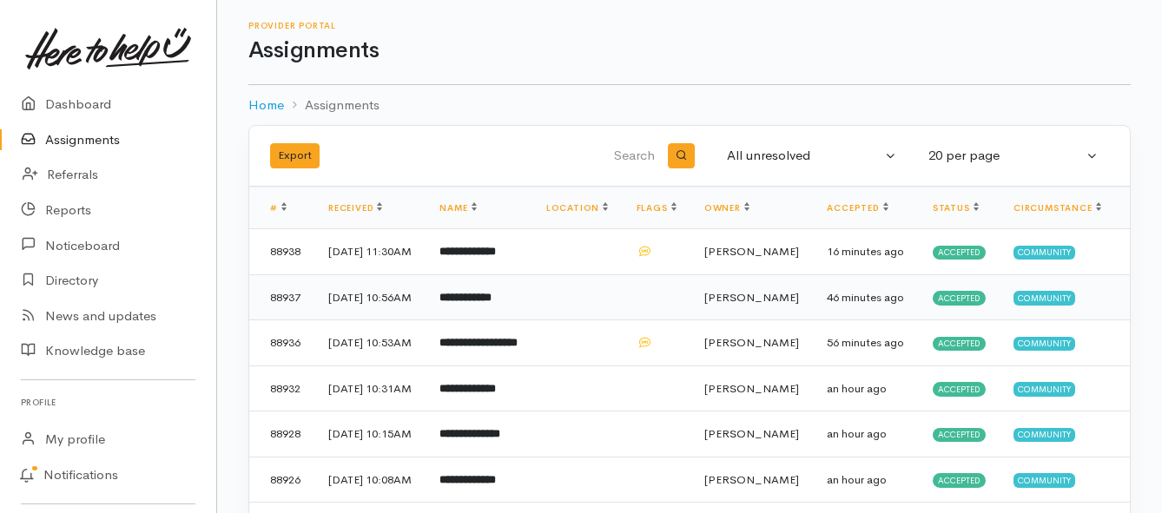
click at [491, 303] on b "**********" at bounding box center [465, 297] width 52 height 11
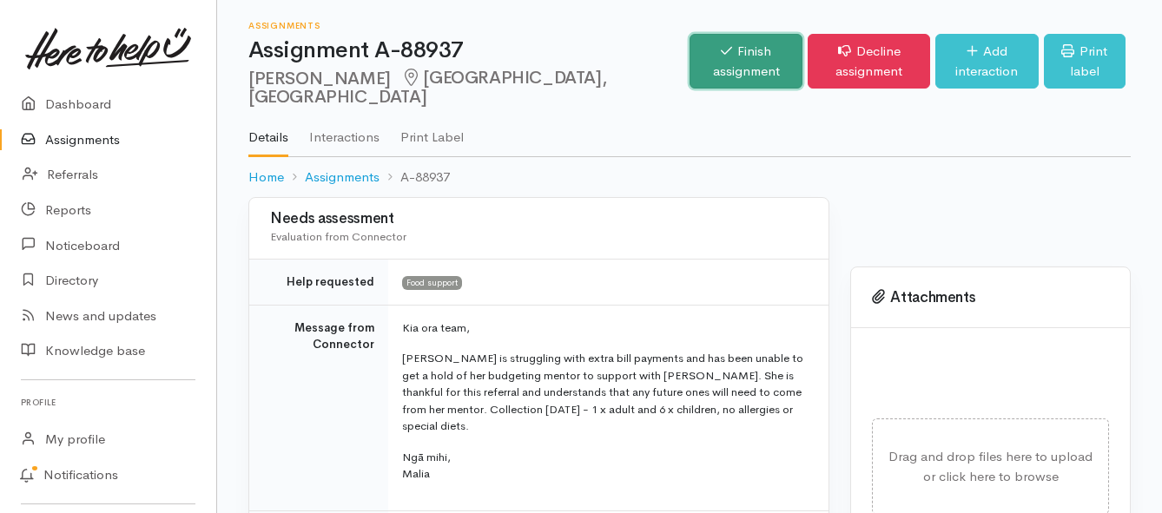
click at [689, 60] on link "Finish assignment" at bounding box center [745, 61] width 113 height 55
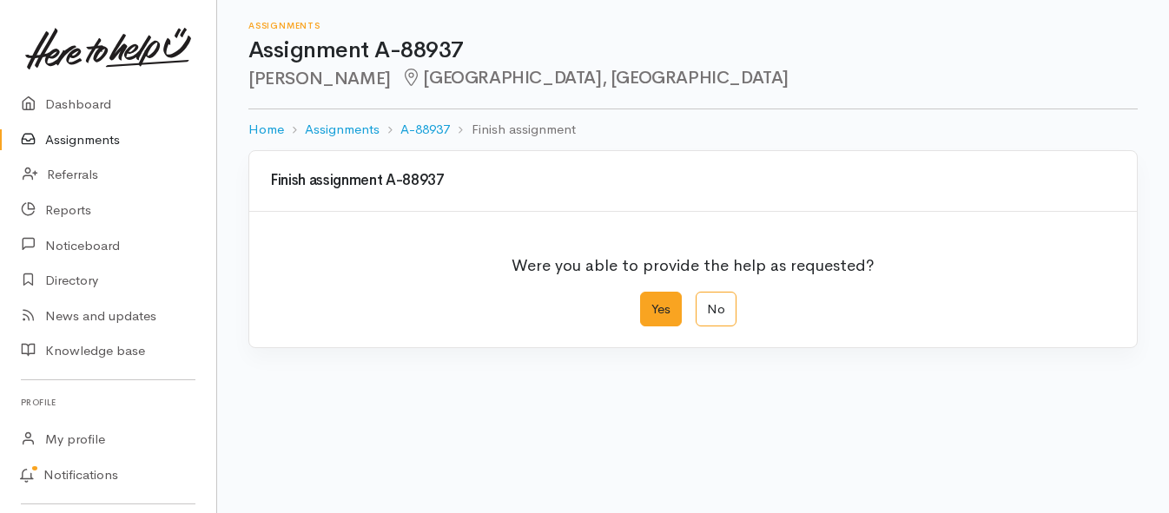
click at [654, 303] on label "Yes" at bounding box center [661, 310] width 42 height 36
click at [651, 303] on input "Yes" at bounding box center [645, 297] width 11 height 11
radio input "true"
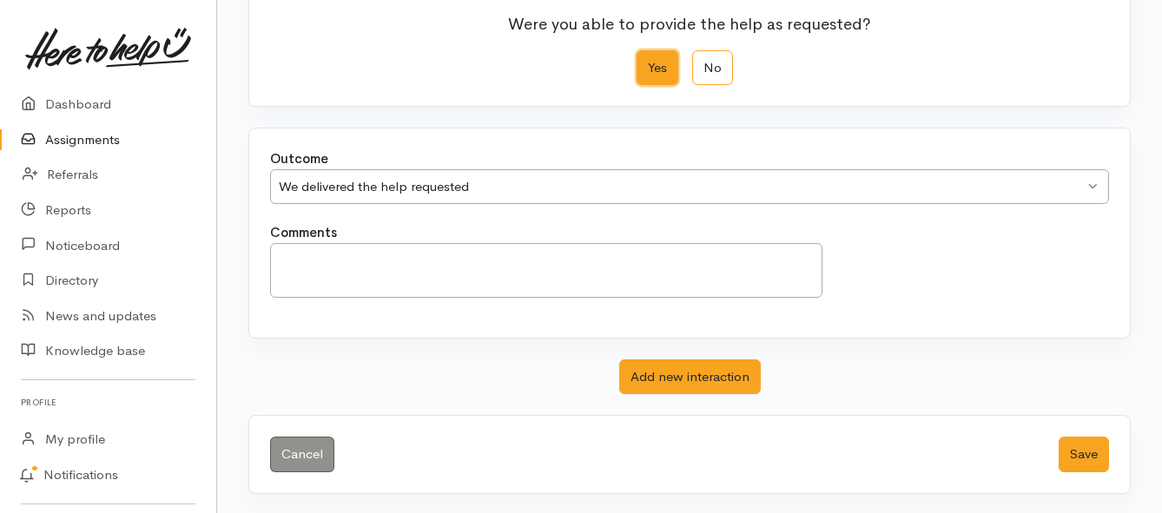
scroll to position [243, 0]
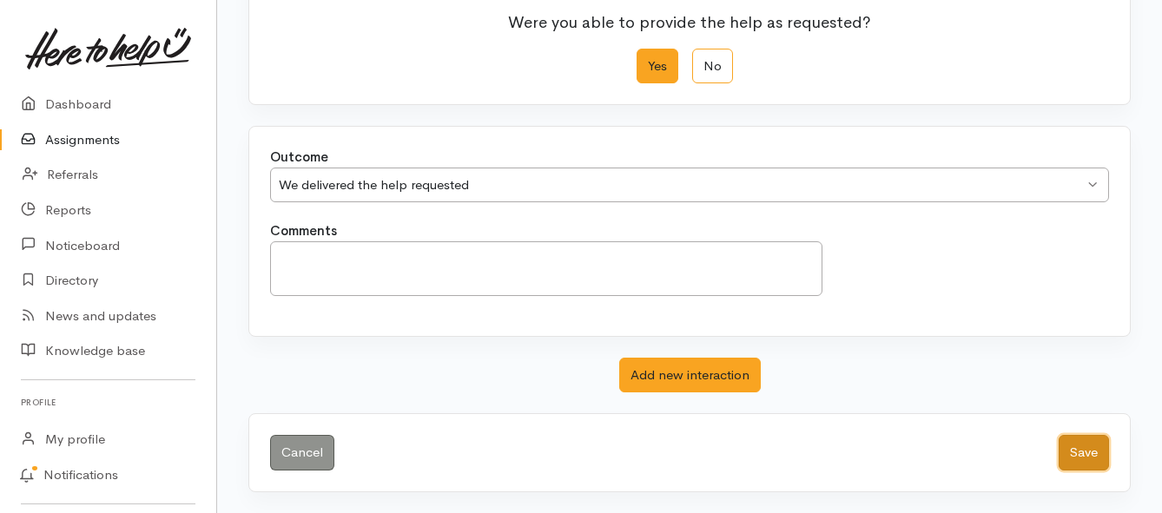
click at [1071, 443] on button "Save" at bounding box center [1083, 453] width 50 height 36
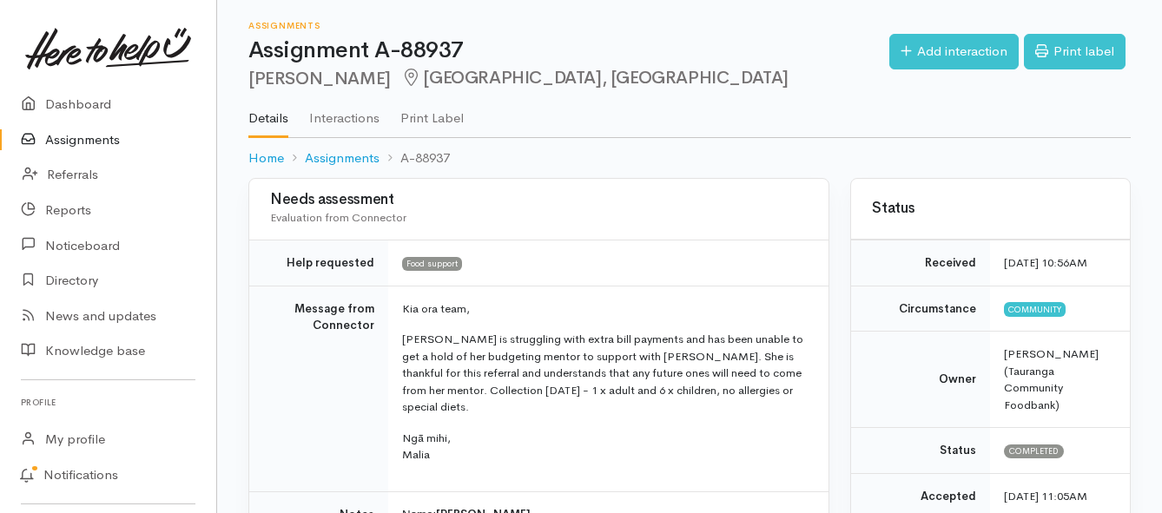
click at [78, 131] on link "Assignments" at bounding box center [108, 140] width 216 height 36
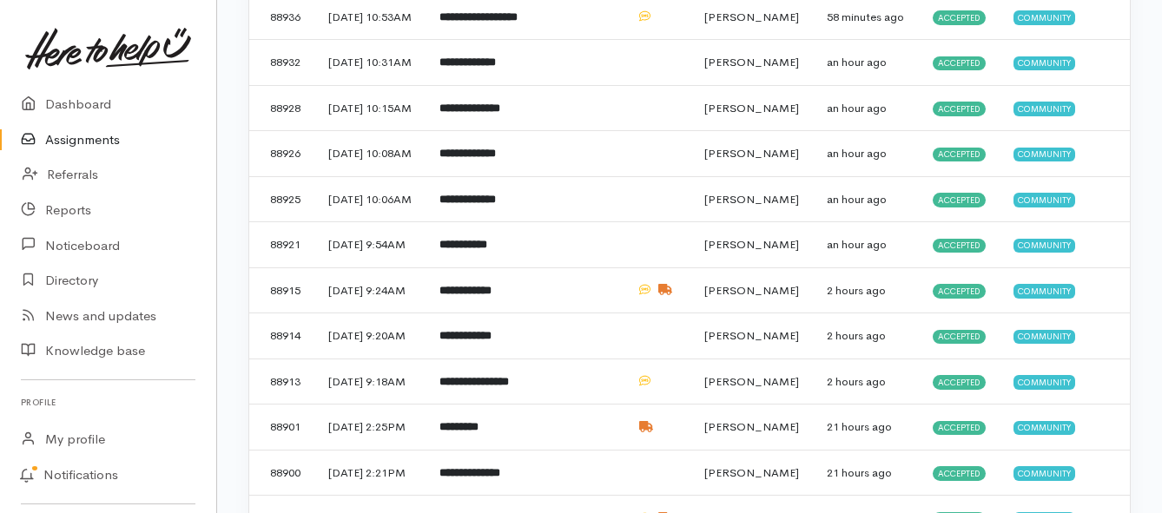
scroll to position [260, 0]
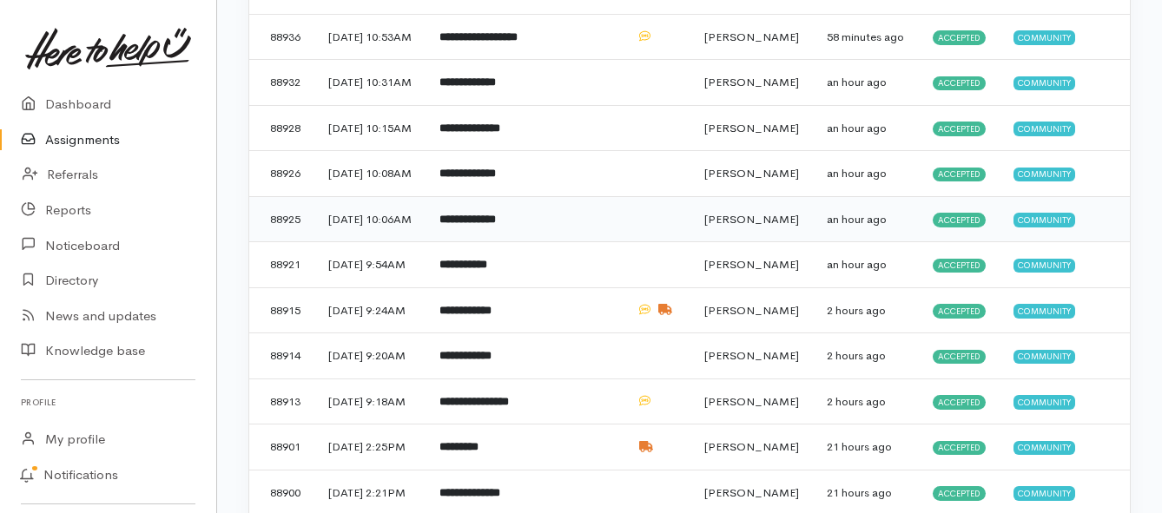
click at [496, 225] on b "**********" at bounding box center [467, 219] width 56 height 11
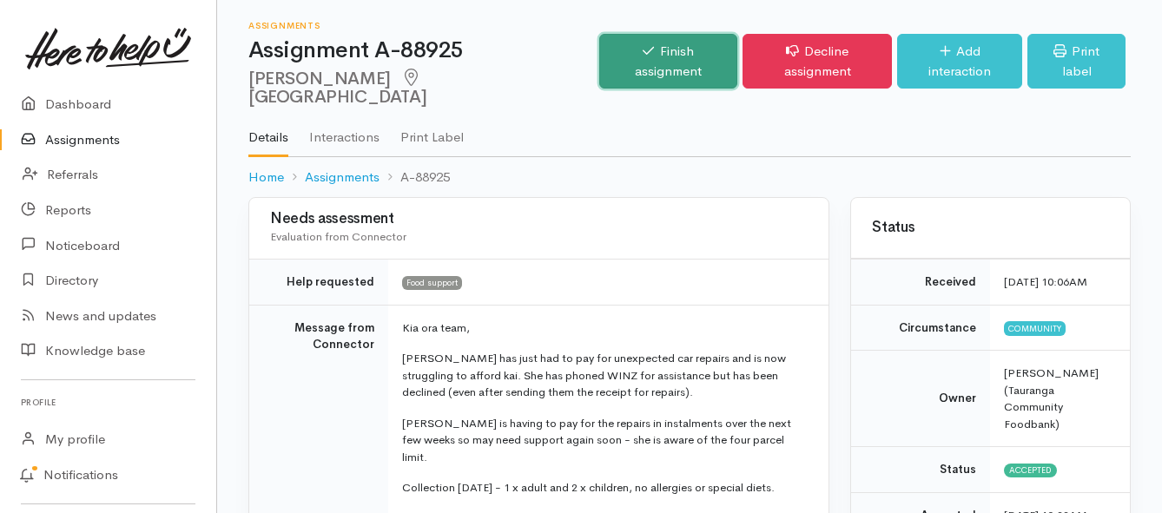
click at [612, 56] on link "Finish assignment" at bounding box center [668, 61] width 138 height 55
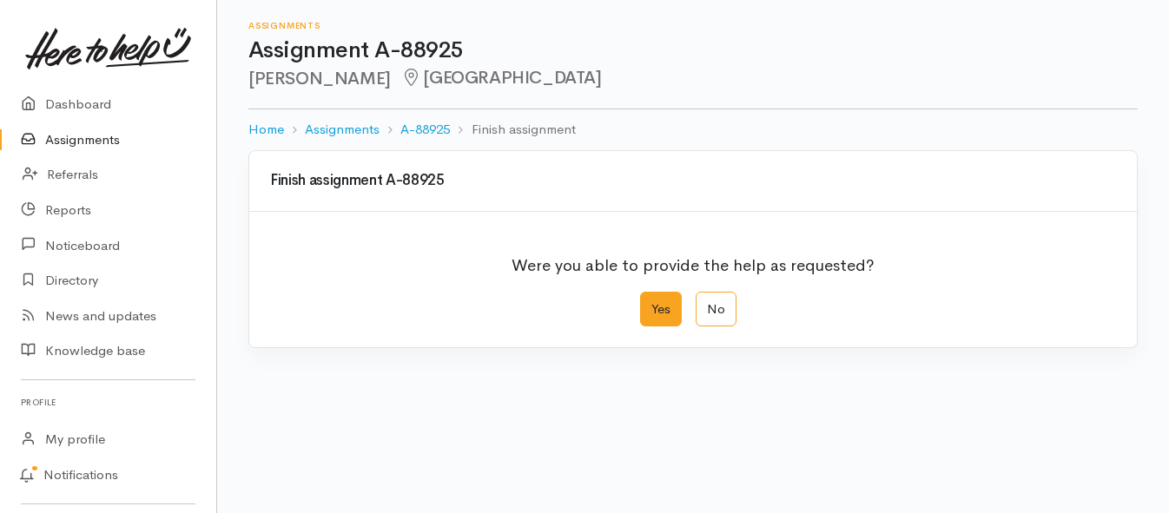
click at [674, 307] on label "Yes" at bounding box center [661, 310] width 42 height 36
click at [651, 303] on input "Yes" at bounding box center [645, 297] width 11 height 11
radio input "true"
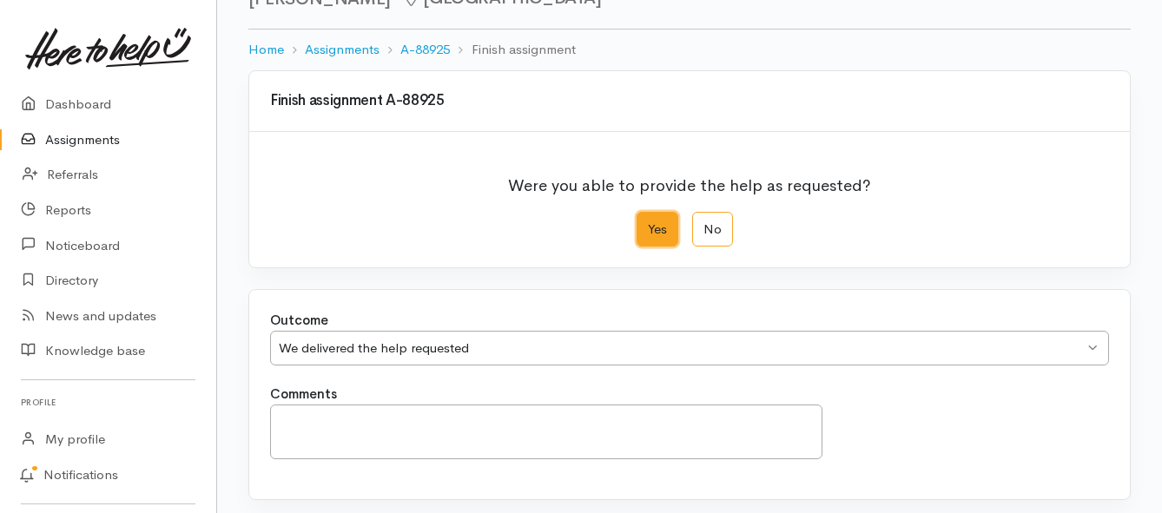
scroll to position [243, 0]
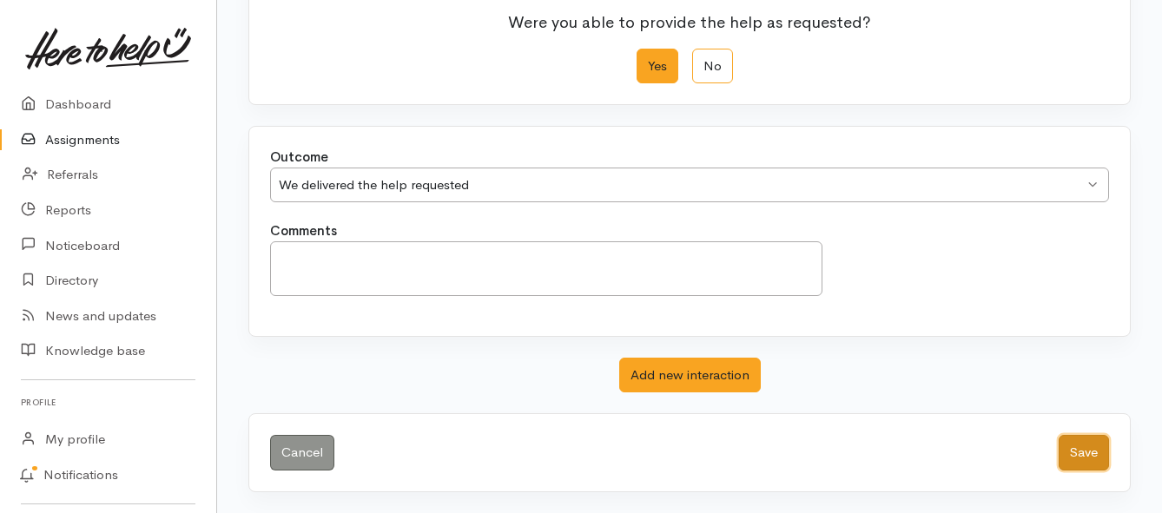
click at [1070, 455] on button "Save" at bounding box center [1083, 453] width 50 height 36
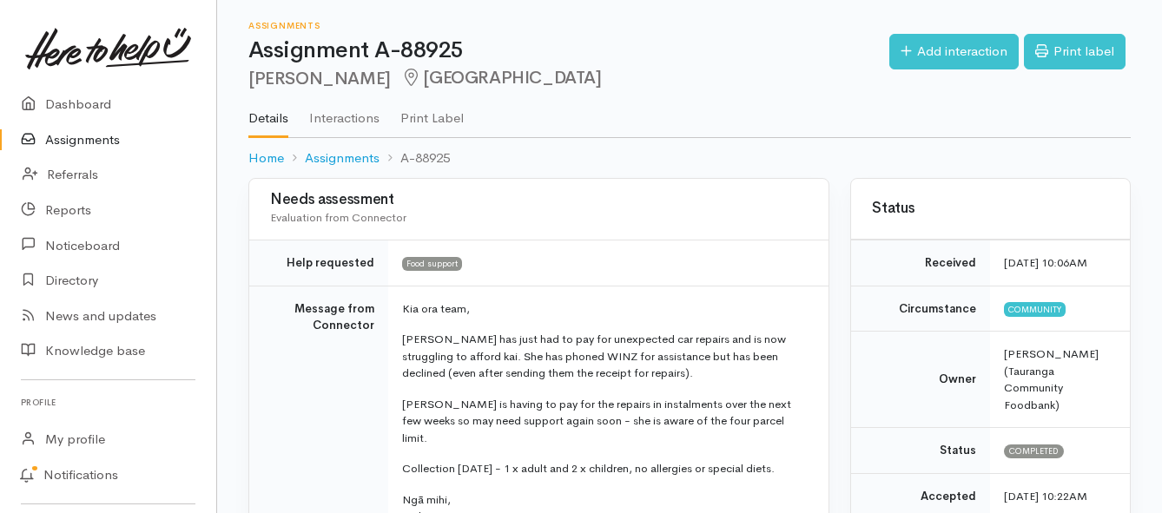
click at [64, 142] on link "Assignments" at bounding box center [108, 140] width 216 height 36
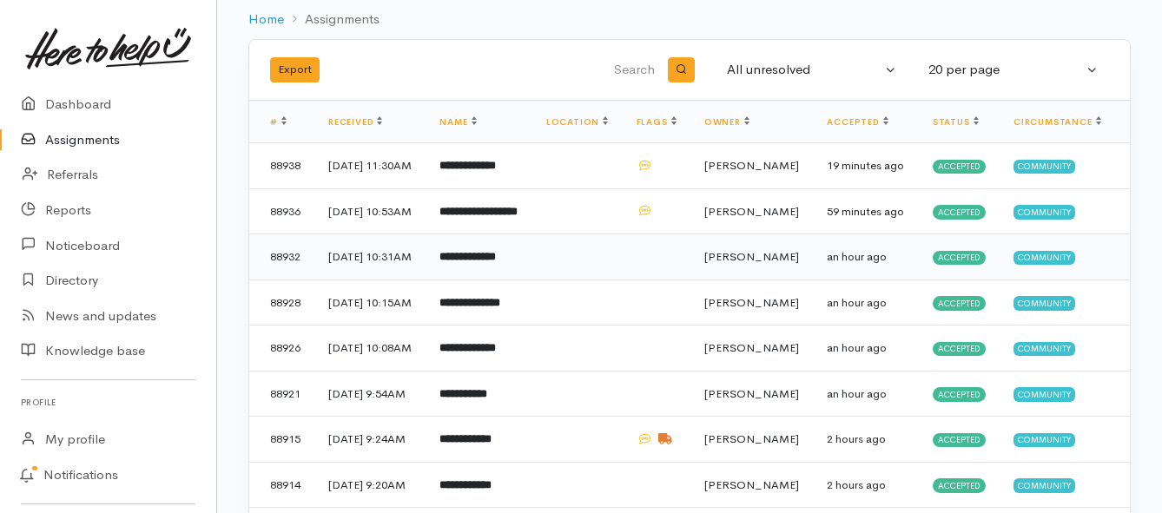
scroll to position [87, 0]
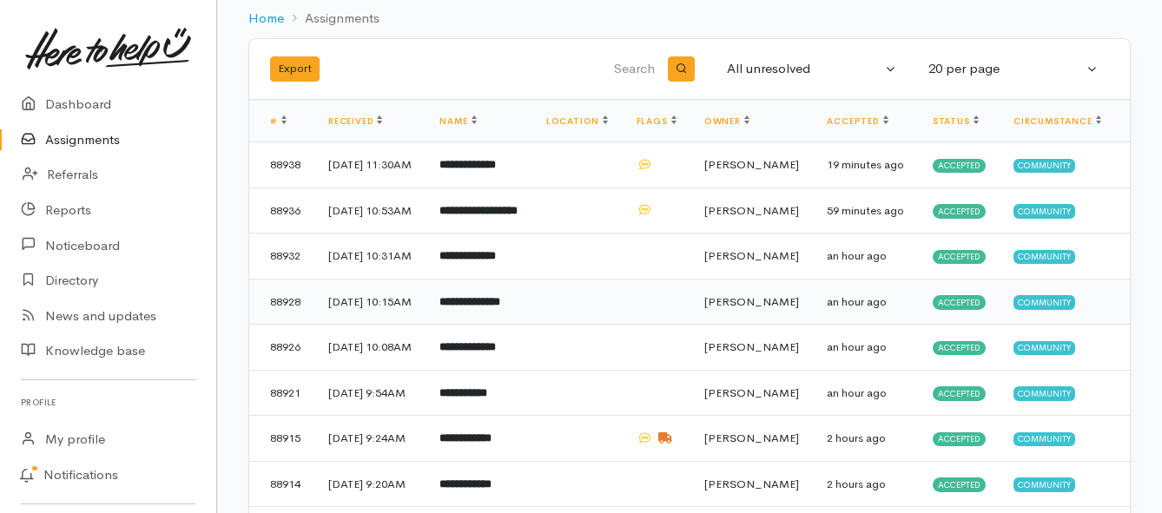
click at [485, 307] on b "**********" at bounding box center [469, 301] width 61 height 11
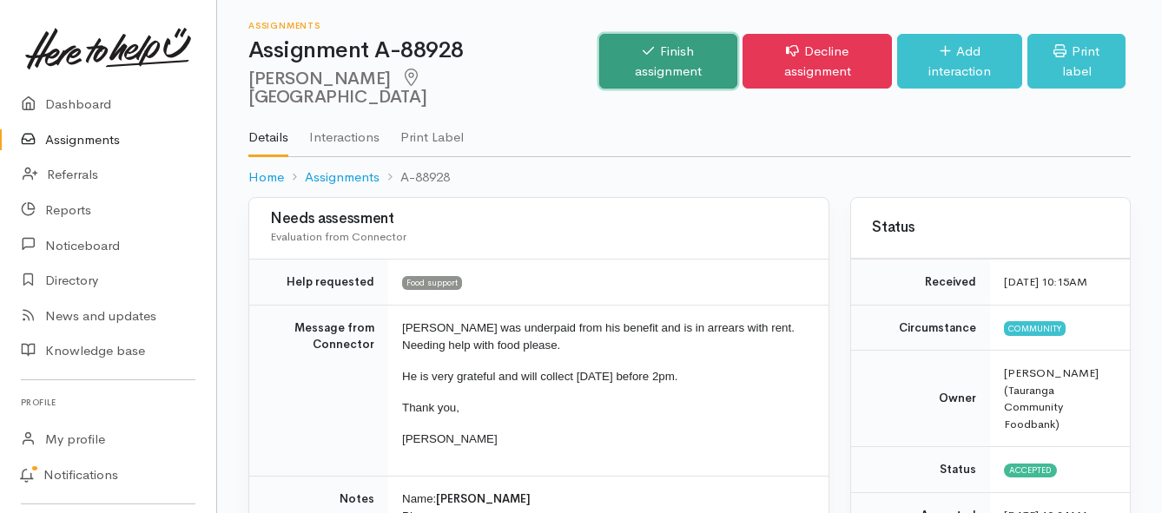
click at [616, 54] on link "Finish assignment" at bounding box center [668, 61] width 138 height 55
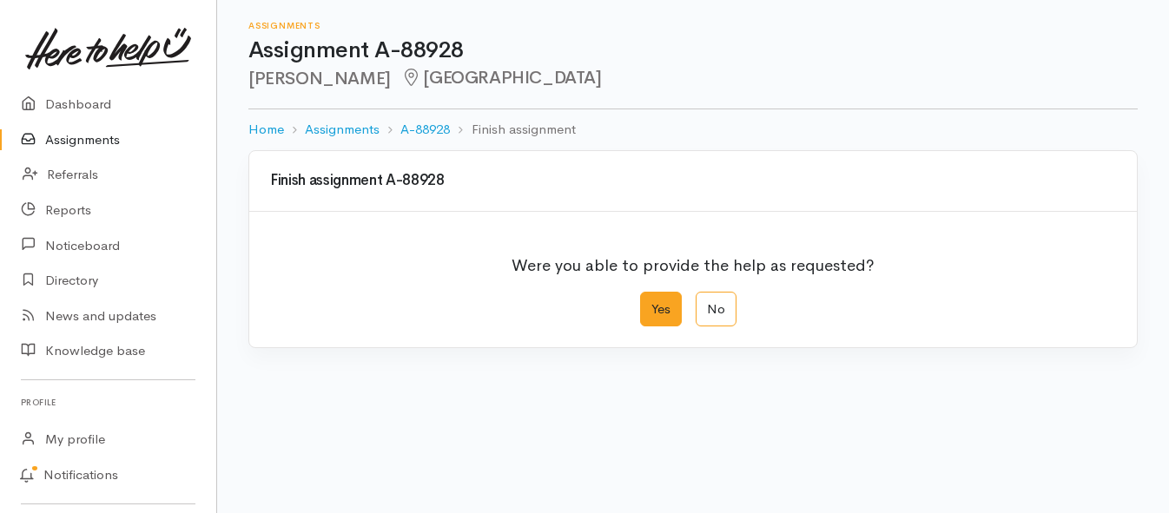
click at [667, 317] on label "Yes" at bounding box center [661, 310] width 42 height 36
click at [651, 303] on input "Yes" at bounding box center [645, 297] width 11 height 11
radio input "true"
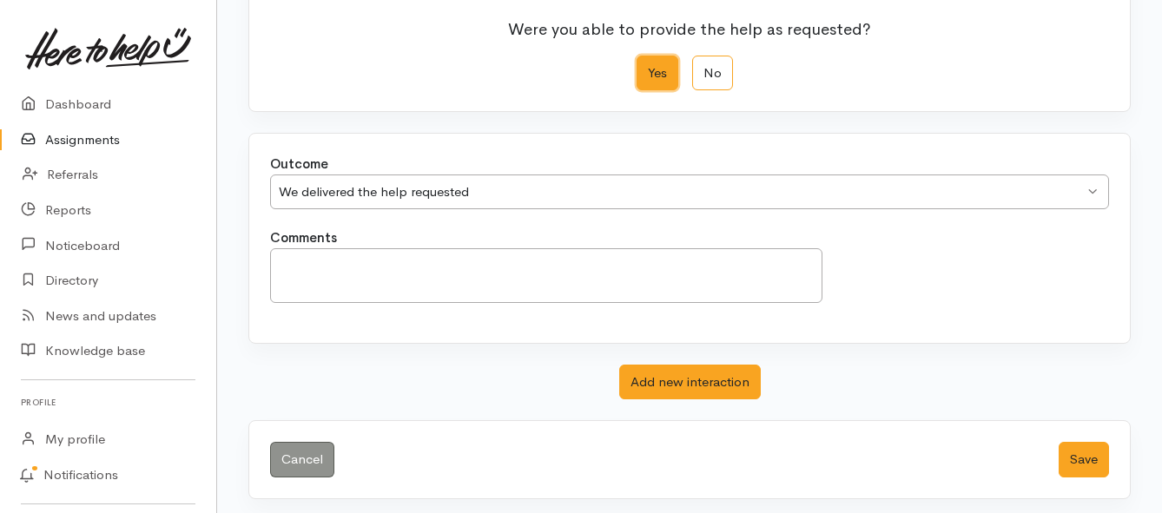
scroll to position [243, 0]
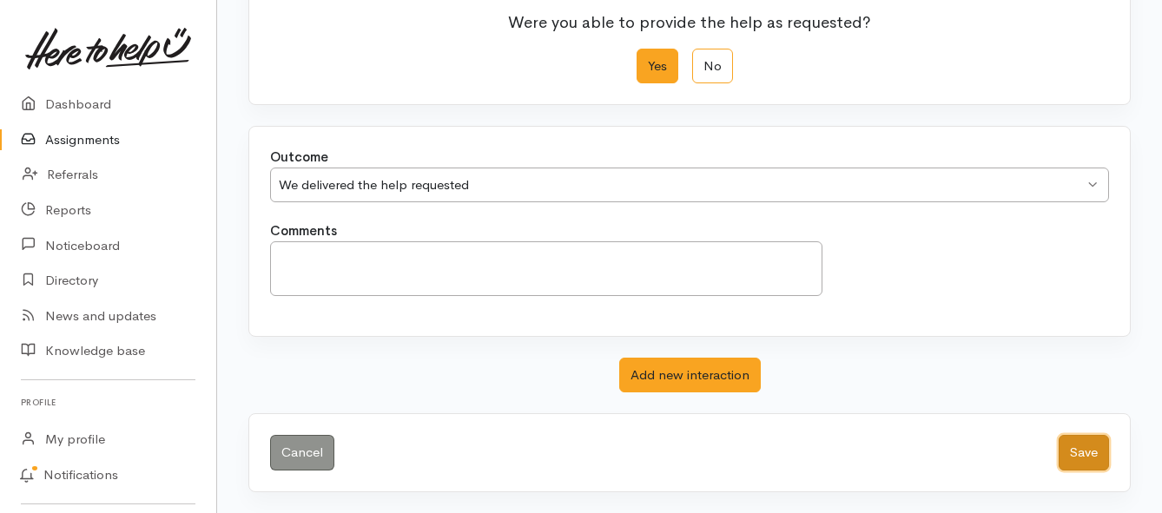
click at [1086, 453] on button "Save" at bounding box center [1083, 453] width 50 height 36
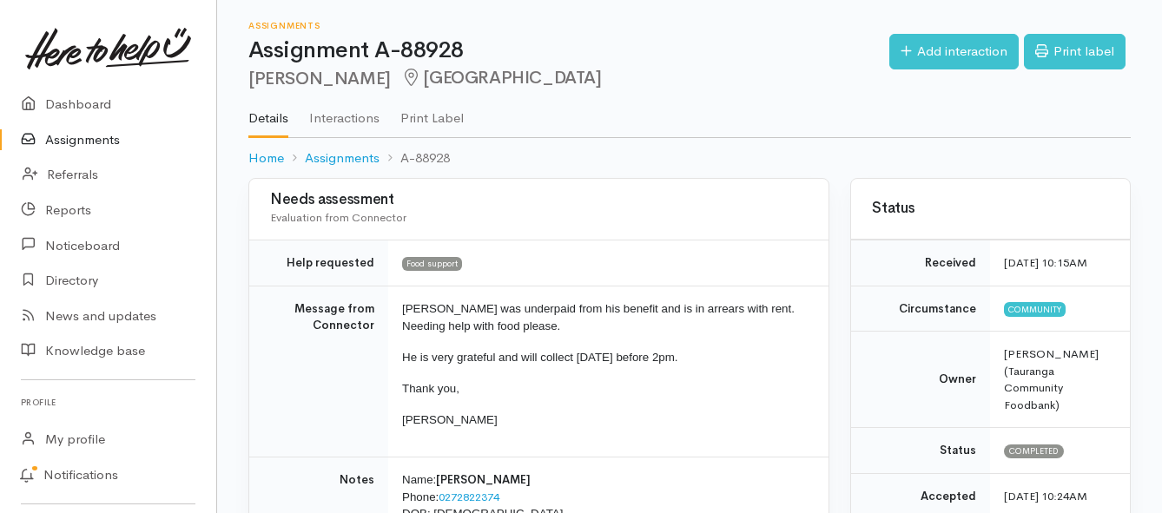
click at [91, 134] on link "Assignments" at bounding box center [108, 140] width 216 height 36
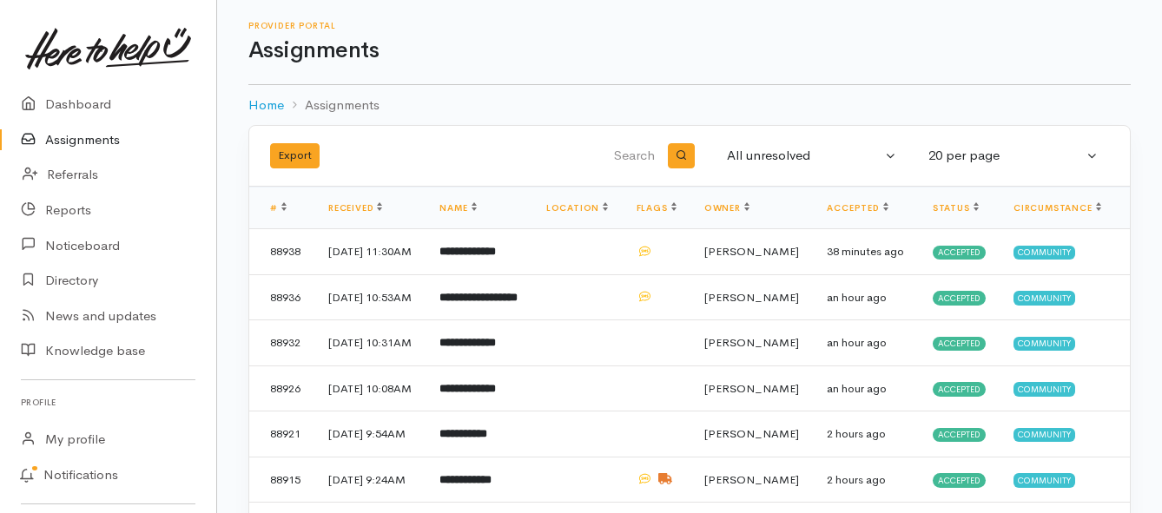
click at [77, 133] on link "Assignments" at bounding box center [108, 140] width 216 height 36
click at [85, 142] on link "Assignments" at bounding box center [108, 140] width 216 height 36
click at [505, 257] on b "**********" at bounding box center [471, 251] width 65 height 11
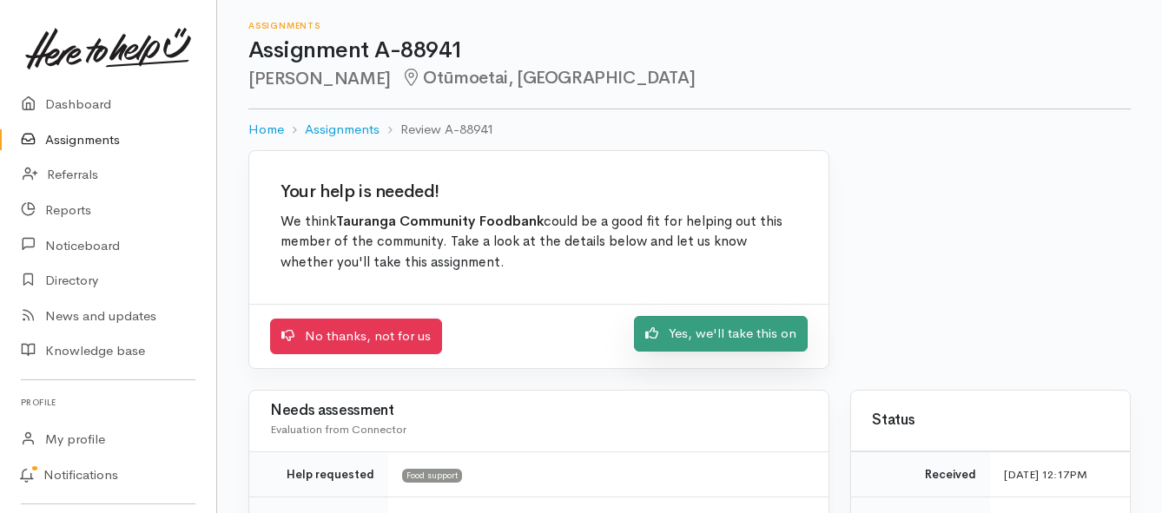
click at [659, 344] on link "Yes, we'll take this on" at bounding box center [721, 334] width 174 height 36
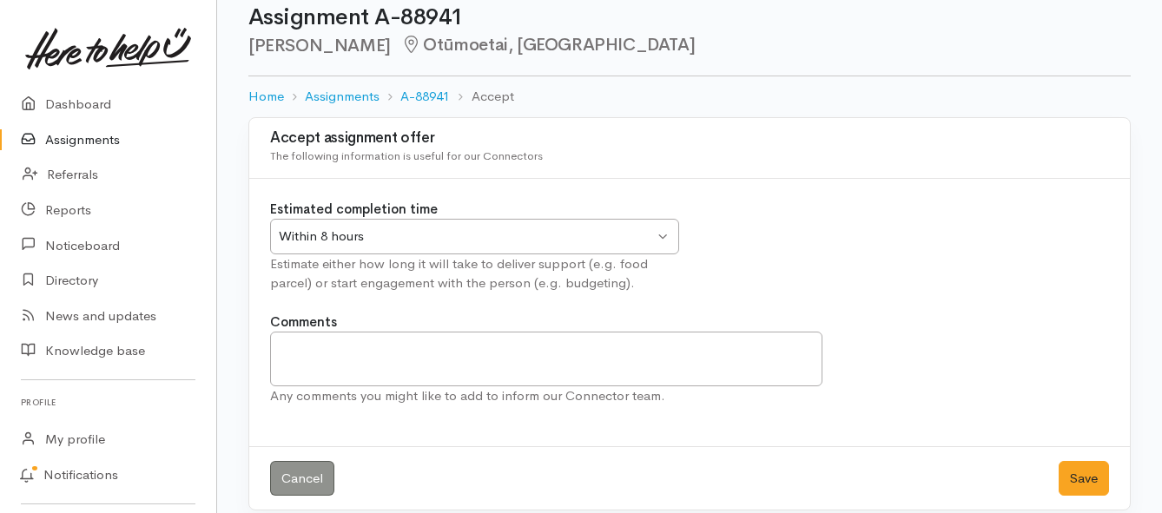
scroll to position [51, 0]
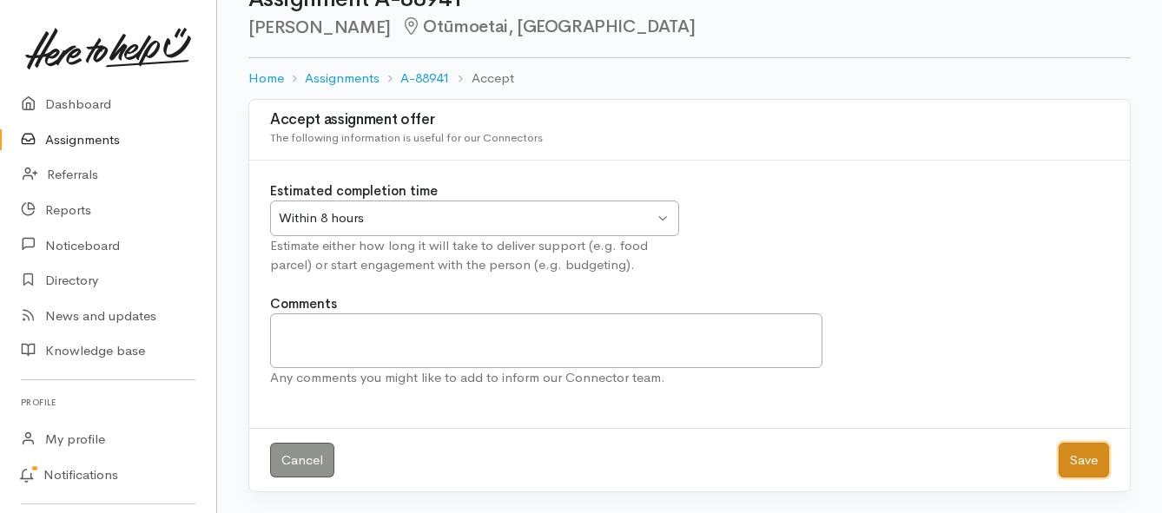
click at [1069, 471] on button "Save" at bounding box center [1083, 461] width 50 height 36
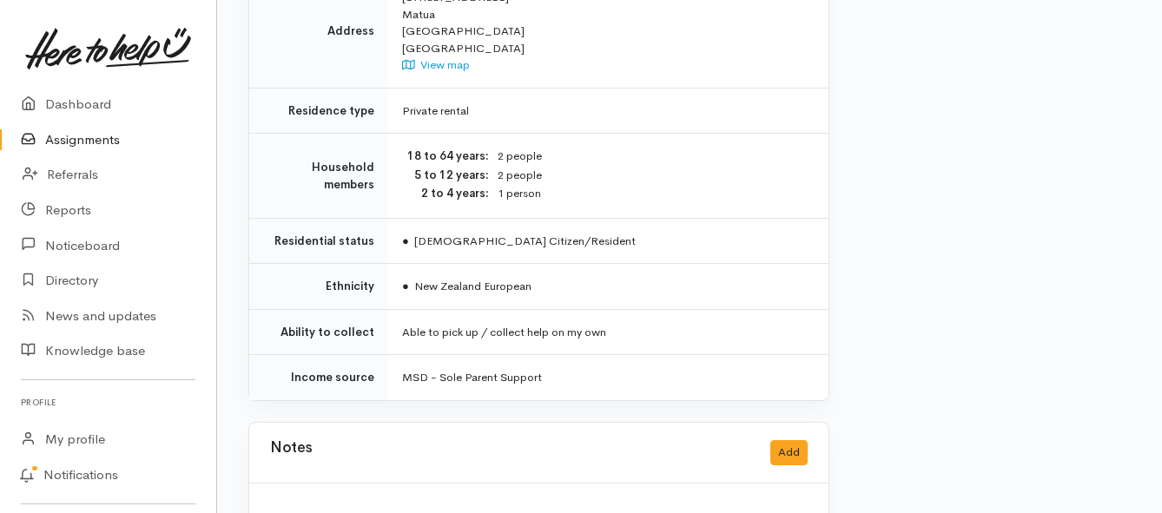
scroll to position [1302, 0]
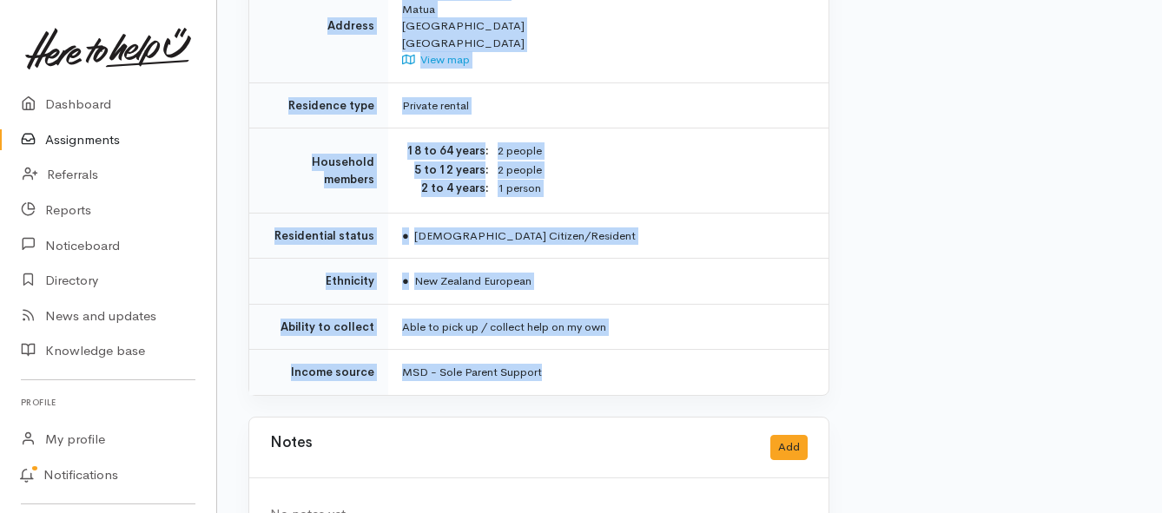
drag, startPoint x: 403, startPoint y: 153, endPoint x: 633, endPoint y: 320, distance: 284.2
copy div "**********"
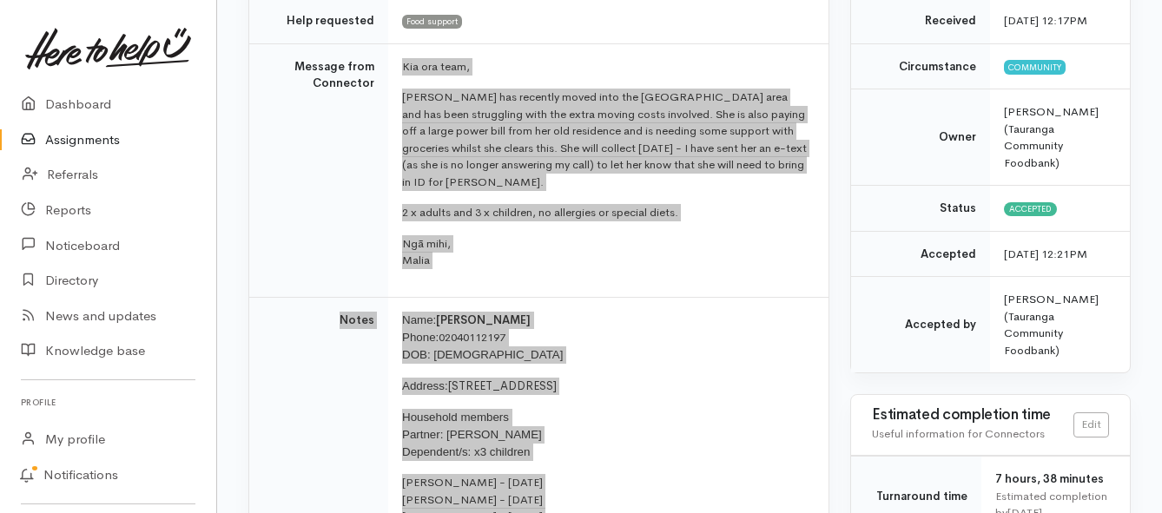
scroll to position [260, 0]
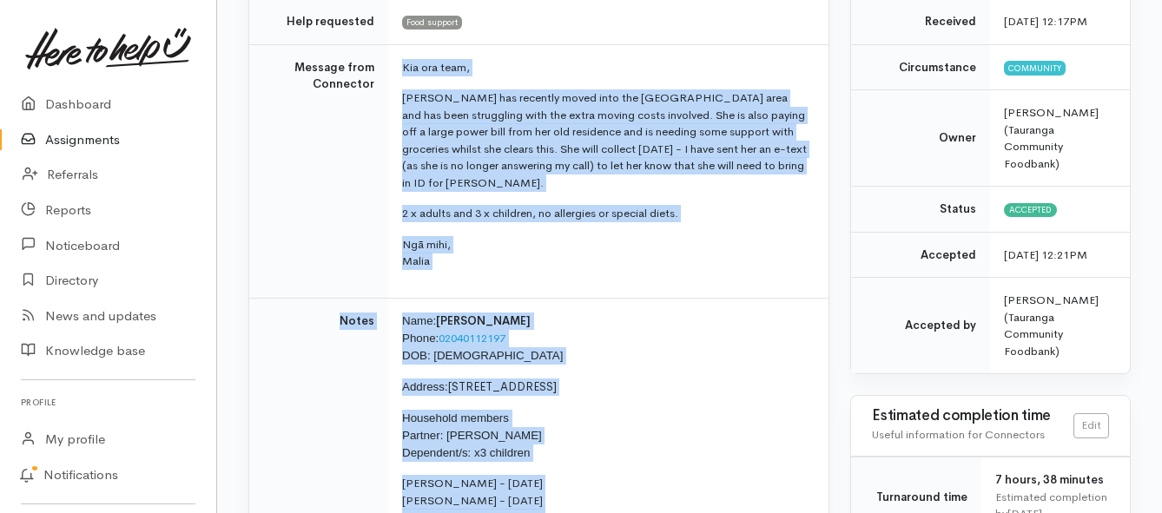
click at [76, 143] on link "Assignments" at bounding box center [108, 140] width 216 height 36
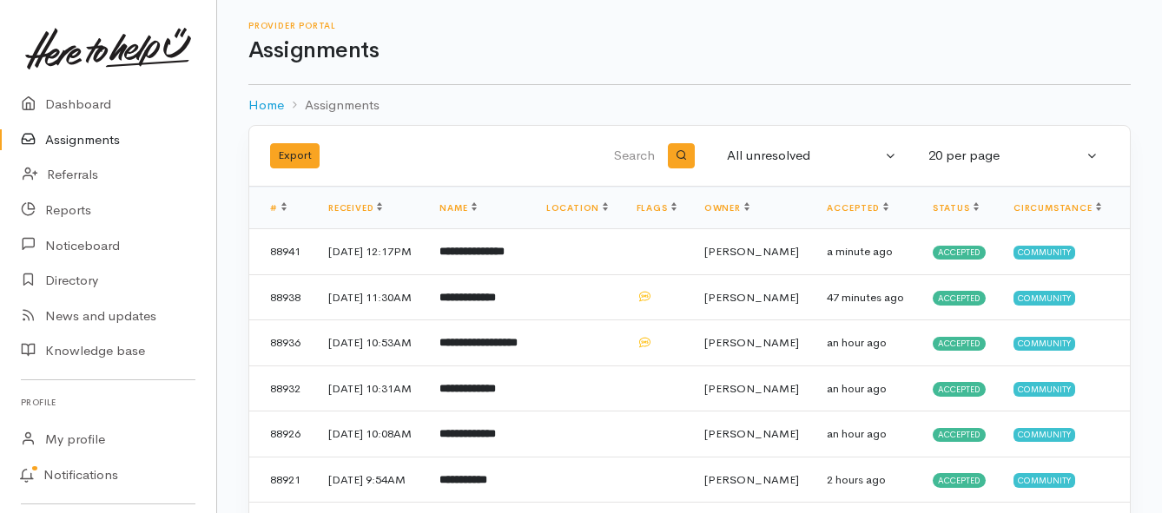
click at [98, 140] on link "Assignments" at bounding box center [108, 140] width 216 height 36
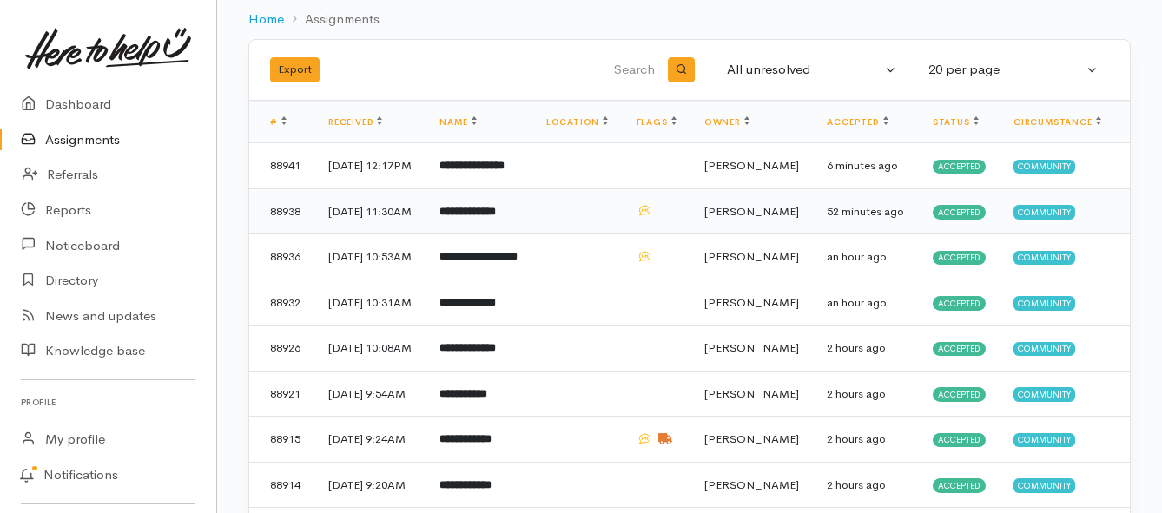
scroll to position [87, 0]
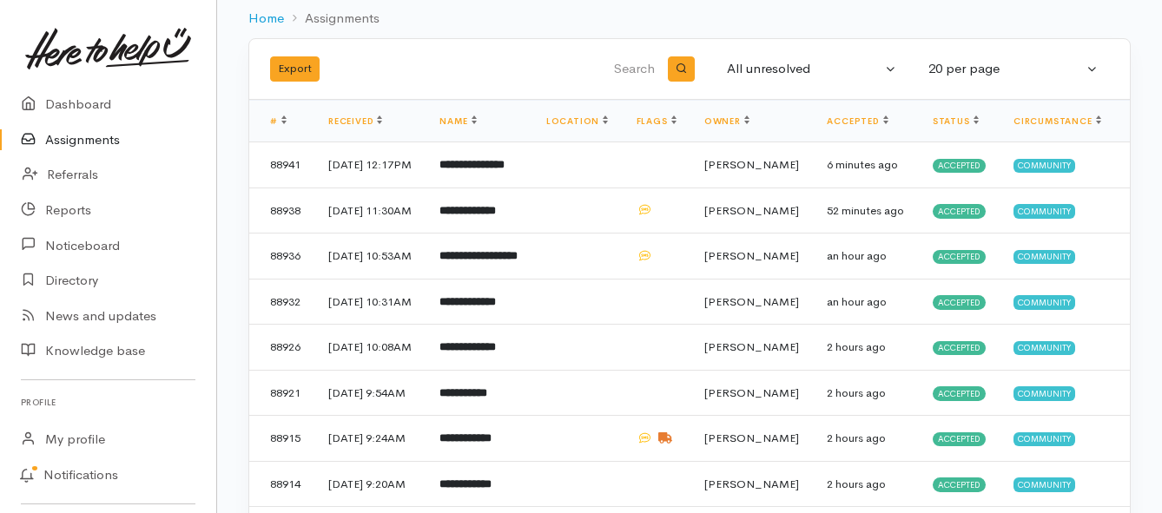
click at [61, 140] on link "Assignments" at bounding box center [108, 140] width 216 height 36
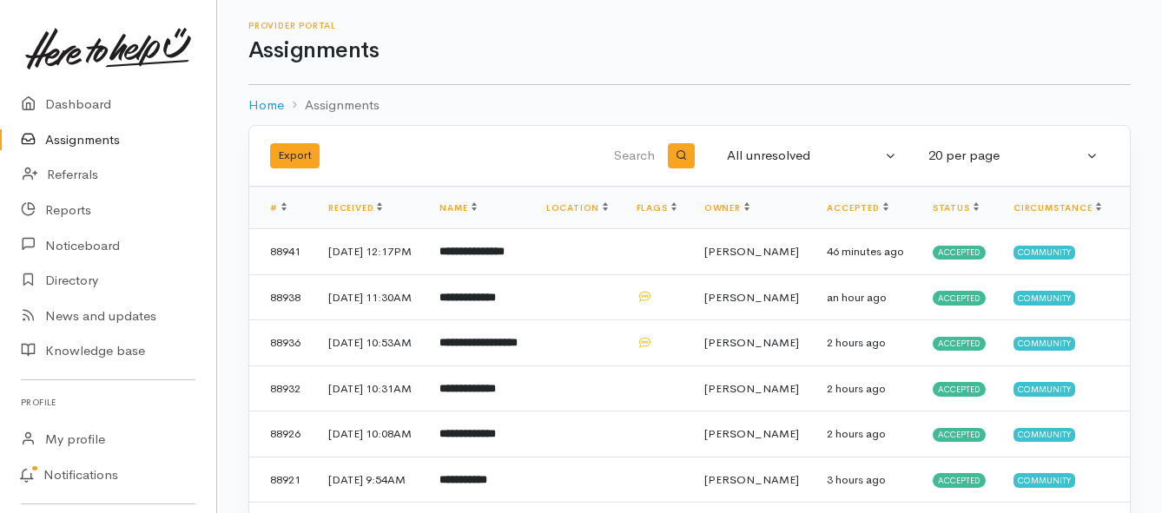
click at [56, 135] on link "Assignments" at bounding box center [108, 140] width 216 height 36
click at [93, 138] on link "Assignments" at bounding box center [108, 140] width 216 height 36
click at [78, 143] on link "Assignments" at bounding box center [108, 140] width 216 height 36
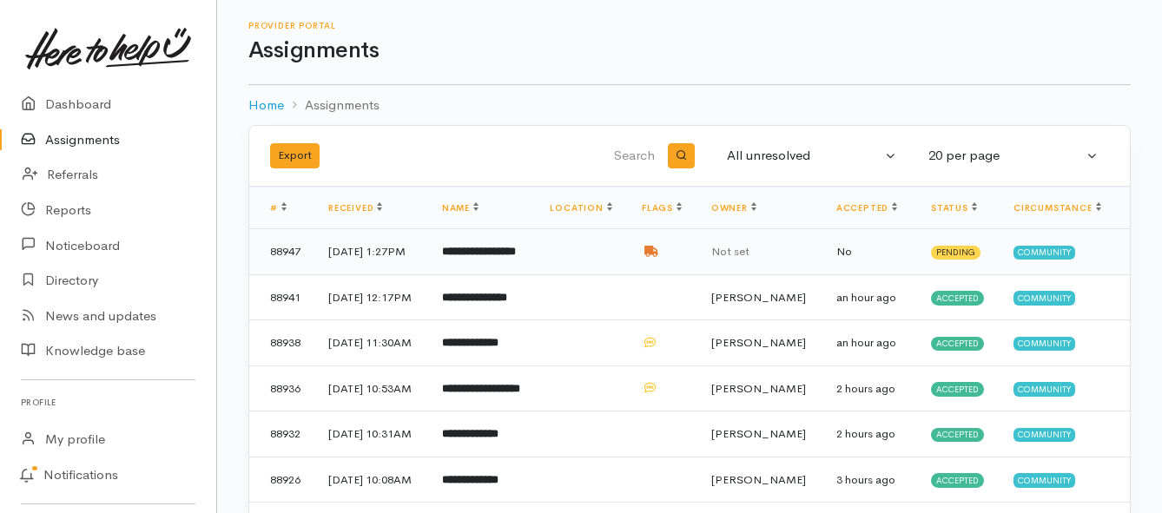
click at [498, 256] on b "**********" at bounding box center [479, 251] width 74 height 11
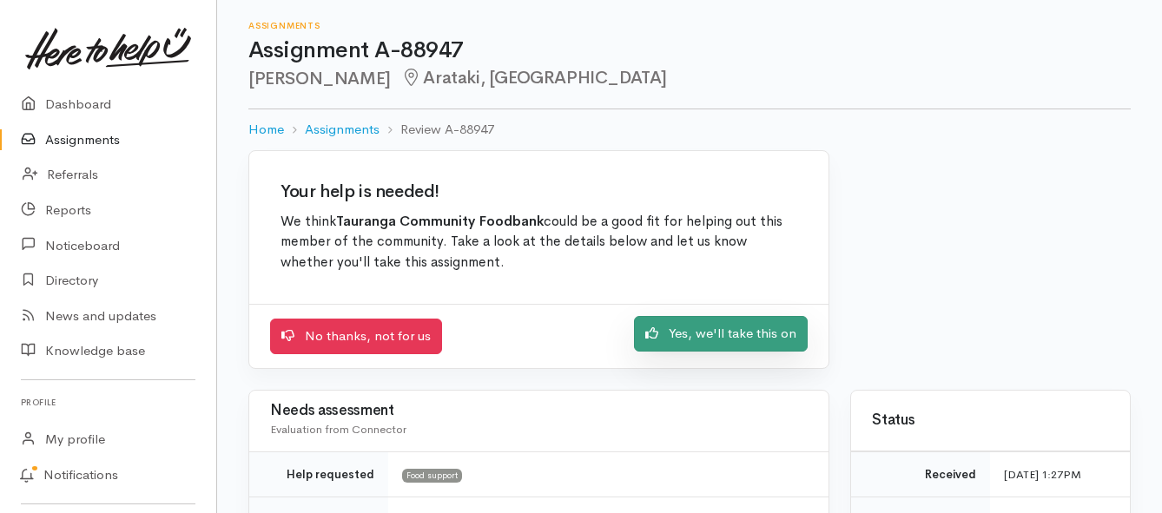
click at [648, 333] on icon at bounding box center [651, 332] width 13 height 11
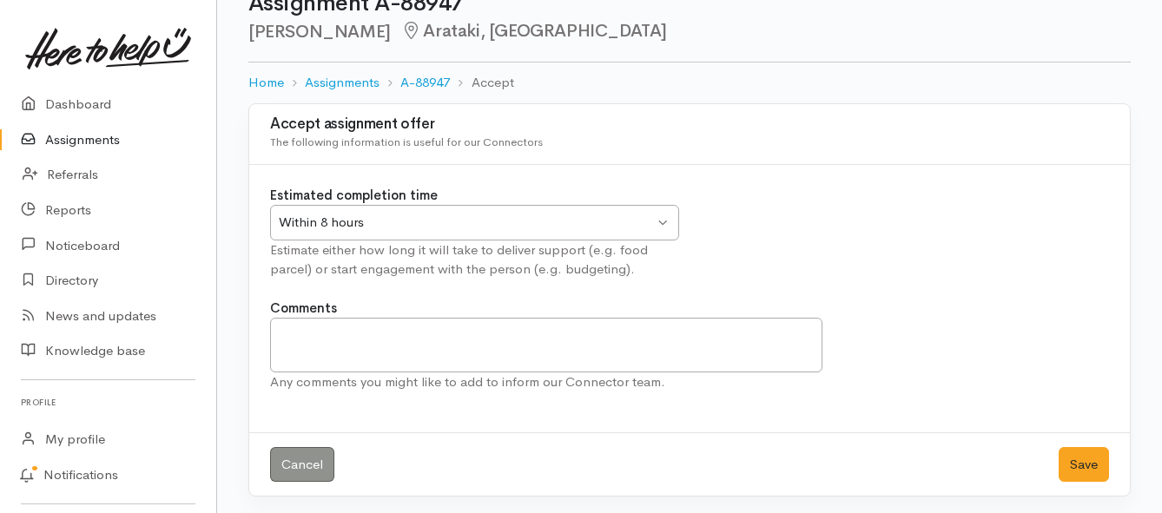
scroll to position [51, 0]
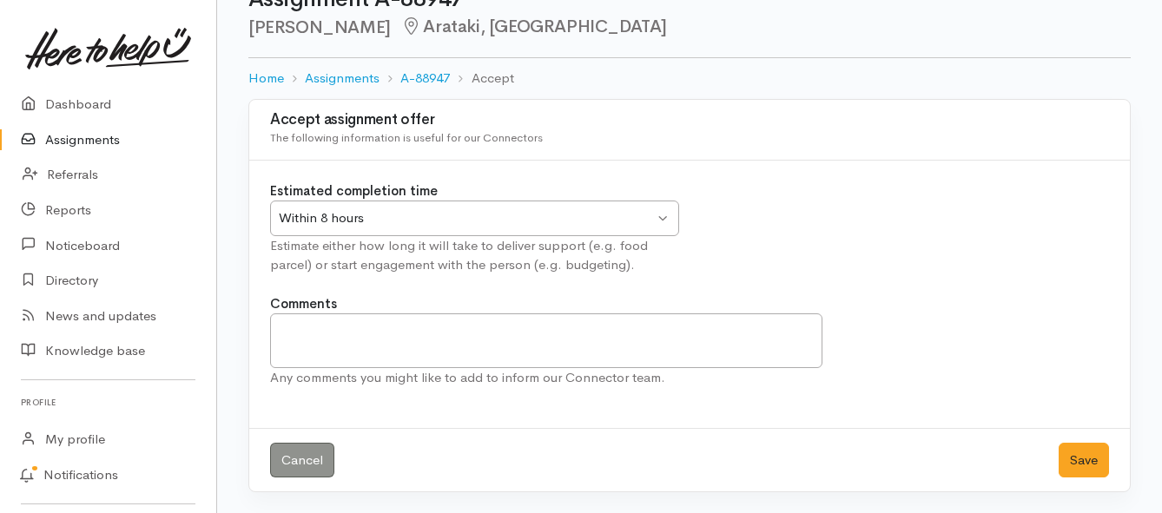
click at [597, 220] on div "Within 8 hours" at bounding box center [466, 218] width 375 height 20
click at [1075, 452] on button "Save" at bounding box center [1083, 461] width 50 height 36
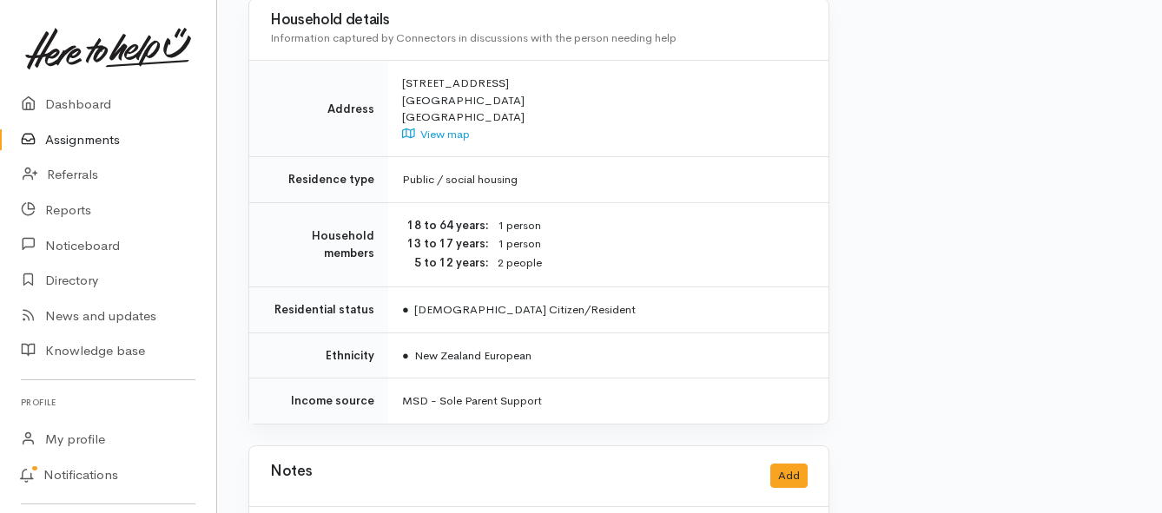
scroll to position [1389, 0]
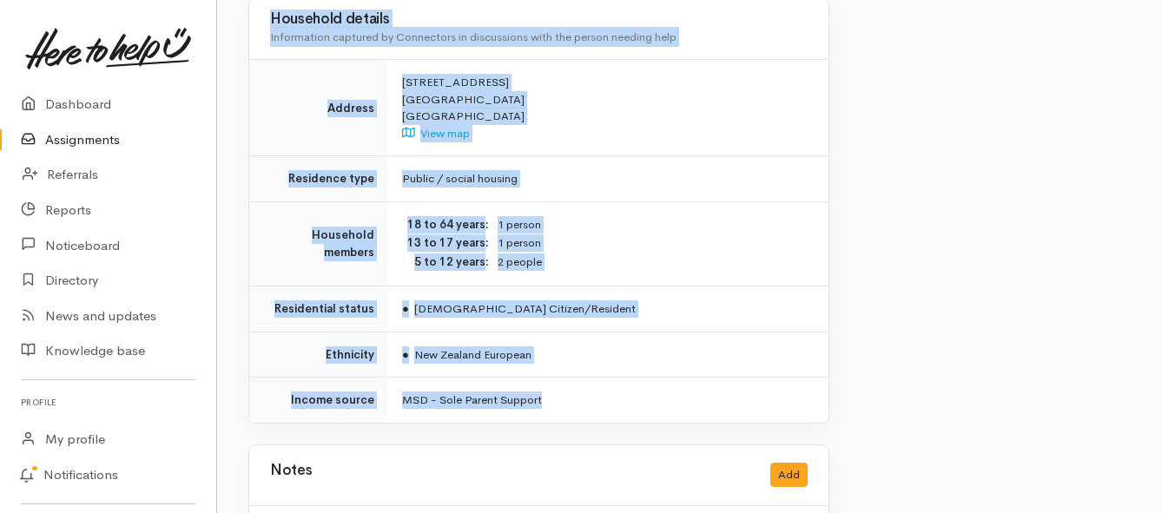
drag, startPoint x: 400, startPoint y: 136, endPoint x: 660, endPoint y: 356, distance: 340.1
copy div "Lor ips dolo, Sitametc'a eli se do eiu temp inc utl et dolorem al eni adm ven q…"
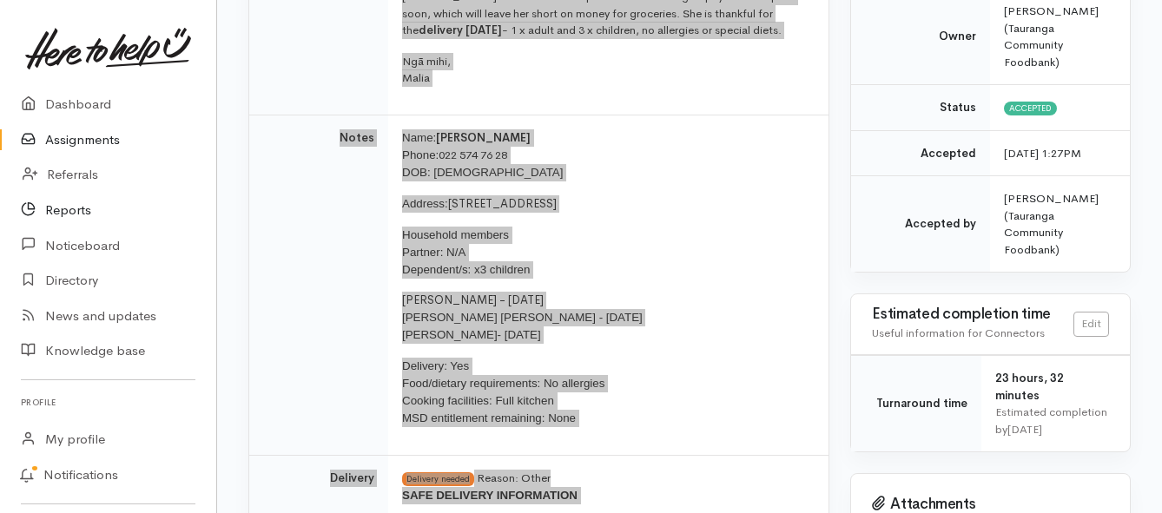
scroll to position [347, 0]
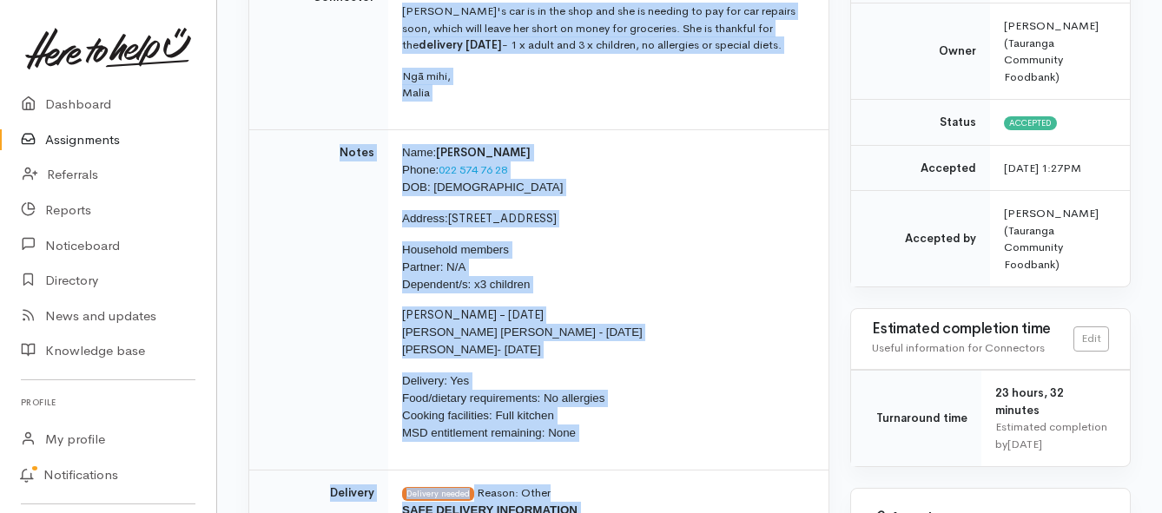
click at [100, 142] on link "Assignments" at bounding box center [108, 140] width 216 height 36
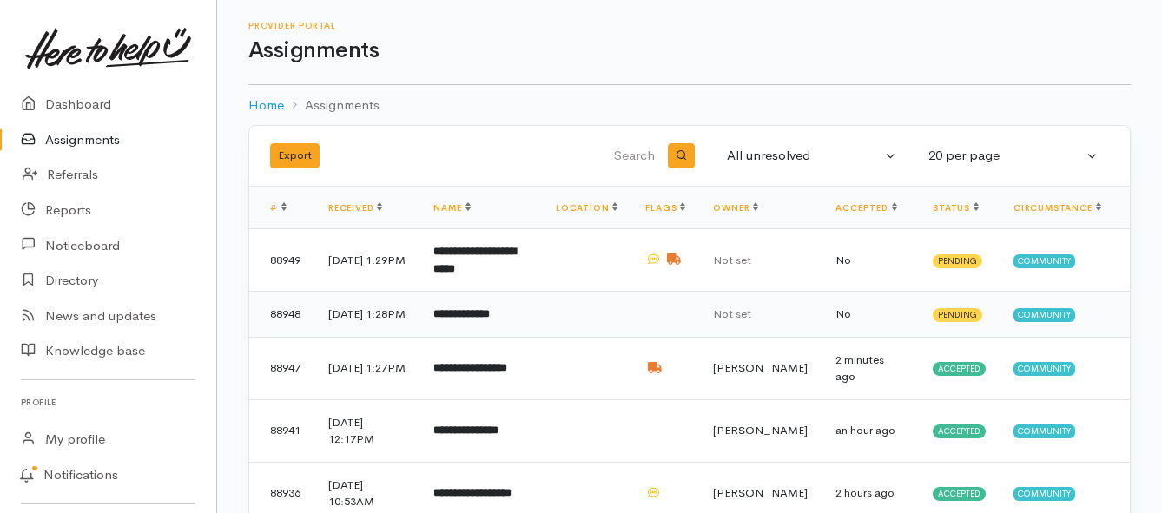
click at [491, 332] on td "**********" at bounding box center [480, 315] width 122 height 46
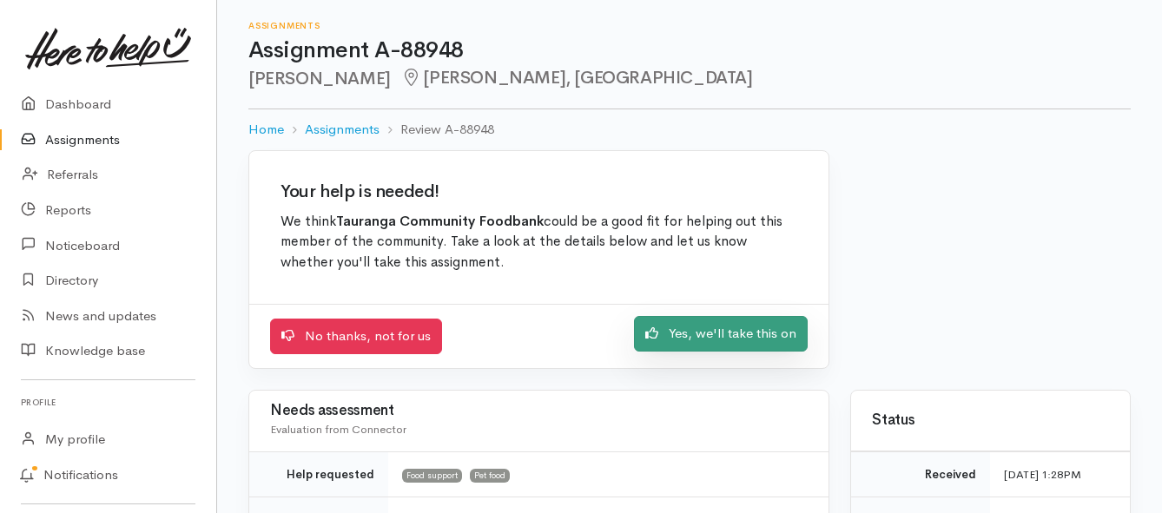
click at [670, 340] on link "Yes, we'll take this on" at bounding box center [721, 334] width 174 height 36
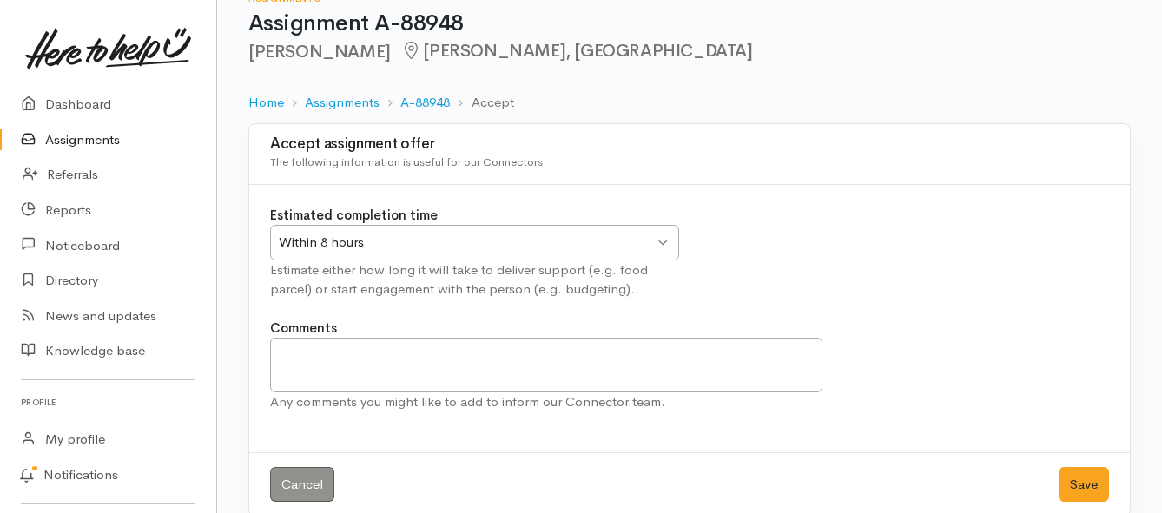
scroll to position [51, 0]
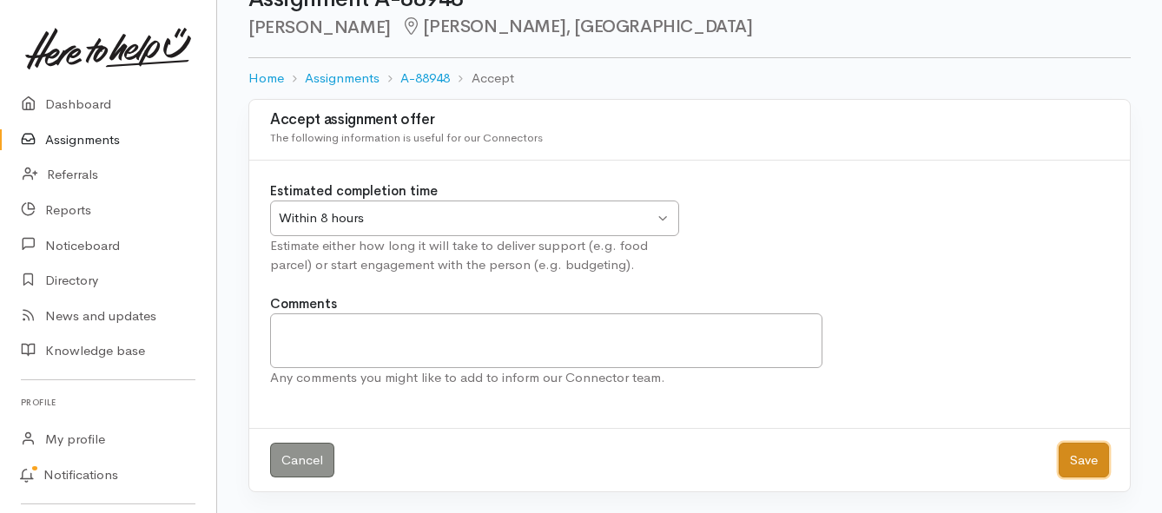
drag, startPoint x: 1072, startPoint y: 461, endPoint x: 933, endPoint y: 410, distance: 147.3
click at [1072, 462] on button "Save" at bounding box center [1083, 461] width 50 height 36
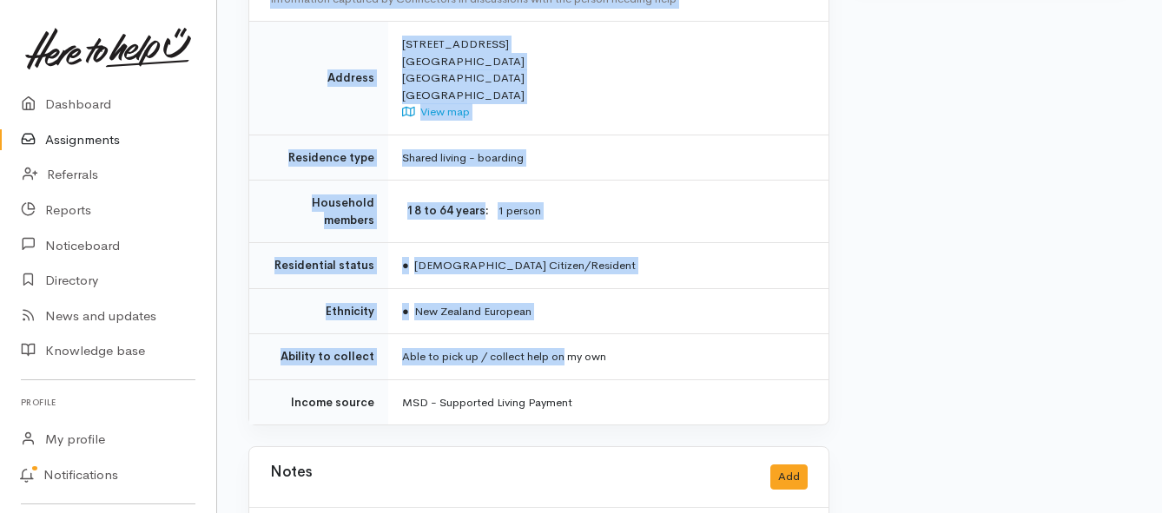
scroll to position [1198, 0]
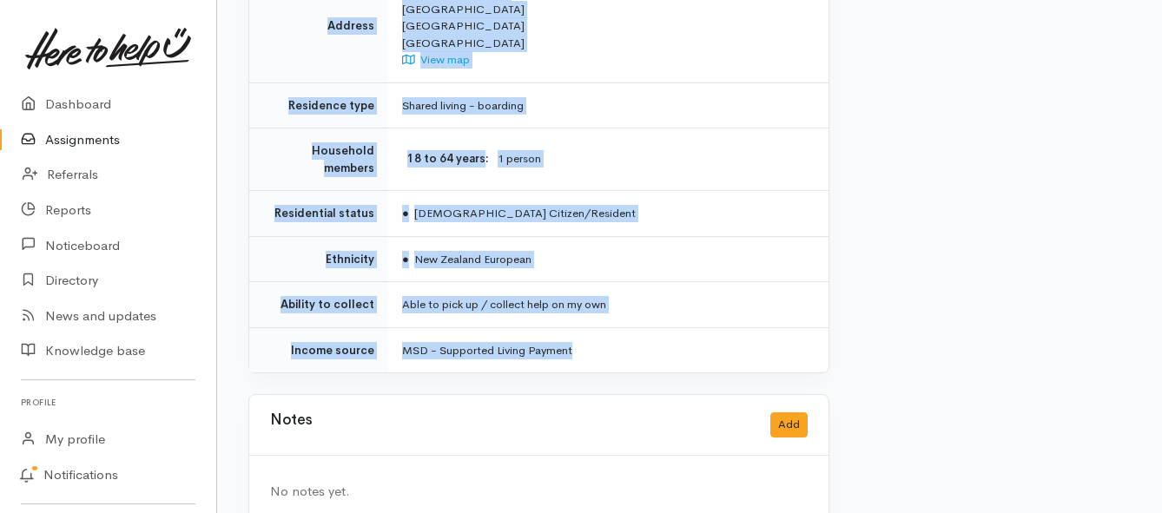
drag, startPoint x: 396, startPoint y: 135, endPoint x: 591, endPoint y: 313, distance: 263.7
copy div "**********"
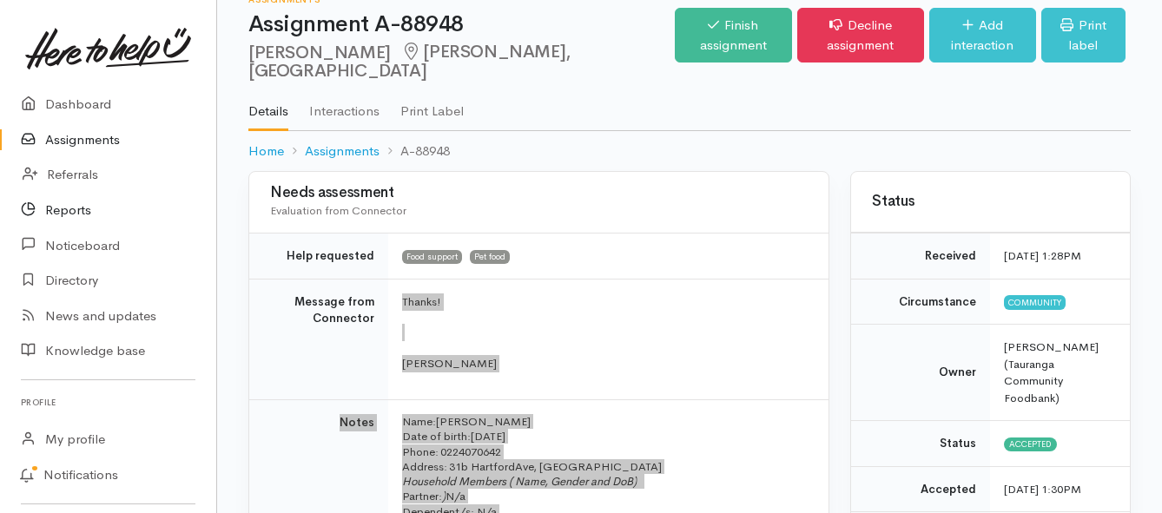
scroll to position [0, 0]
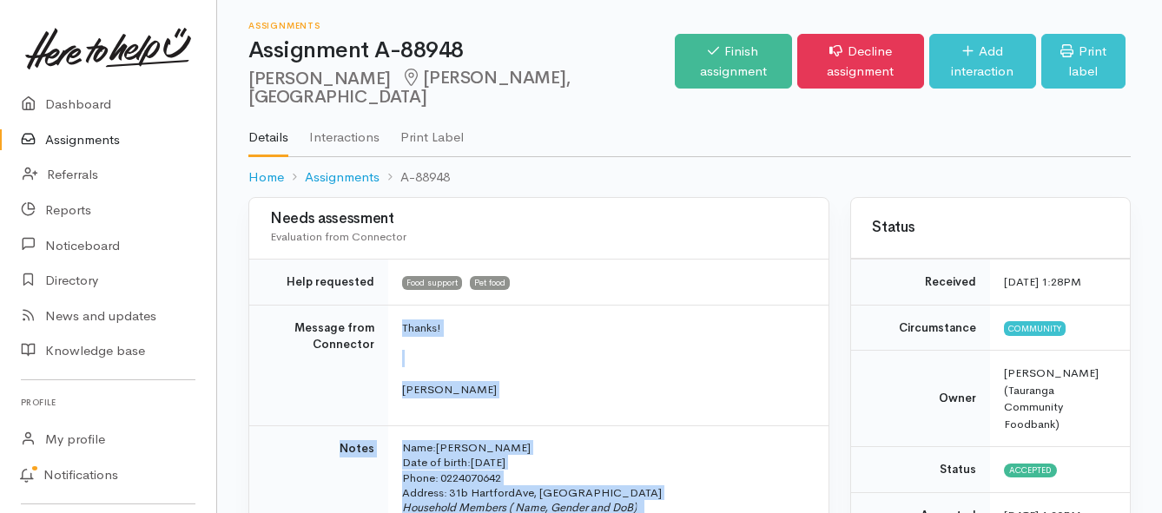
click at [81, 142] on link "Assignments" at bounding box center [108, 140] width 216 height 36
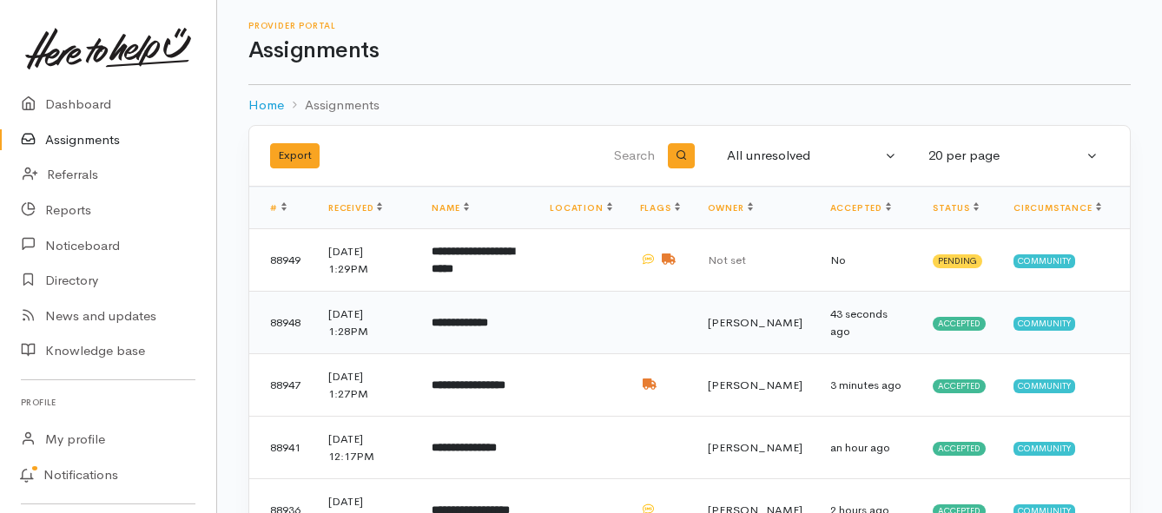
click at [483, 330] on td "**********" at bounding box center [477, 323] width 118 height 63
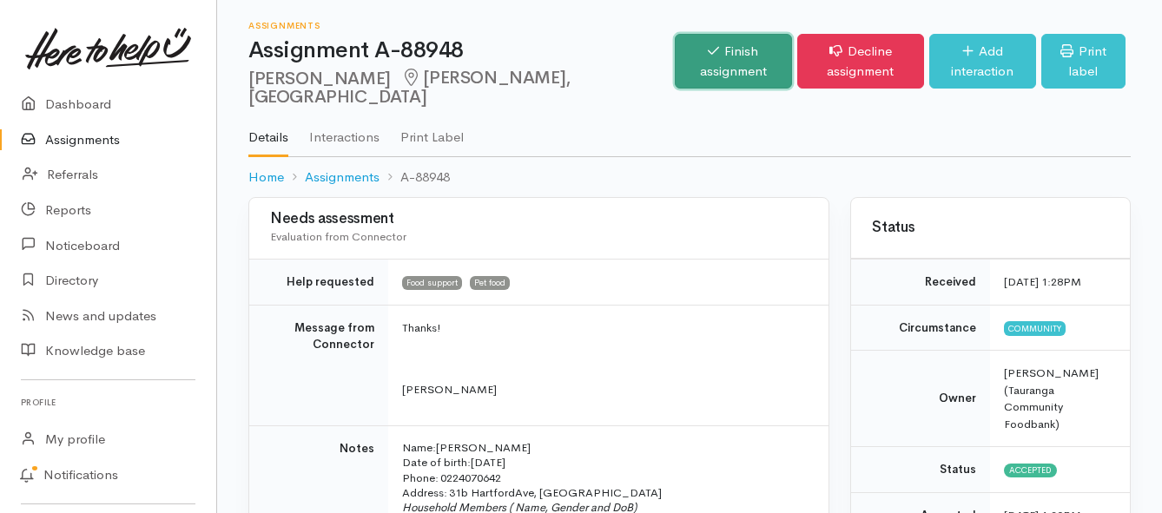
click at [675, 50] on link "Finish assignment" at bounding box center [733, 61] width 117 height 55
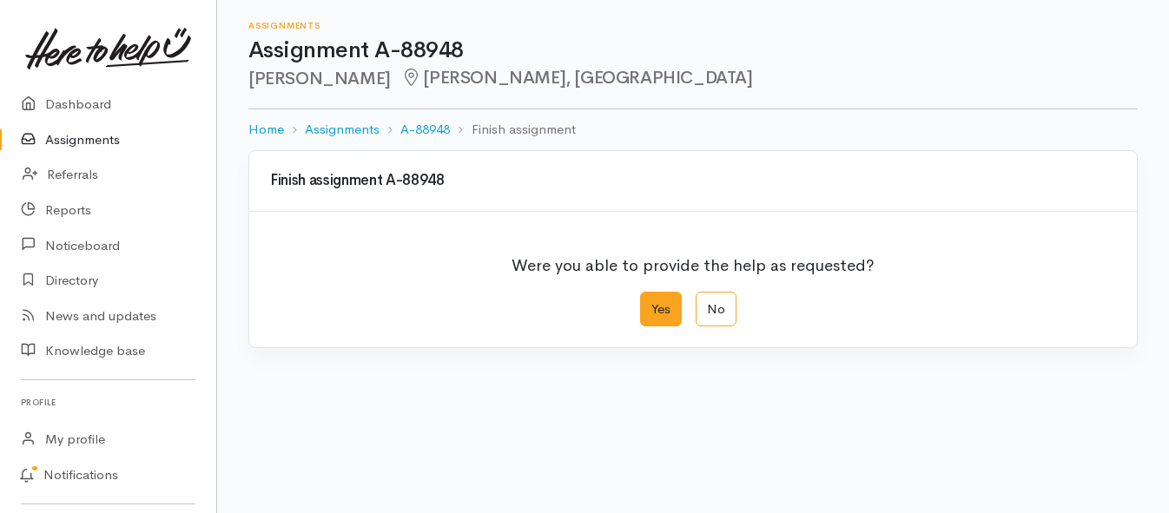
click at [656, 311] on label "Yes" at bounding box center [661, 310] width 42 height 36
click at [651, 303] on input "Yes" at bounding box center [645, 297] width 11 height 11
radio input "true"
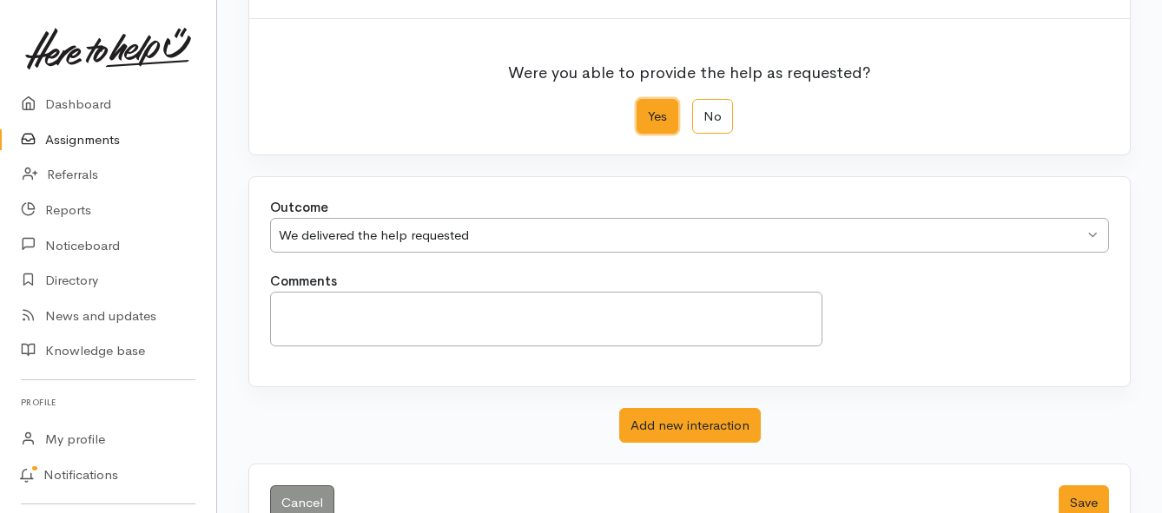
scroll to position [243, 0]
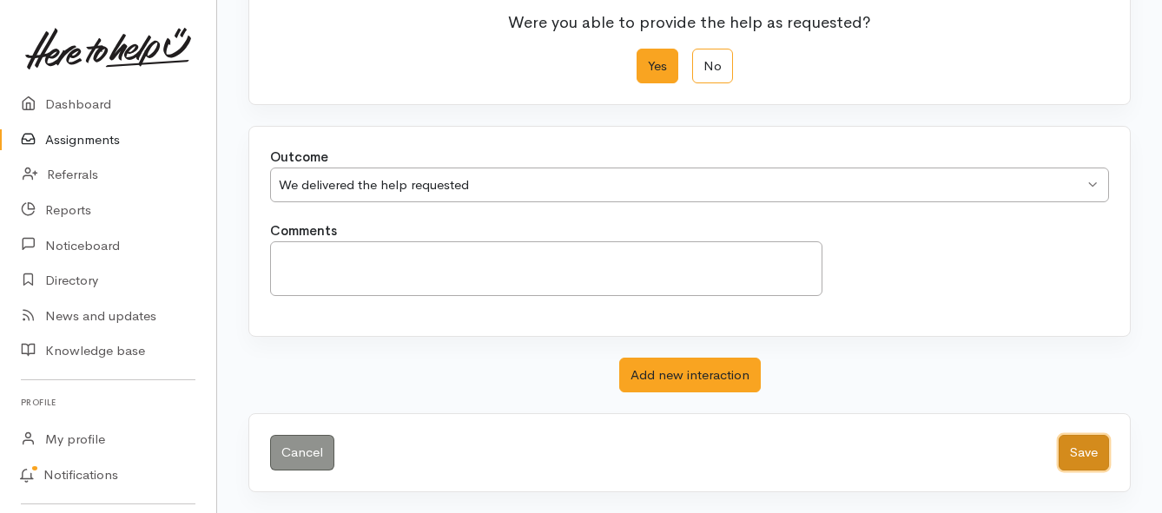
click at [1071, 450] on button "Save" at bounding box center [1083, 453] width 50 height 36
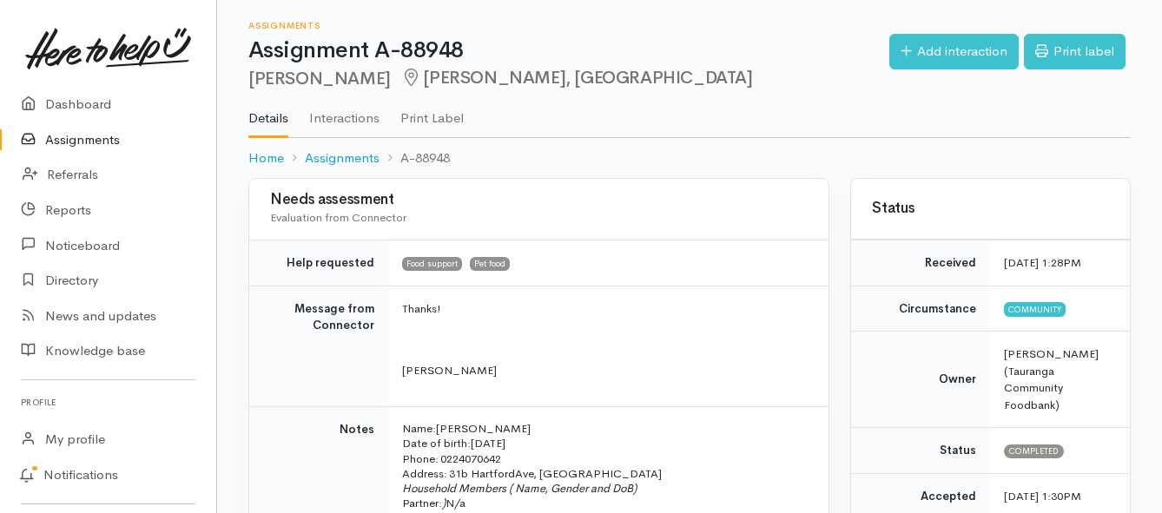
click at [90, 142] on link "Assignments" at bounding box center [108, 140] width 216 height 36
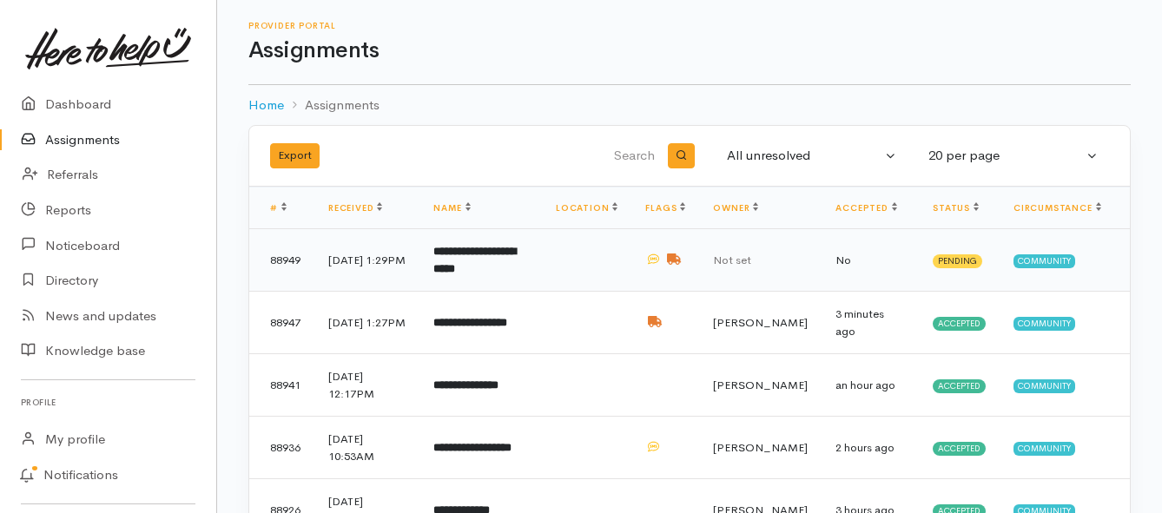
click at [482, 266] on b "**********" at bounding box center [474, 260] width 82 height 29
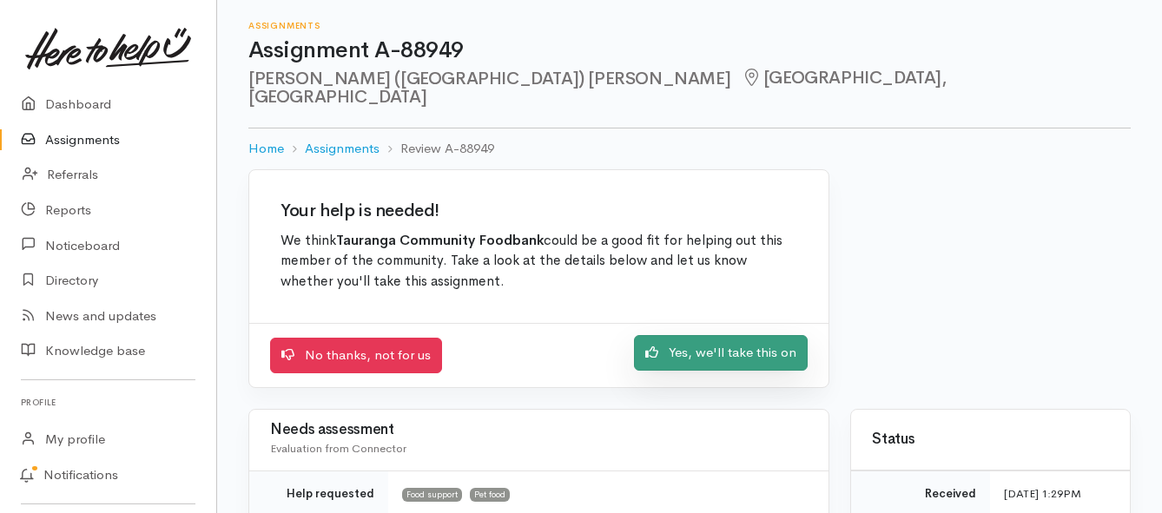
click at [665, 344] on link "Yes, we'll take this on" at bounding box center [721, 353] width 174 height 36
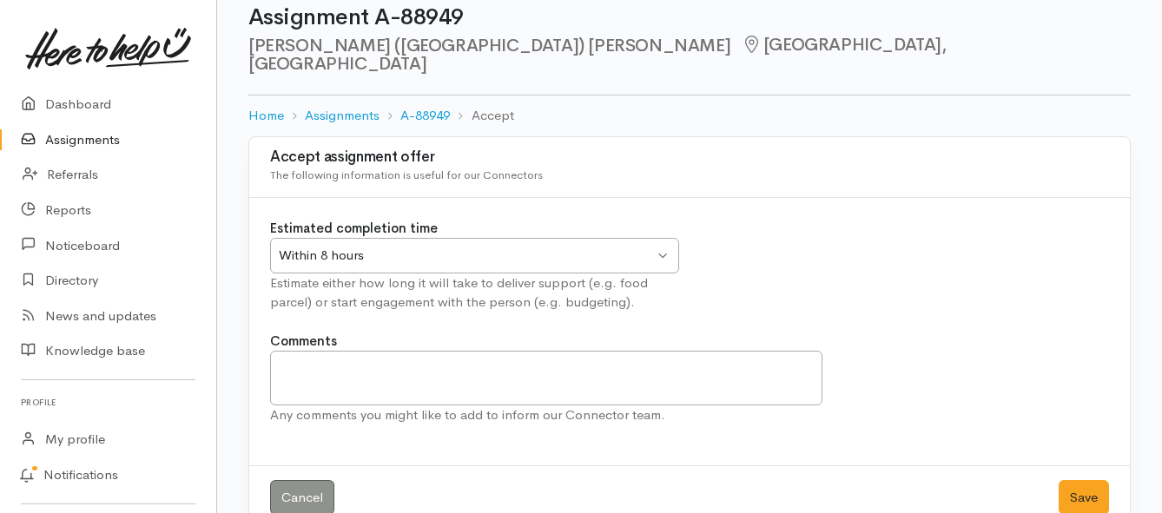
scroll to position [51, 0]
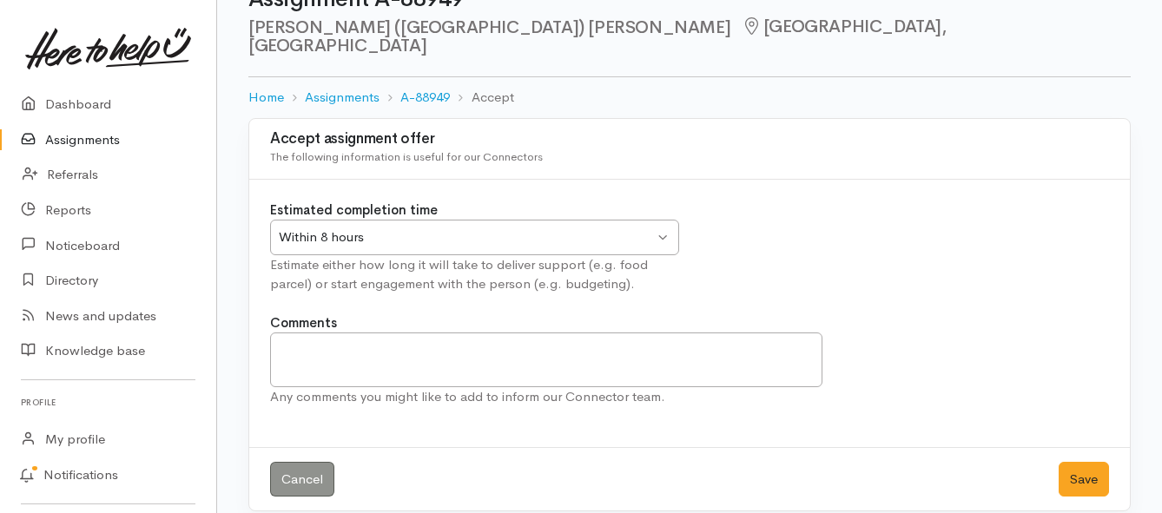
click at [628, 228] on div "Within 8 hours" at bounding box center [466, 238] width 375 height 20
click at [1077, 462] on button "Save" at bounding box center [1083, 480] width 50 height 36
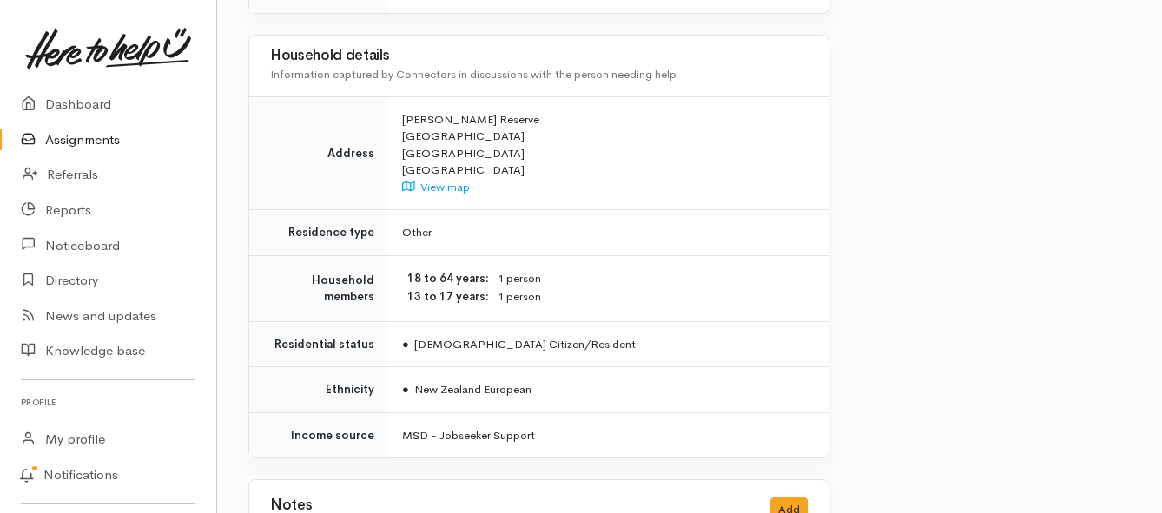
scroll to position [1646, 0]
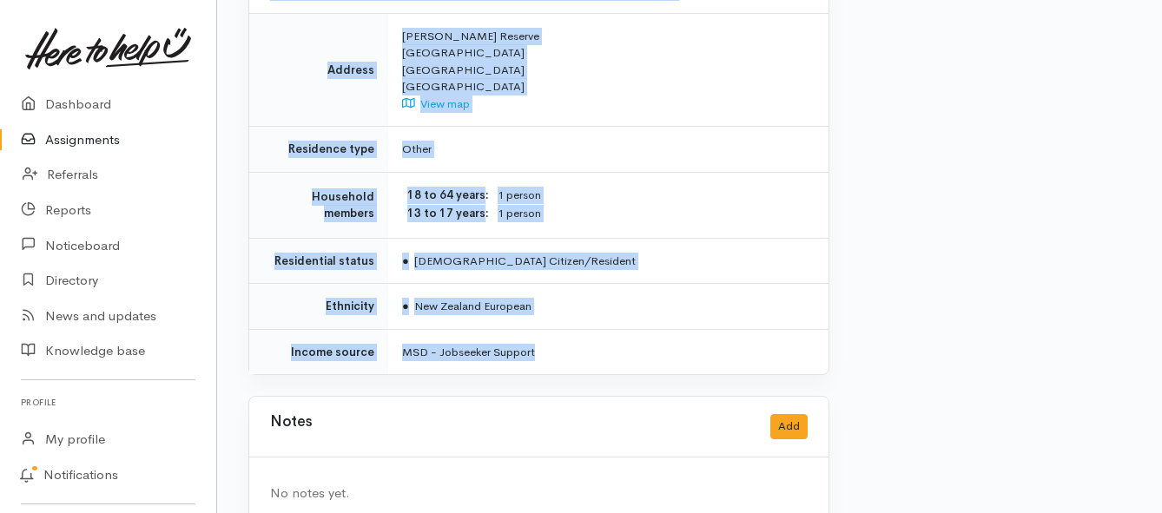
drag, startPoint x: 400, startPoint y: 153, endPoint x: 656, endPoint y: 292, distance: 291.4
copy div "Lor ips dolo, Sitametc ad elitseddoe temp incid utla etdolore magn ali eni admi…"
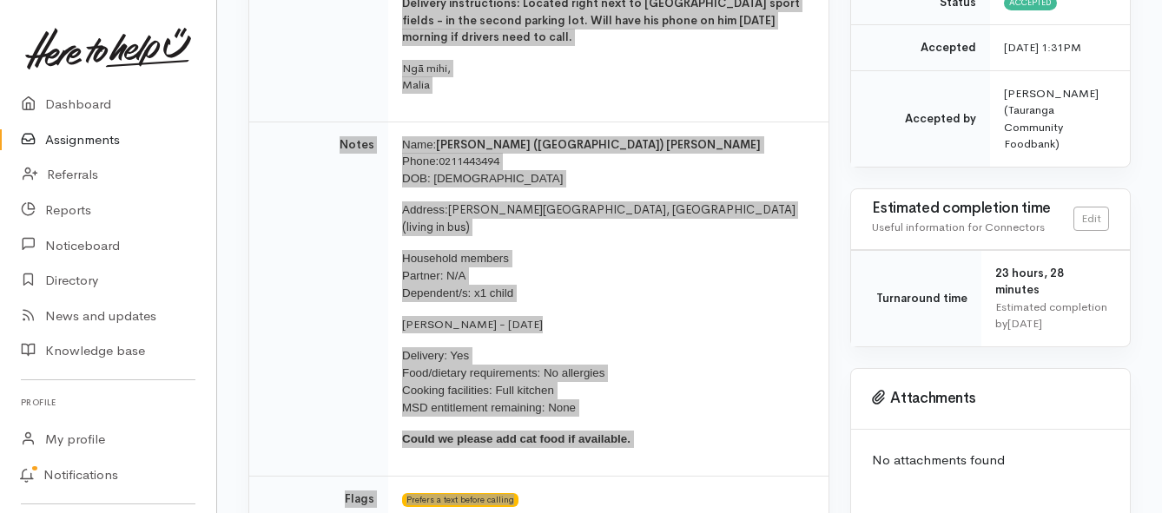
scroll to position [431, 0]
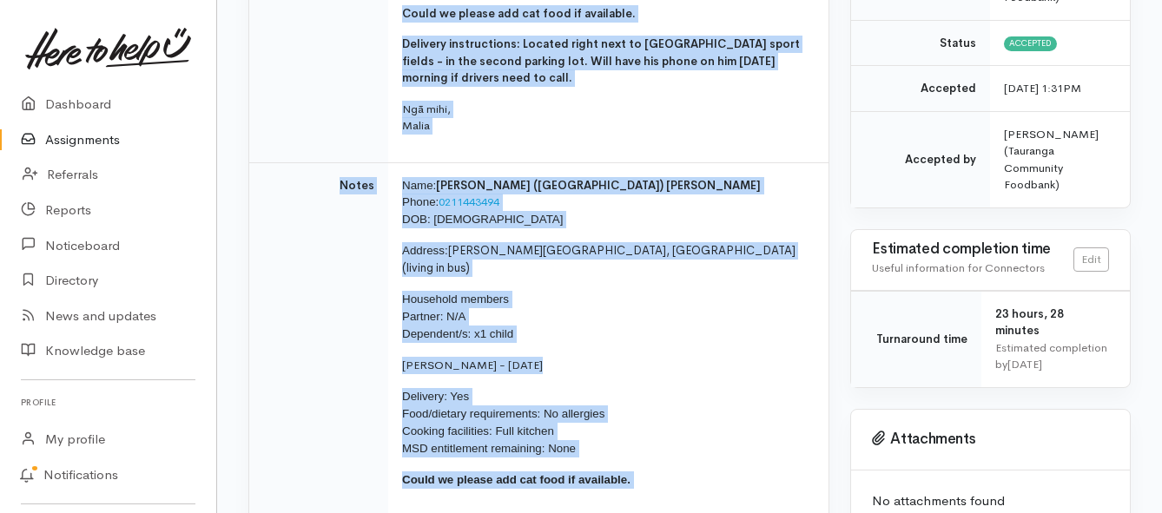
click at [98, 137] on link "Assignments" at bounding box center [108, 140] width 216 height 36
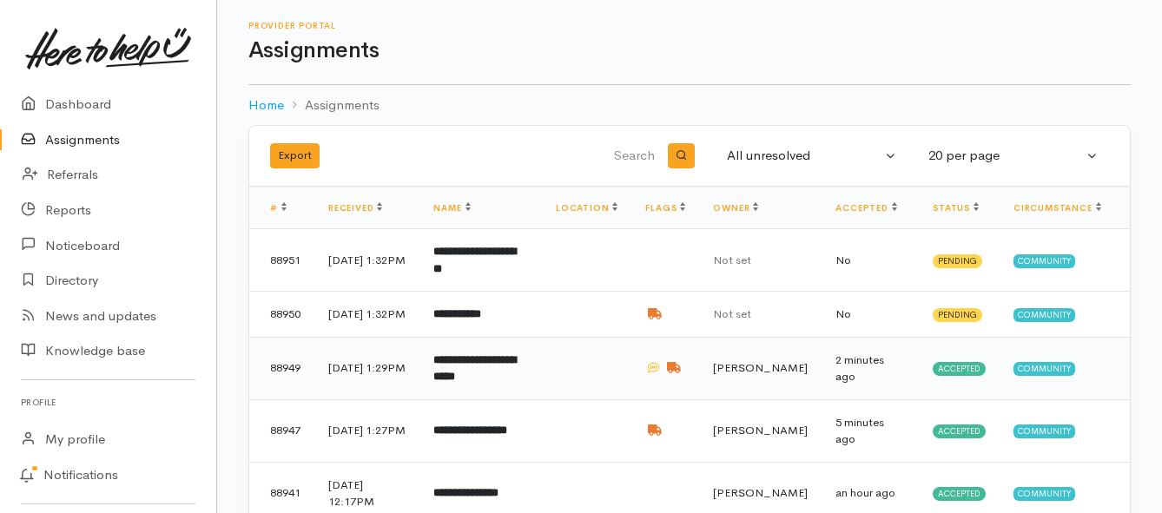
click at [516, 372] on b "**********" at bounding box center [474, 368] width 82 height 29
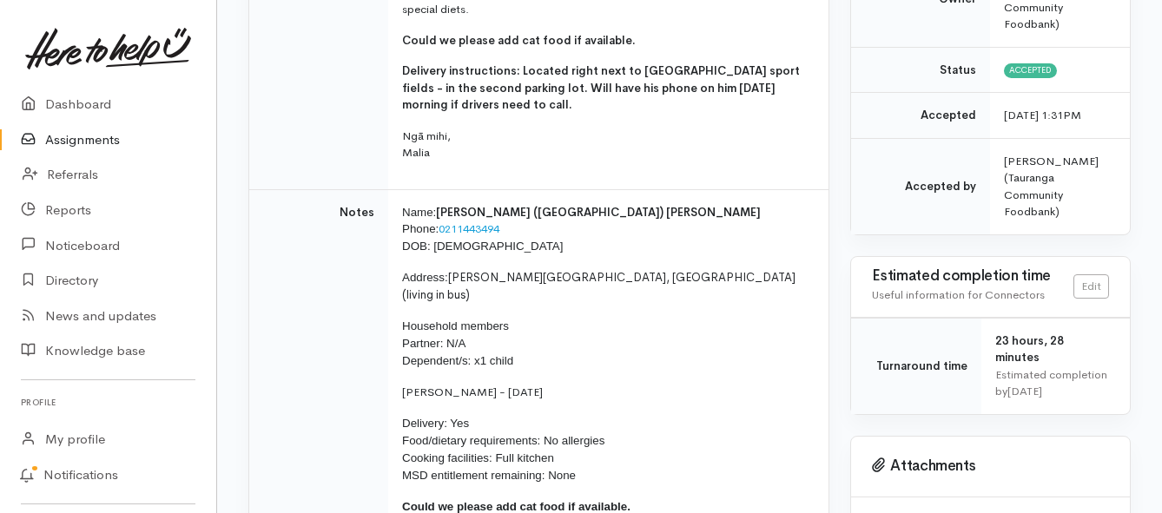
scroll to position [434, 0]
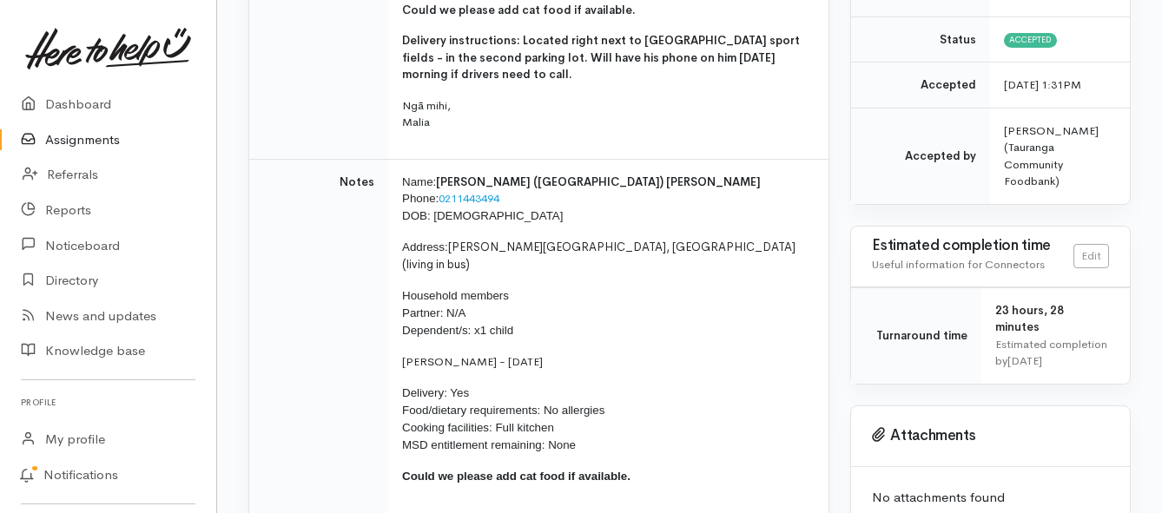
click at [64, 146] on link "Assignments" at bounding box center [108, 140] width 216 height 36
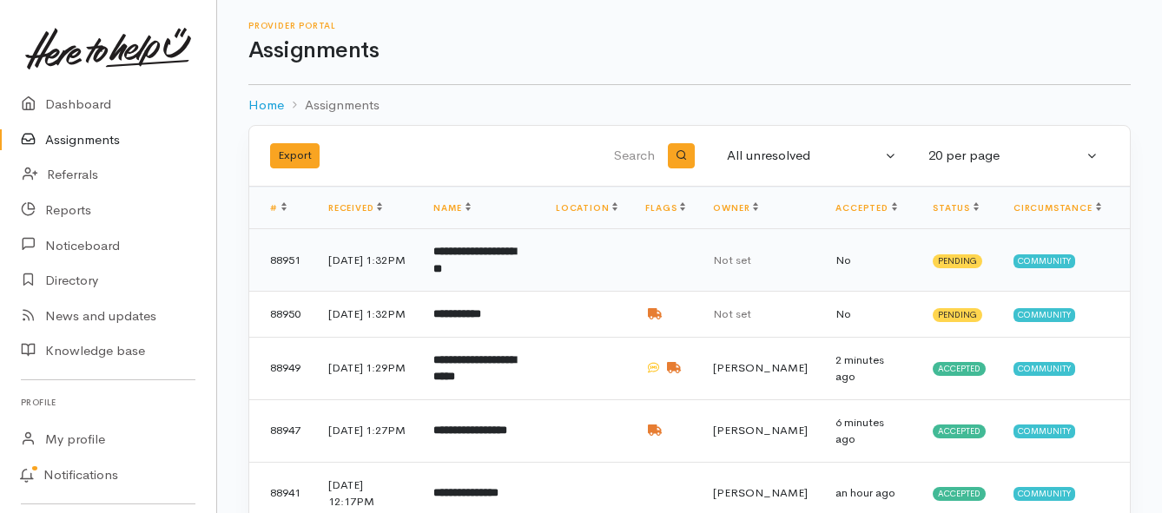
click at [458, 254] on b "**********" at bounding box center [474, 260] width 82 height 29
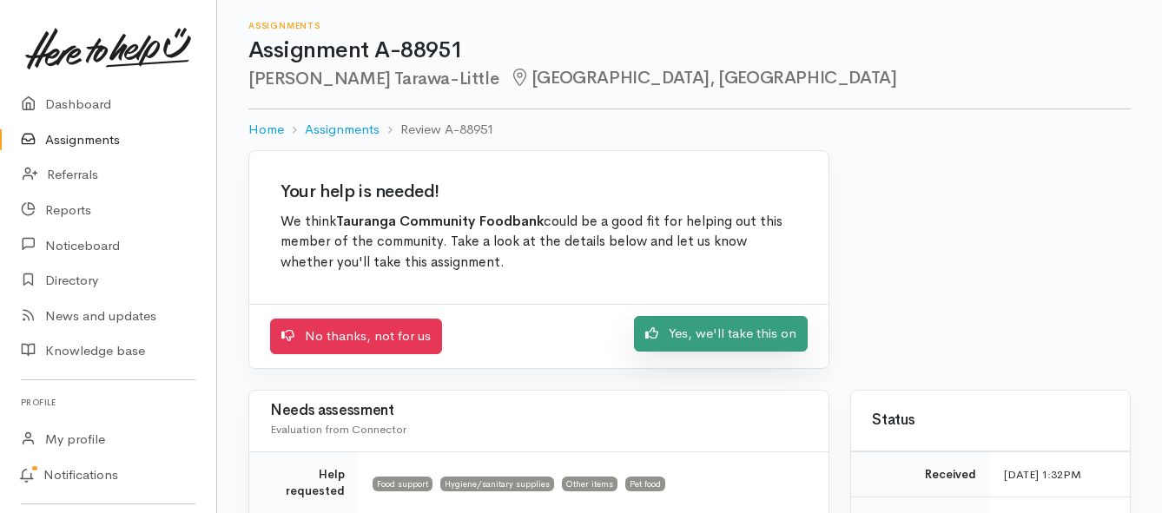
click at [720, 341] on link "Yes, we'll take this on" at bounding box center [721, 334] width 174 height 36
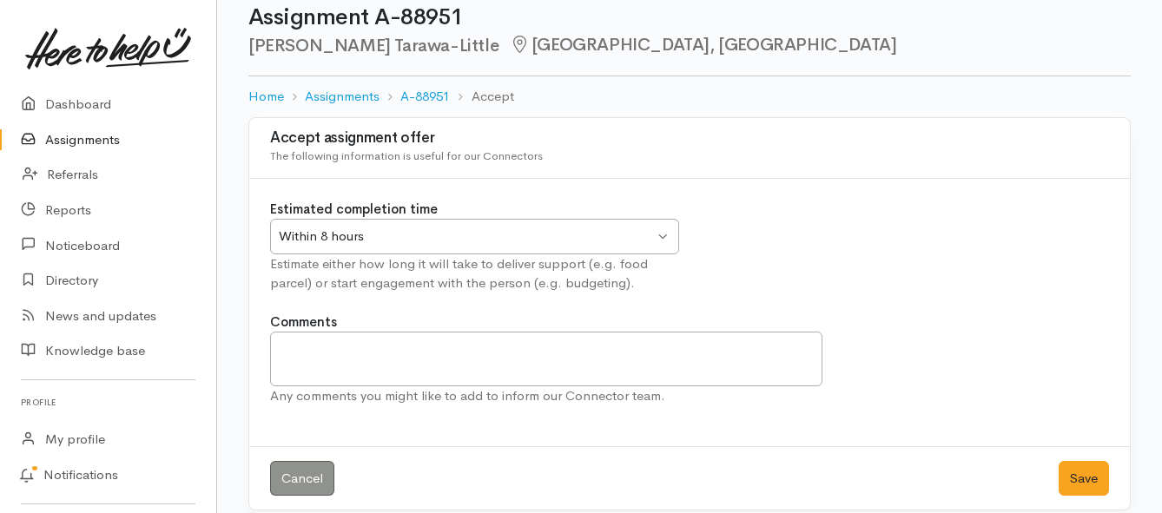
scroll to position [51, 0]
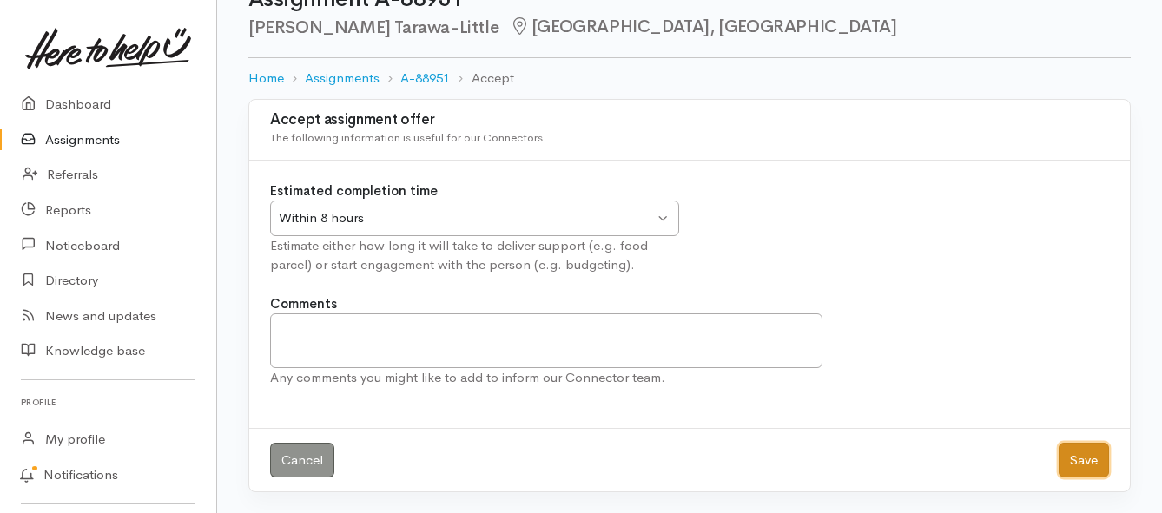
click at [1077, 455] on button "Save" at bounding box center [1083, 461] width 50 height 36
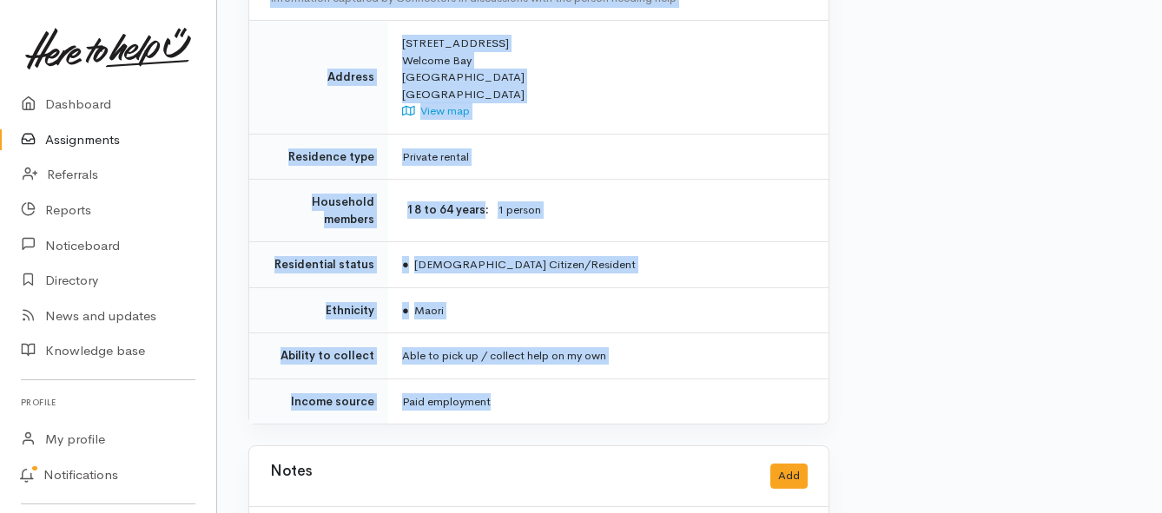
scroll to position [1389, 0]
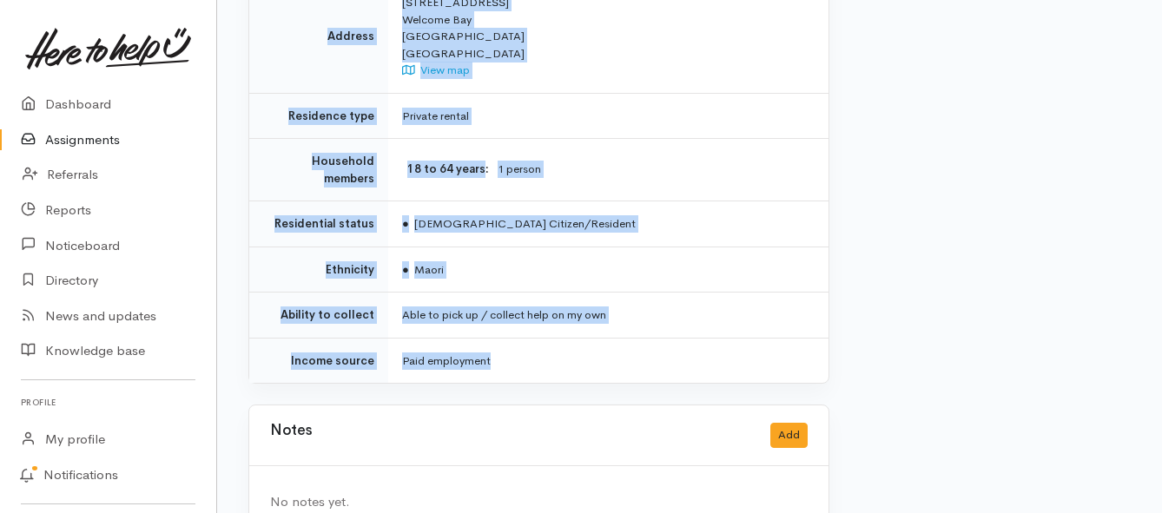
drag, startPoint x: 373, startPoint y: 259, endPoint x: 655, endPoint y: 342, distance: 294.3
copy div "**********"
click at [76, 140] on link "Assignments" at bounding box center [108, 140] width 216 height 36
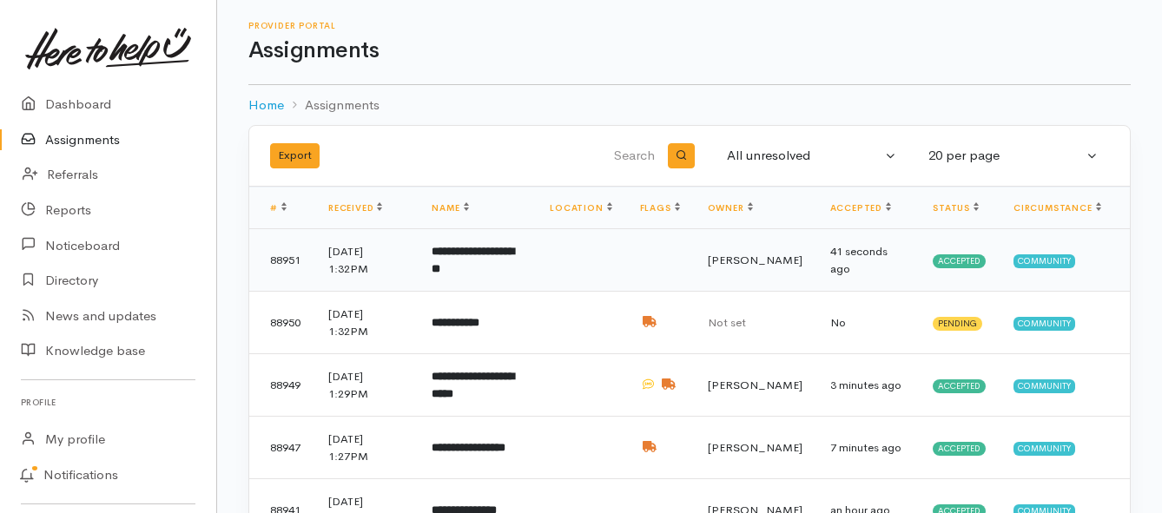
click at [487, 260] on td "**********" at bounding box center [477, 260] width 118 height 63
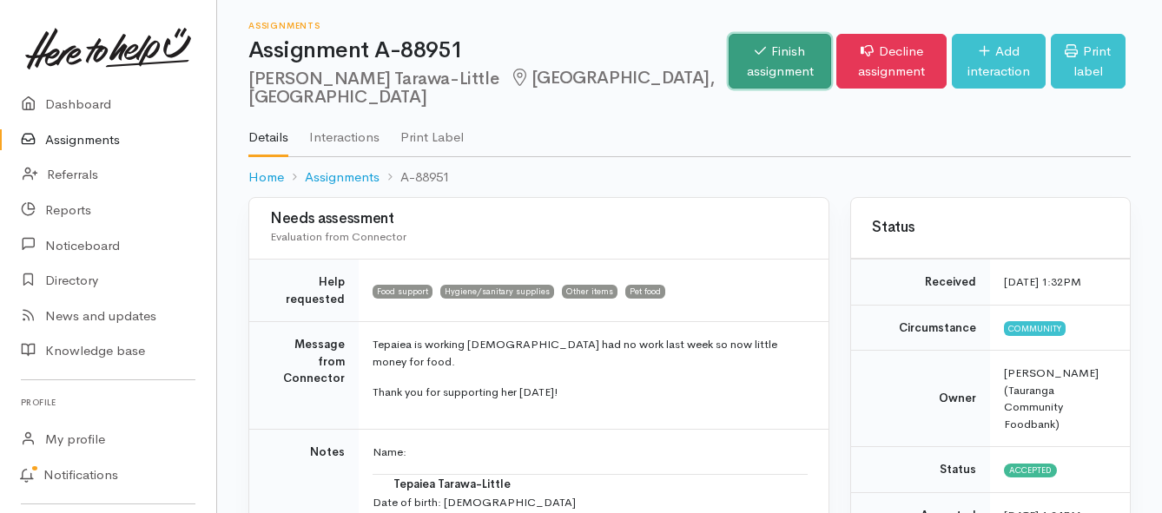
click at [729, 66] on link "Finish assignment" at bounding box center [780, 61] width 102 height 55
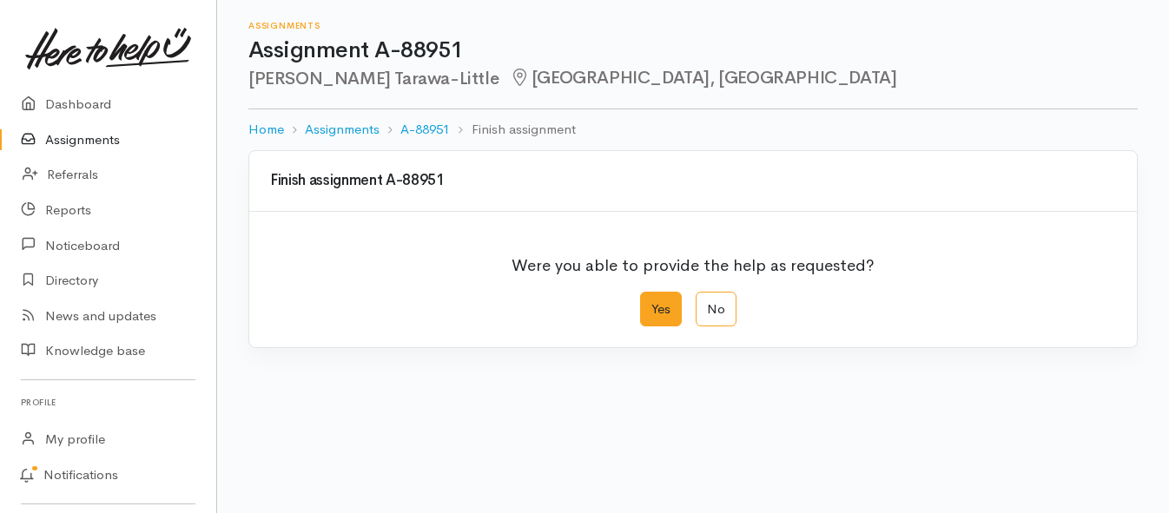
click at [670, 310] on label "Yes" at bounding box center [661, 310] width 42 height 36
click at [651, 303] on input "Yes" at bounding box center [645, 297] width 11 height 11
radio input "true"
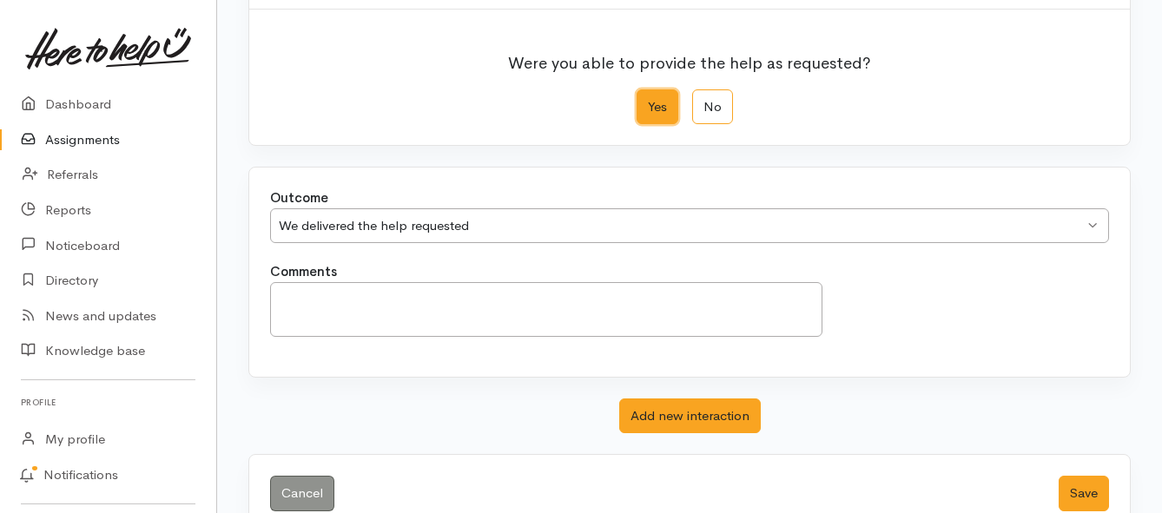
scroll to position [243, 0]
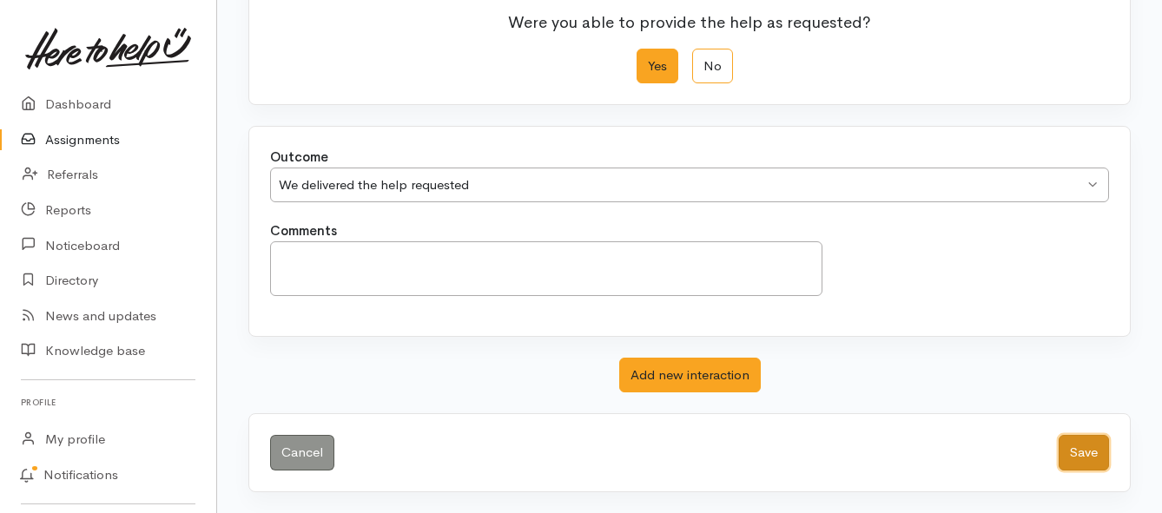
click at [1074, 455] on button "Save" at bounding box center [1083, 453] width 50 height 36
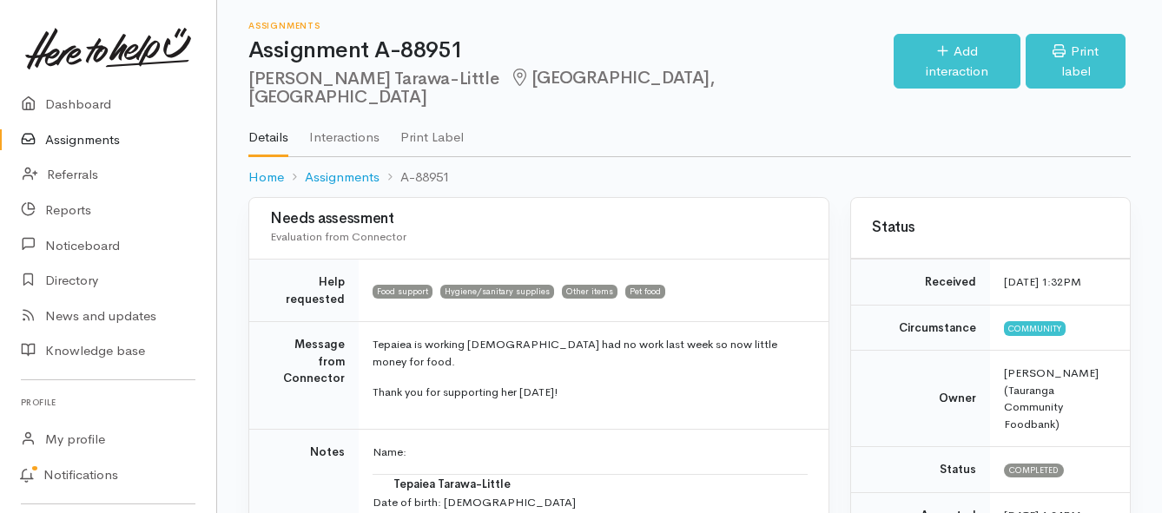
click at [96, 144] on link "Assignments" at bounding box center [108, 140] width 216 height 36
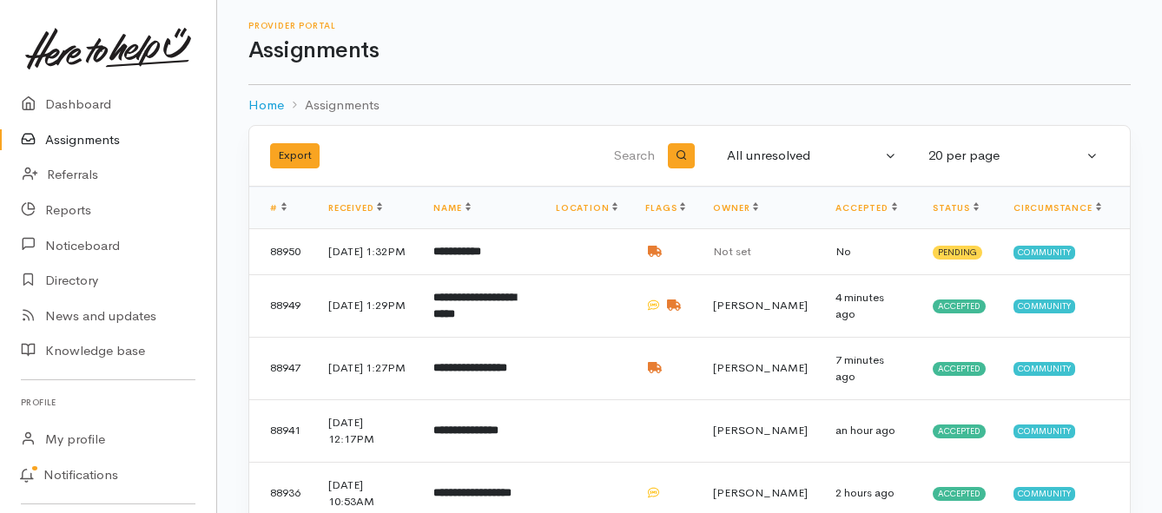
click at [112, 142] on link "Assignments" at bounding box center [108, 140] width 216 height 36
click at [507, 328] on td "**********" at bounding box center [480, 305] width 122 height 63
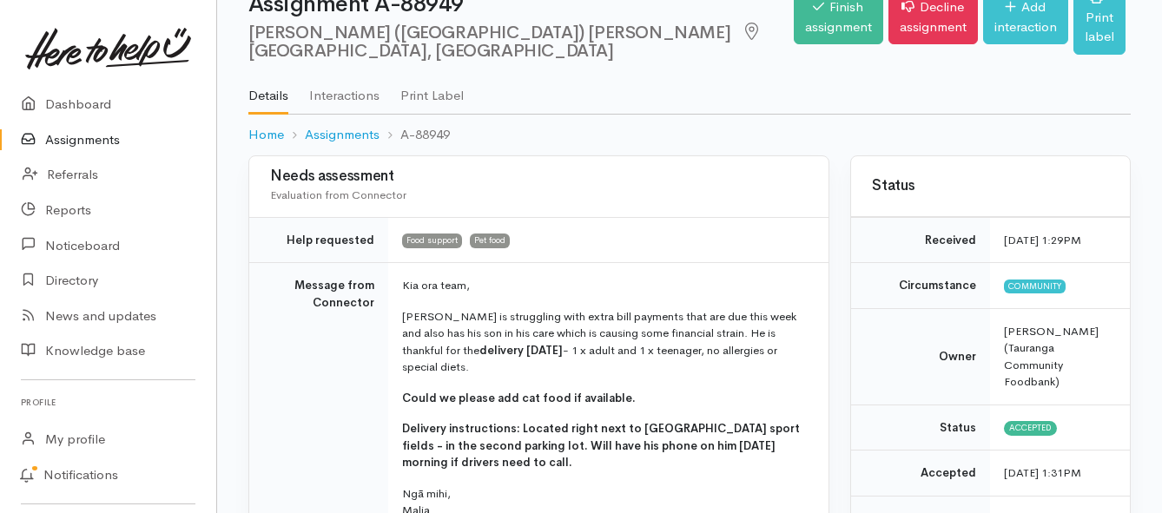
scroll to position [87, 0]
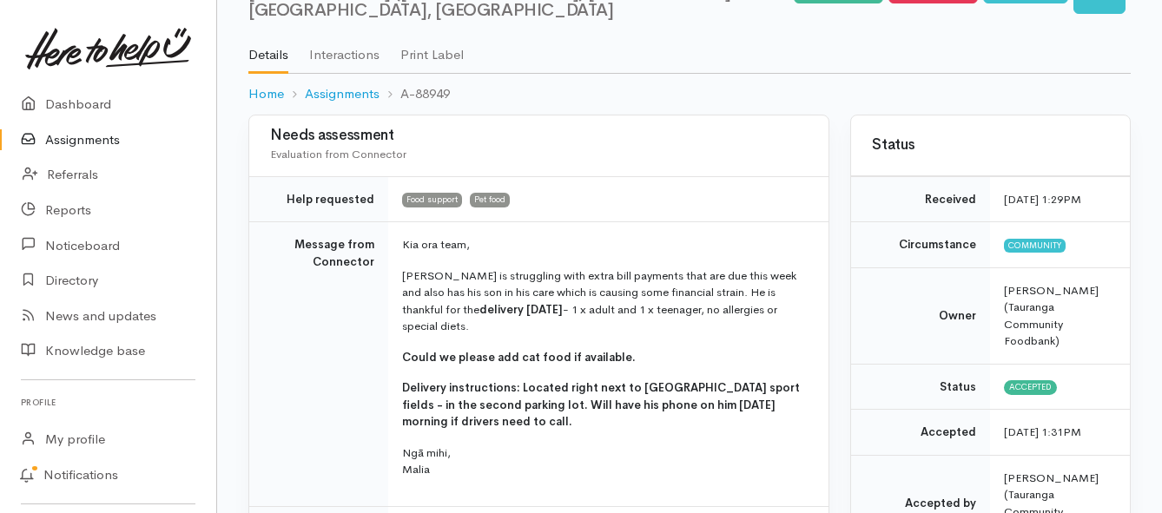
click at [53, 134] on link "Assignments" at bounding box center [108, 140] width 216 height 36
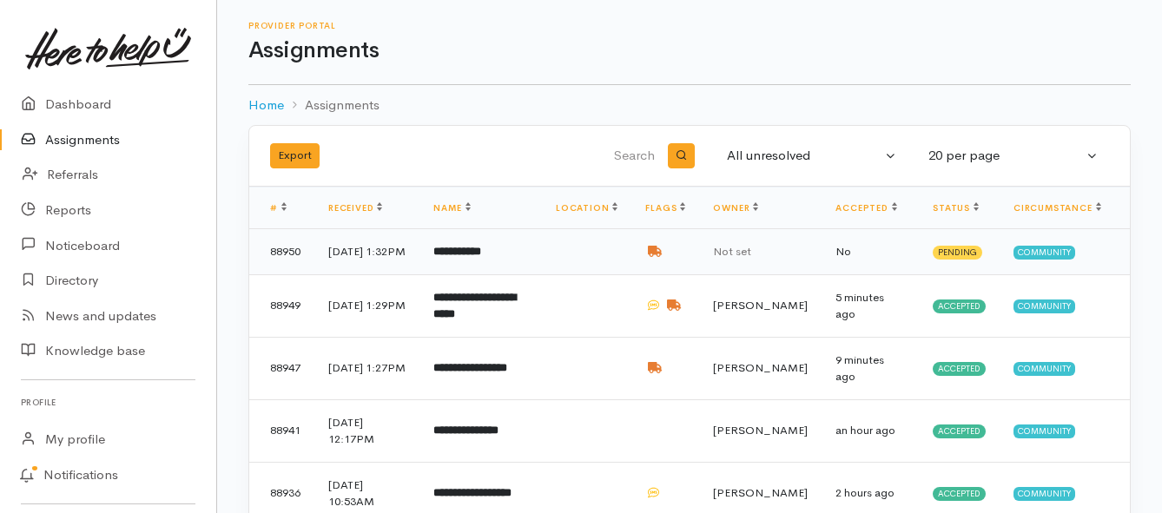
click at [471, 257] on b "**********" at bounding box center [457, 251] width 48 height 11
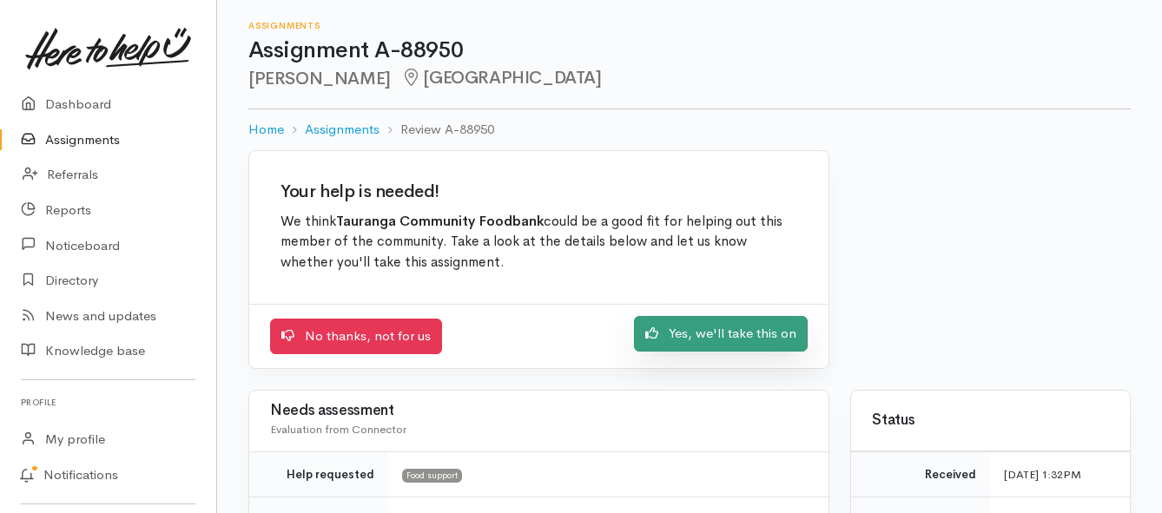
click at [652, 335] on icon at bounding box center [651, 332] width 13 height 13
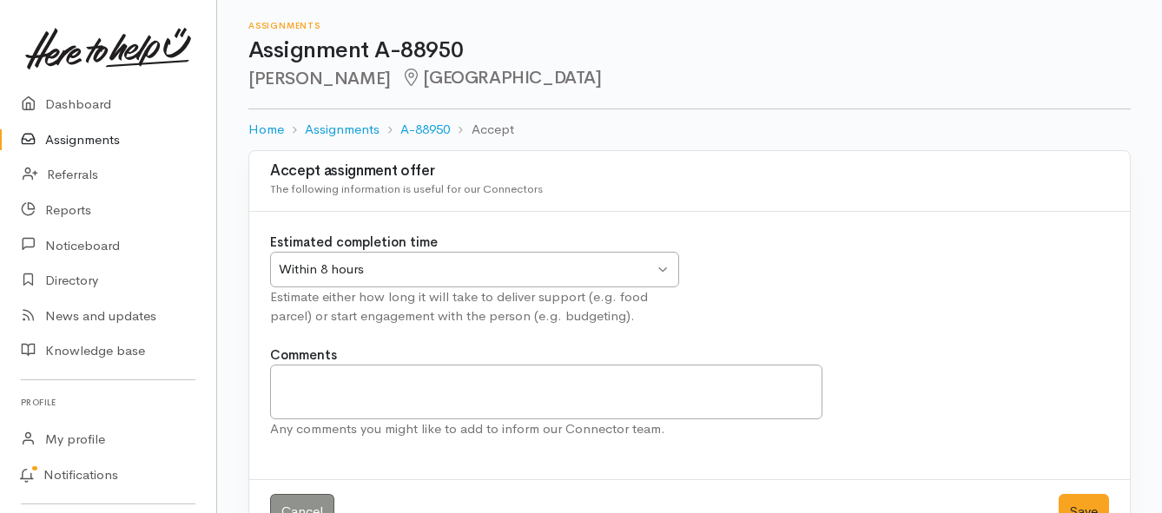
click at [668, 261] on div "Within 8 hours Within 8 hours" at bounding box center [474, 270] width 409 height 36
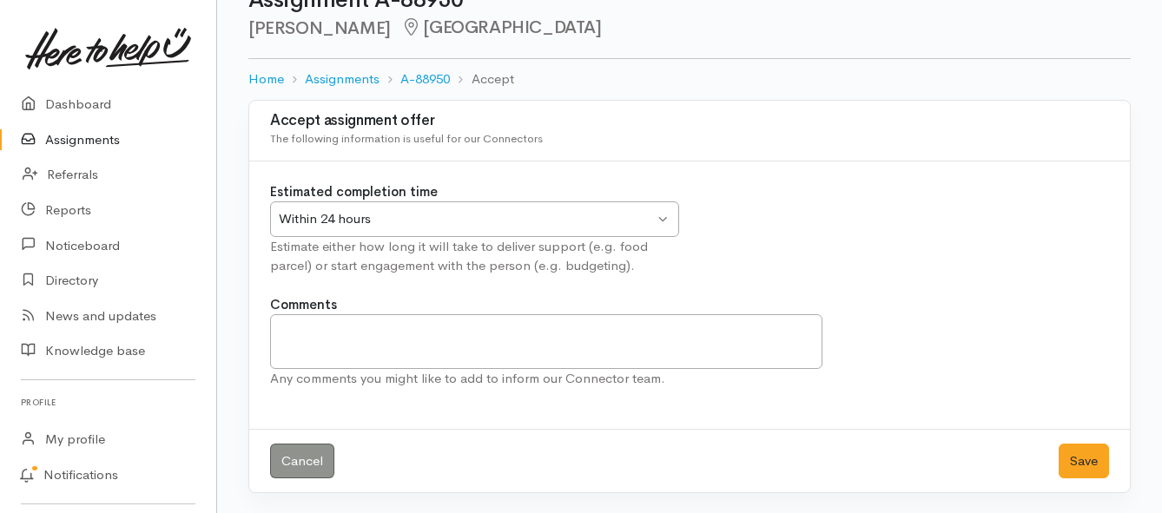
scroll to position [51, 0]
click at [1071, 457] on button "Save" at bounding box center [1083, 461] width 50 height 36
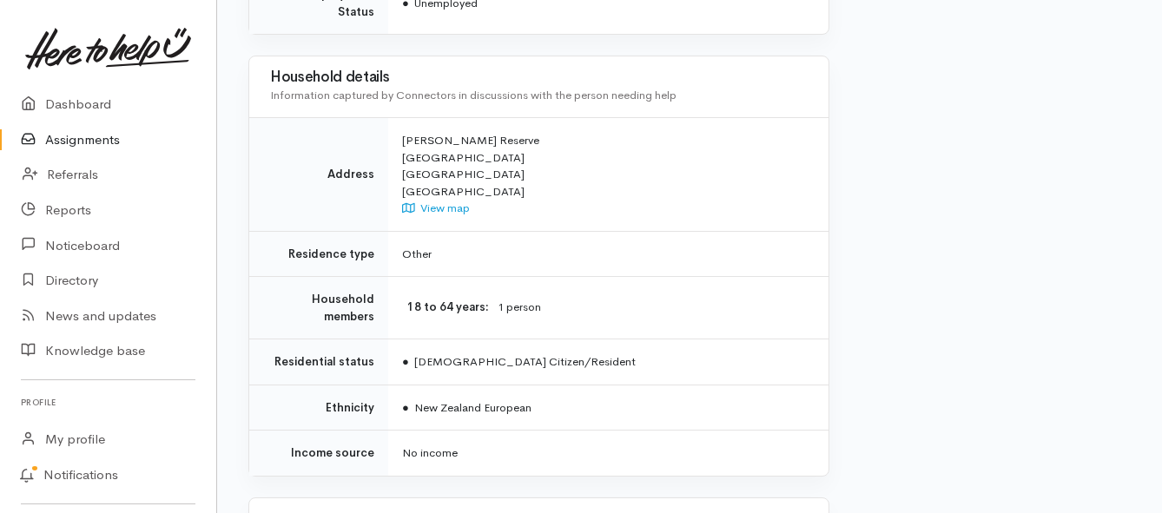
scroll to position [1389, 0]
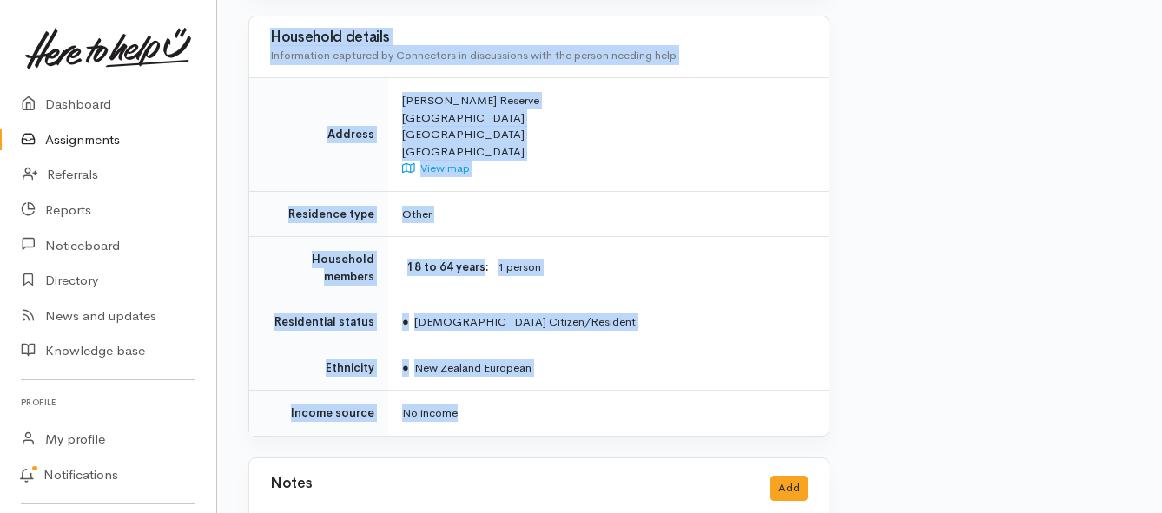
drag, startPoint x: 393, startPoint y: 225, endPoint x: 640, endPoint y: 353, distance: 277.7
copy div "Kia ora team, John is receiving no income at the moment and is needing some sup…"
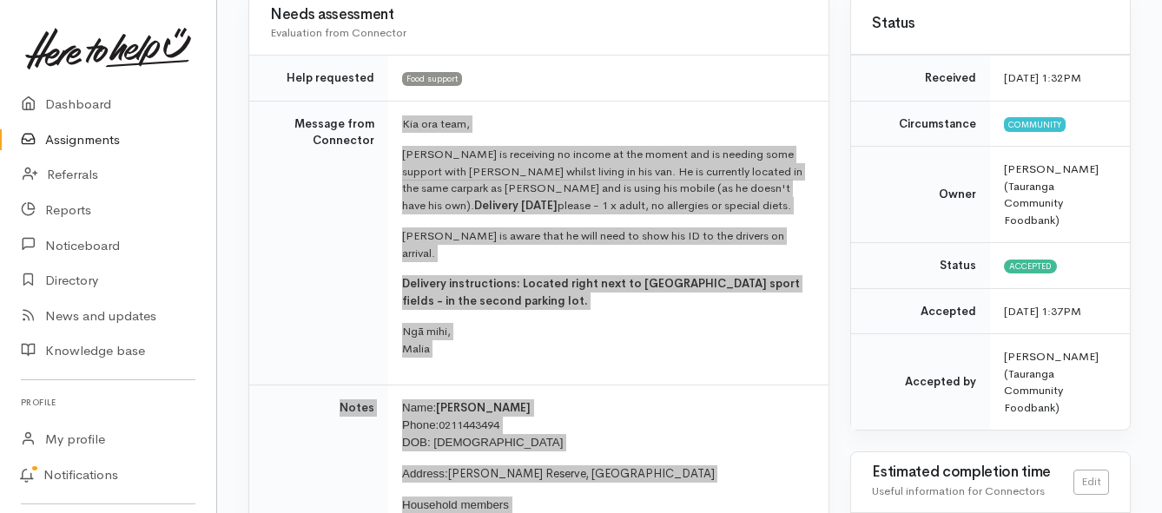
scroll to position [174, 0]
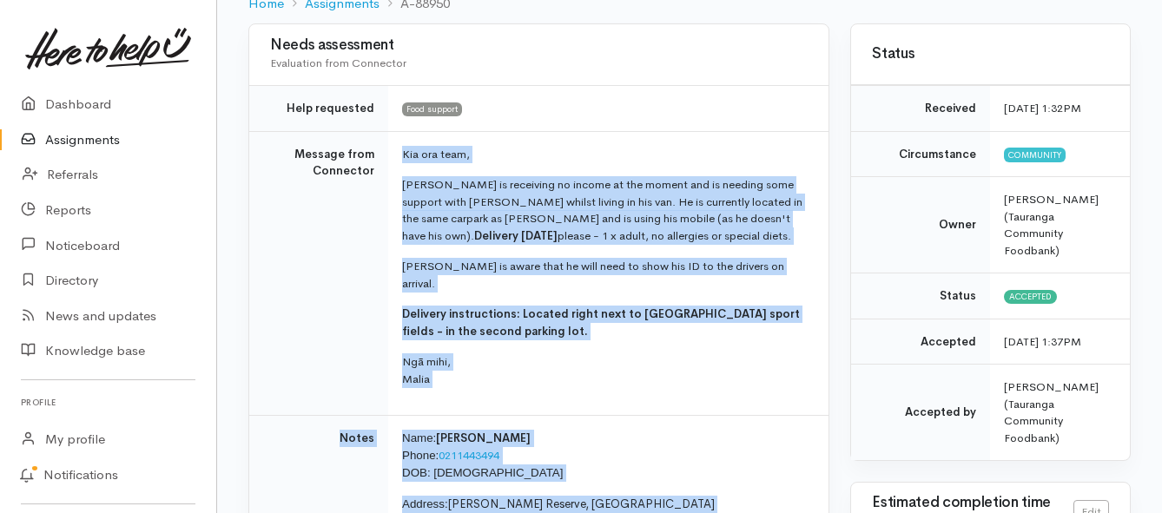
click at [68, 137] on link "Assignments" at bounding box center [108, 140] width 216 height 36
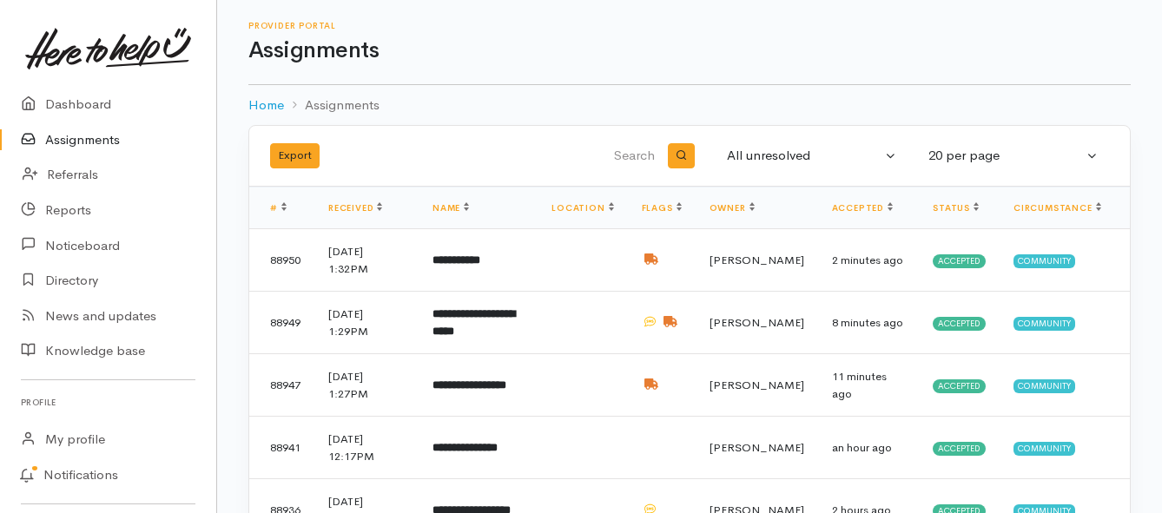
click at [91, 142] on link "Assignments" at bounding box center [108, 140] width 216 height 36
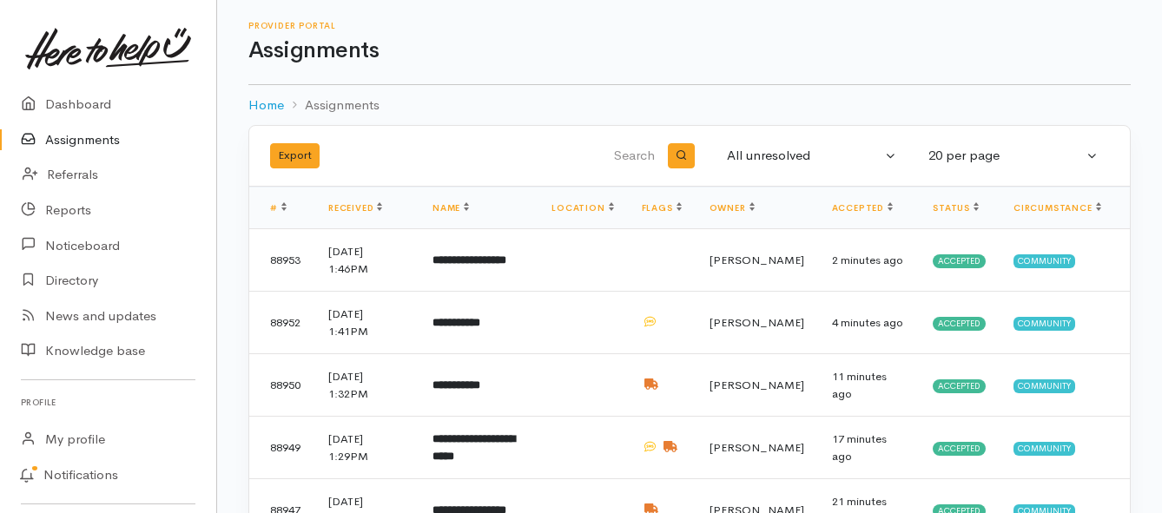
click at [89, 141] on link "Assignments" at bounding box center [108, 140] width 216 height 36
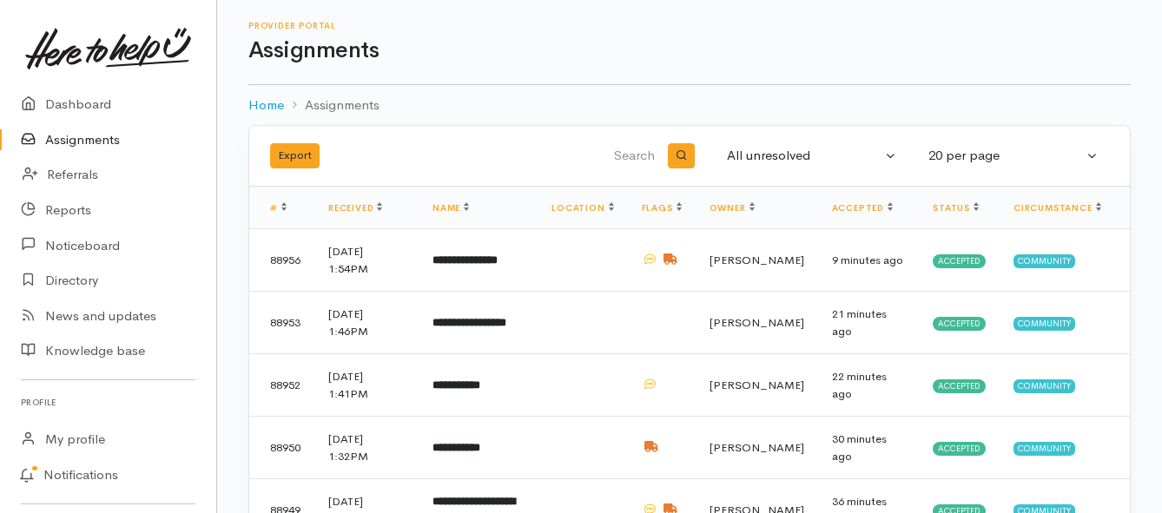
click at [68, 135] on link "Assignments" at bounding box center [108, 140] width 216 height 36
